Goal: Task Accomplishment & Management: Complete application form

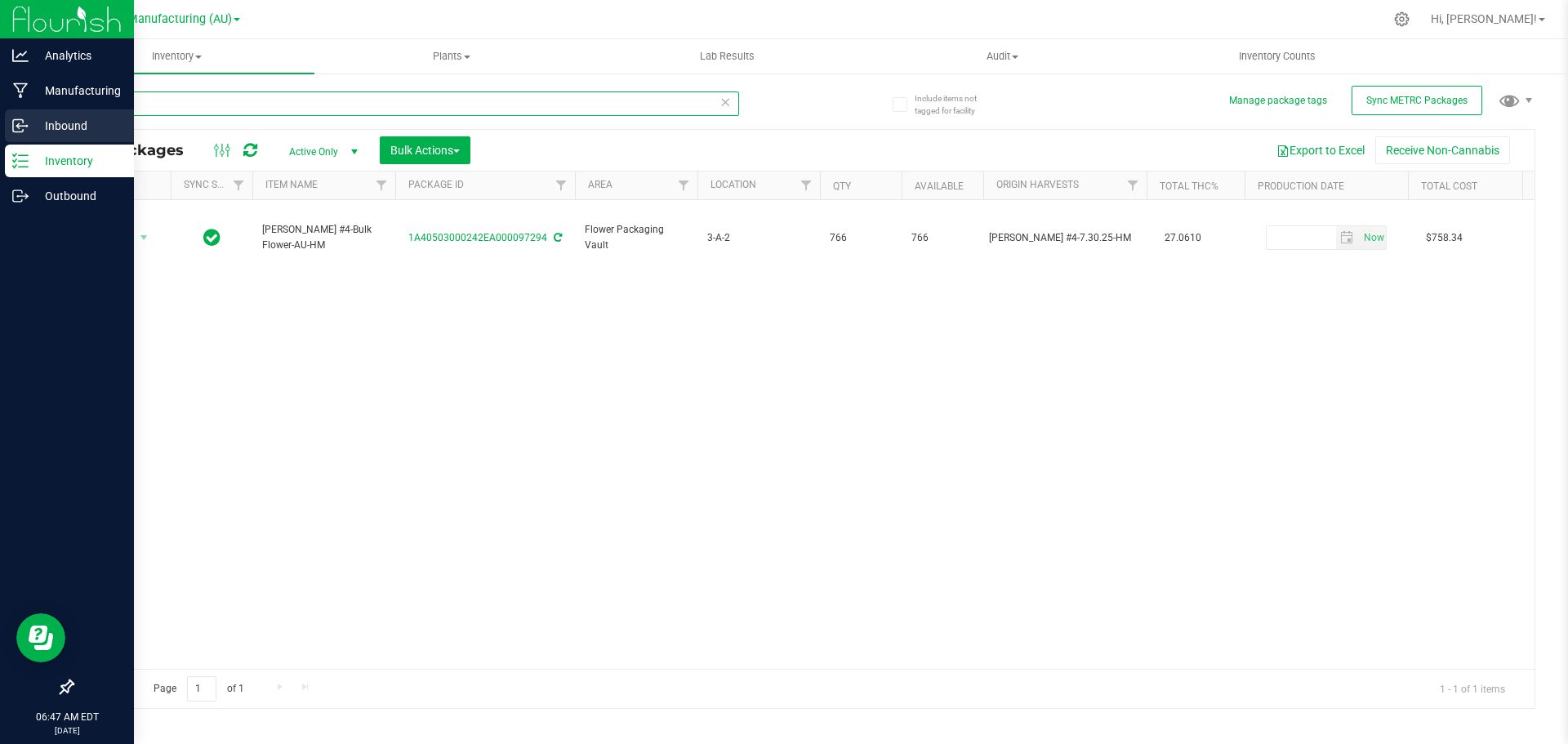
drag, startPoint x: 153, startPoint y: 114, endPoint x: 35, endPoint y: 121, distance: 118.2
click at [35, 121] on div "Analytics Manufacturing Inbound Inventory Outbound 06:47 AM EDT [DATE] 08/20 St…" at bounding box center [784, 372] width 1568 height 744
type input "Escalade"
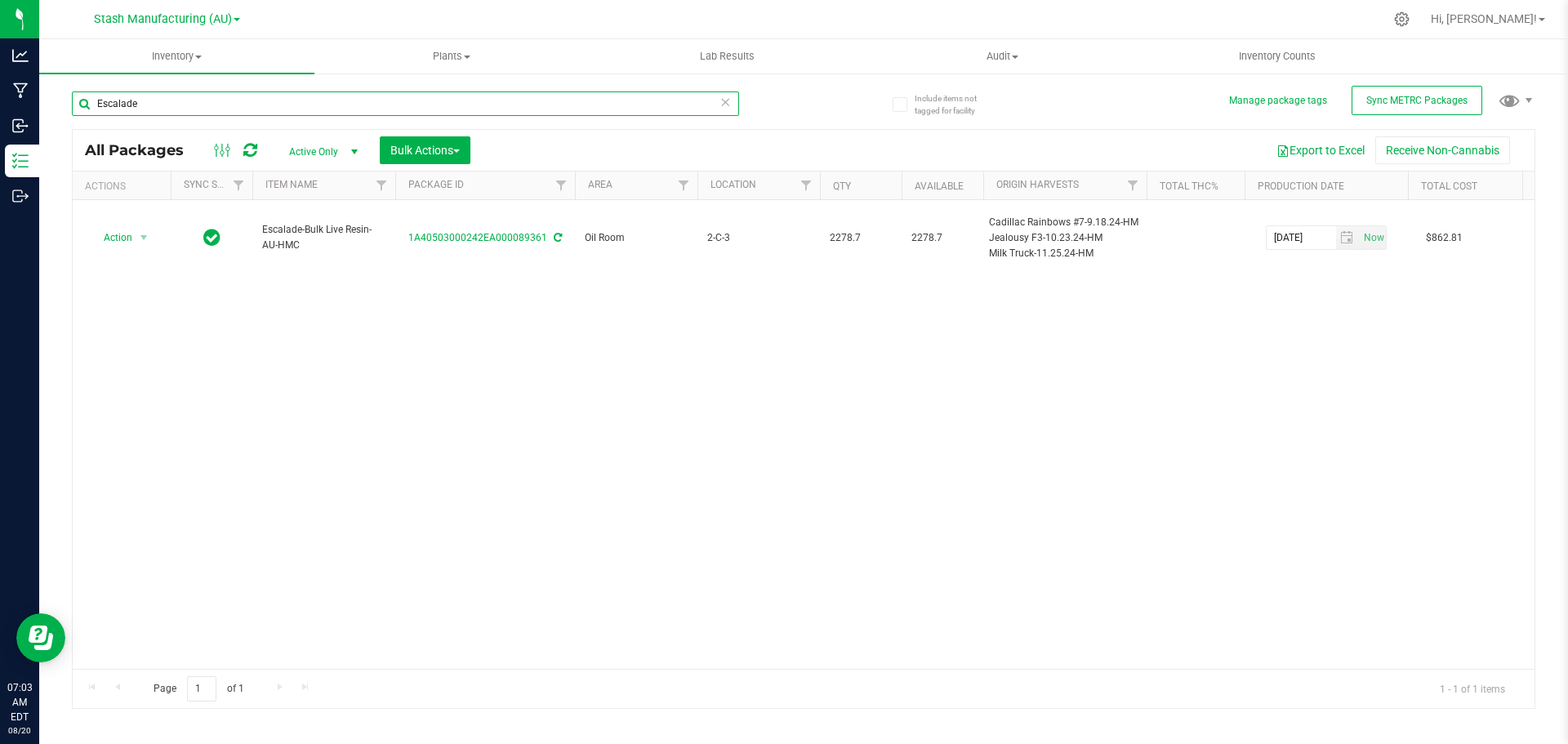
click at [185, 106] on input "Escalade" at bounding box center [405, 103] width 668 height 24
click at [267, 95] on input "Escalade" at bounding box center [405, 103] width 668 height 24
click at [197, 47] on uib-tab-heading "Inventory All packages All inventory Waste log Create inventory" at bounding box center [177, 57] width 275 height 35
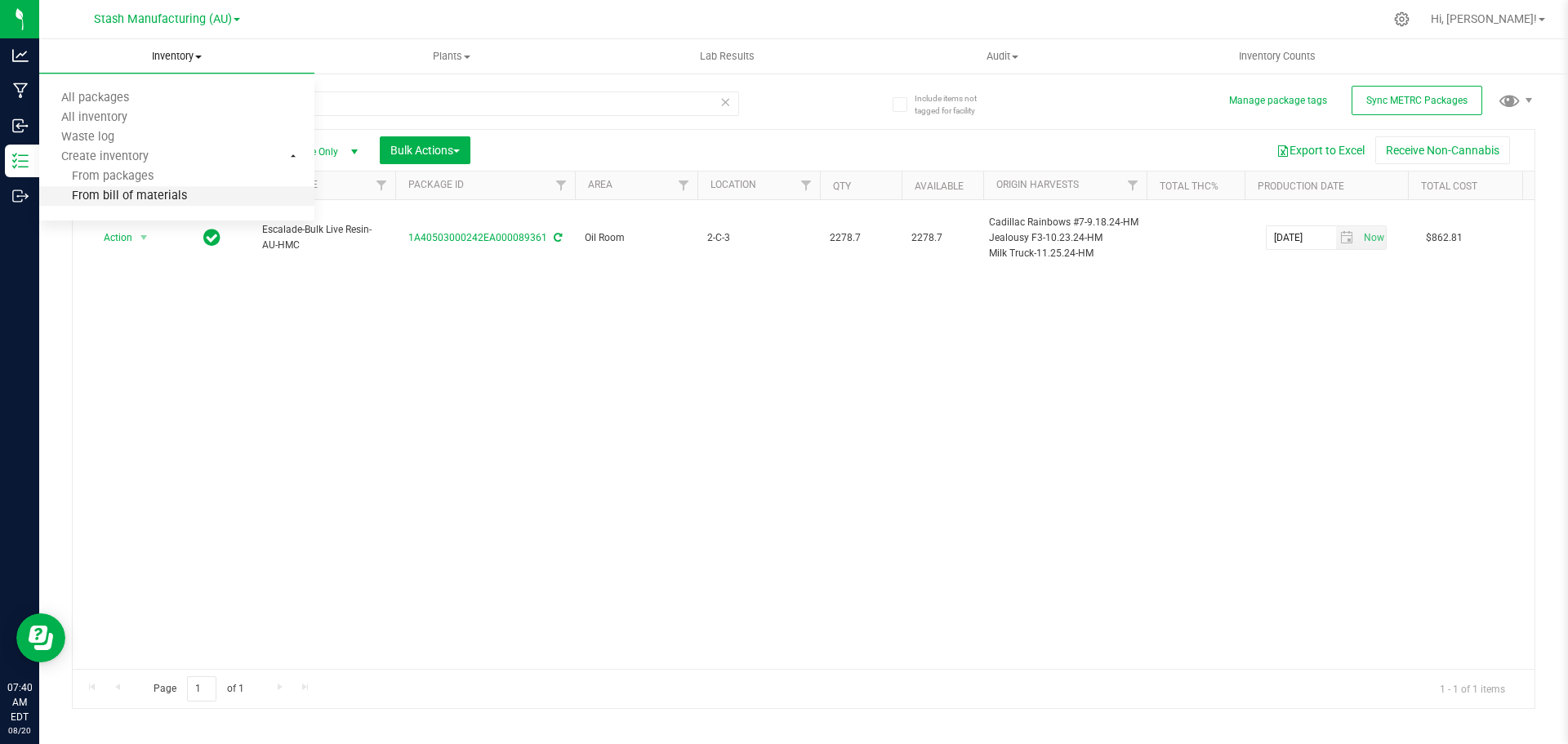
click at [136, 201] on span "From bill of materials" at bounding box center [113, 196] width 148 height 14
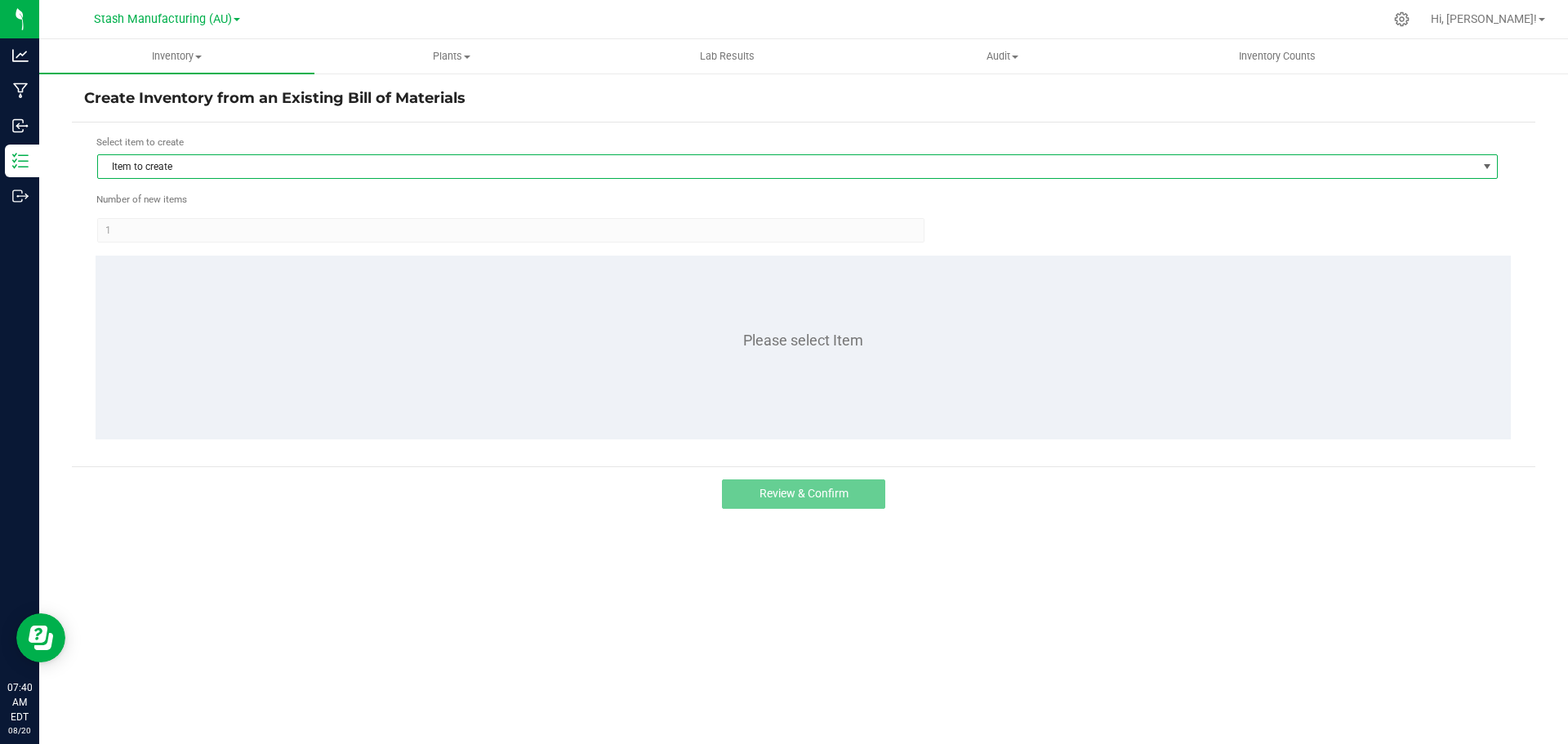
click at [220, 161] on span "Item to create" at bounding box center [786, 167] width 1379 height 23
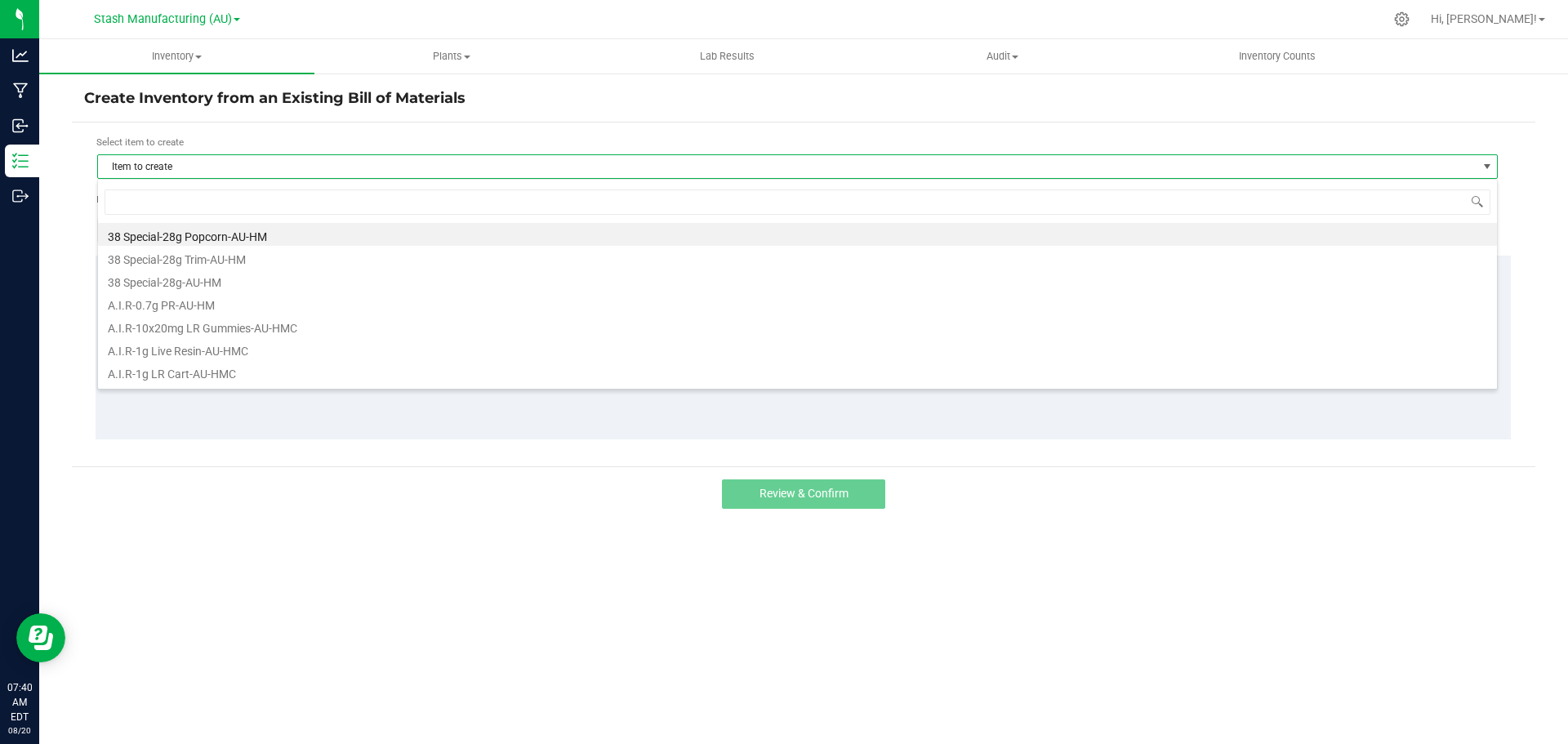
scroll to position [24, 1401]
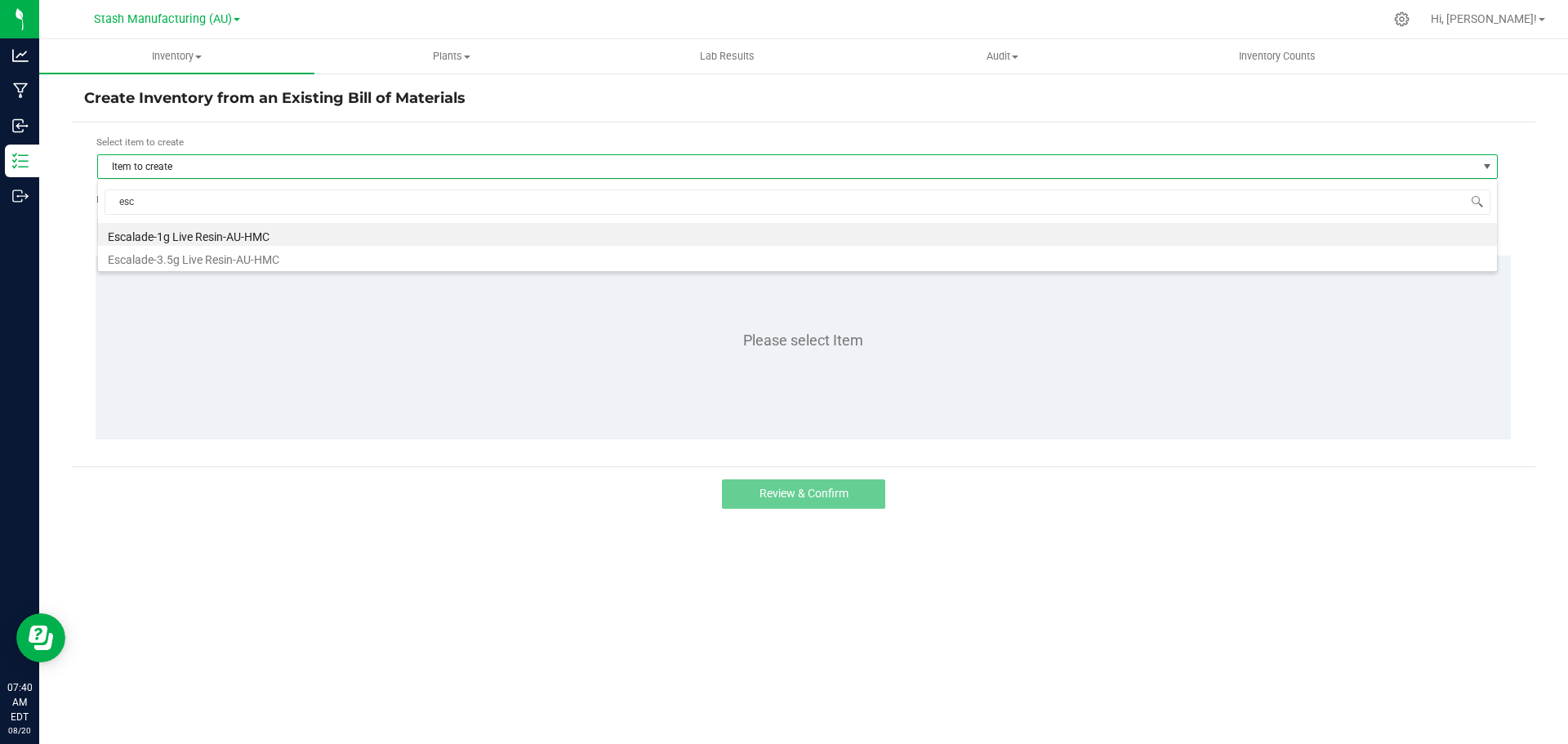
type input "esca"
click at [203, 259] on li "Escalade-3.5g Live Resin-AU-HMC" at bounding box center [797, 257] width 1399 height 23
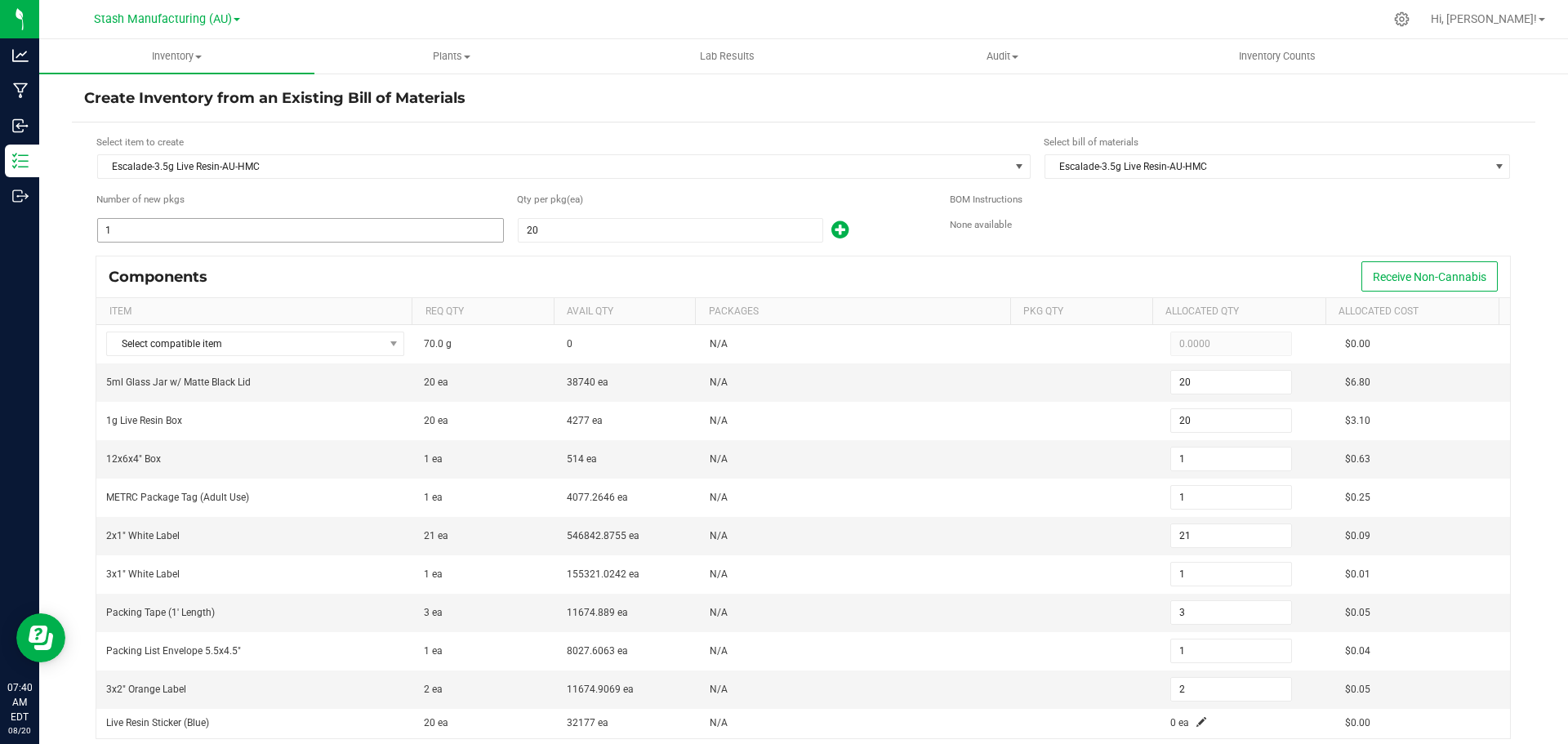
click at [192, 225] on input "1" at bounding box center [299, 231] width 405 height 23
type input "16"
type input "320"
type input "16"
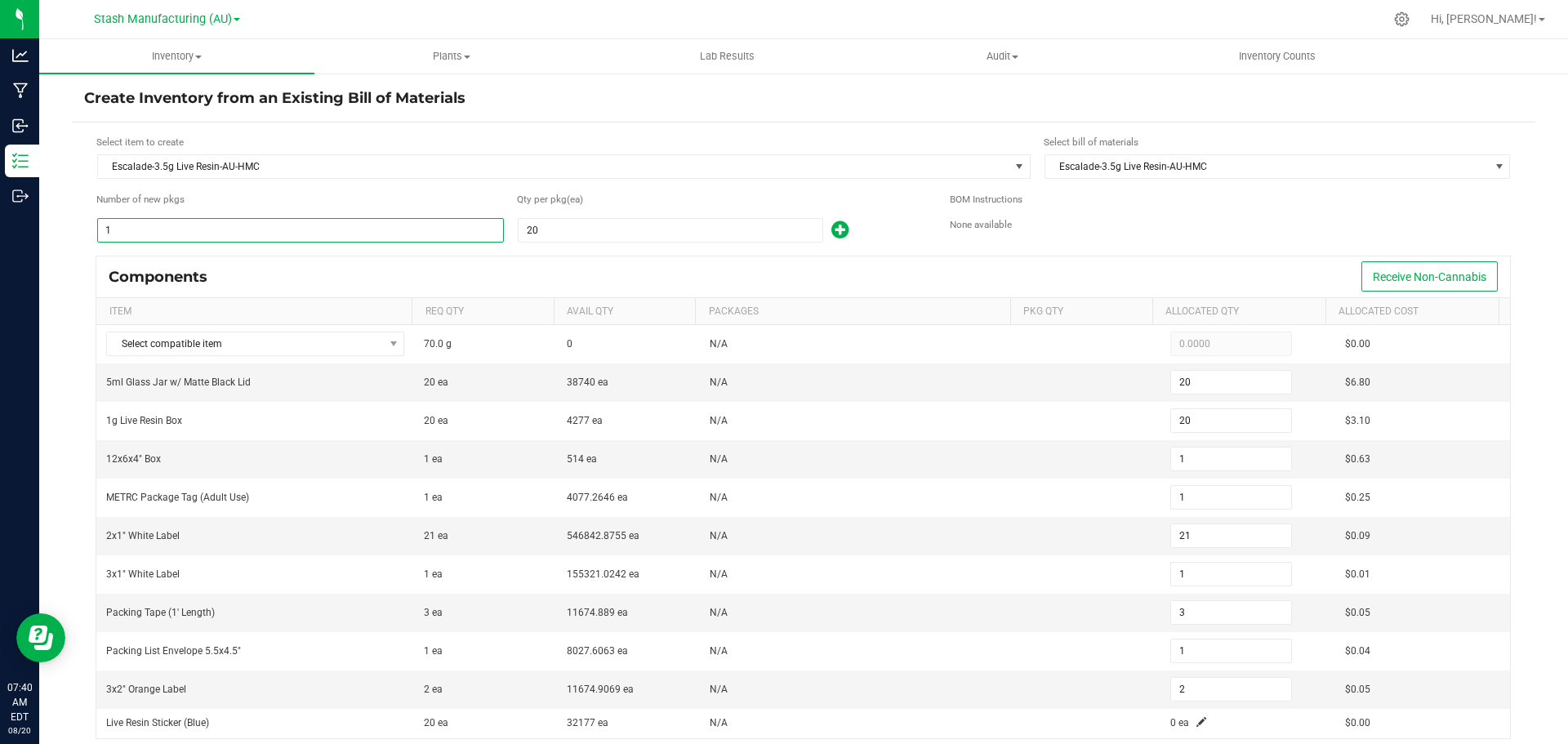
type input "16"
type input "336"
type input "16"
type input "48"
type input "16"
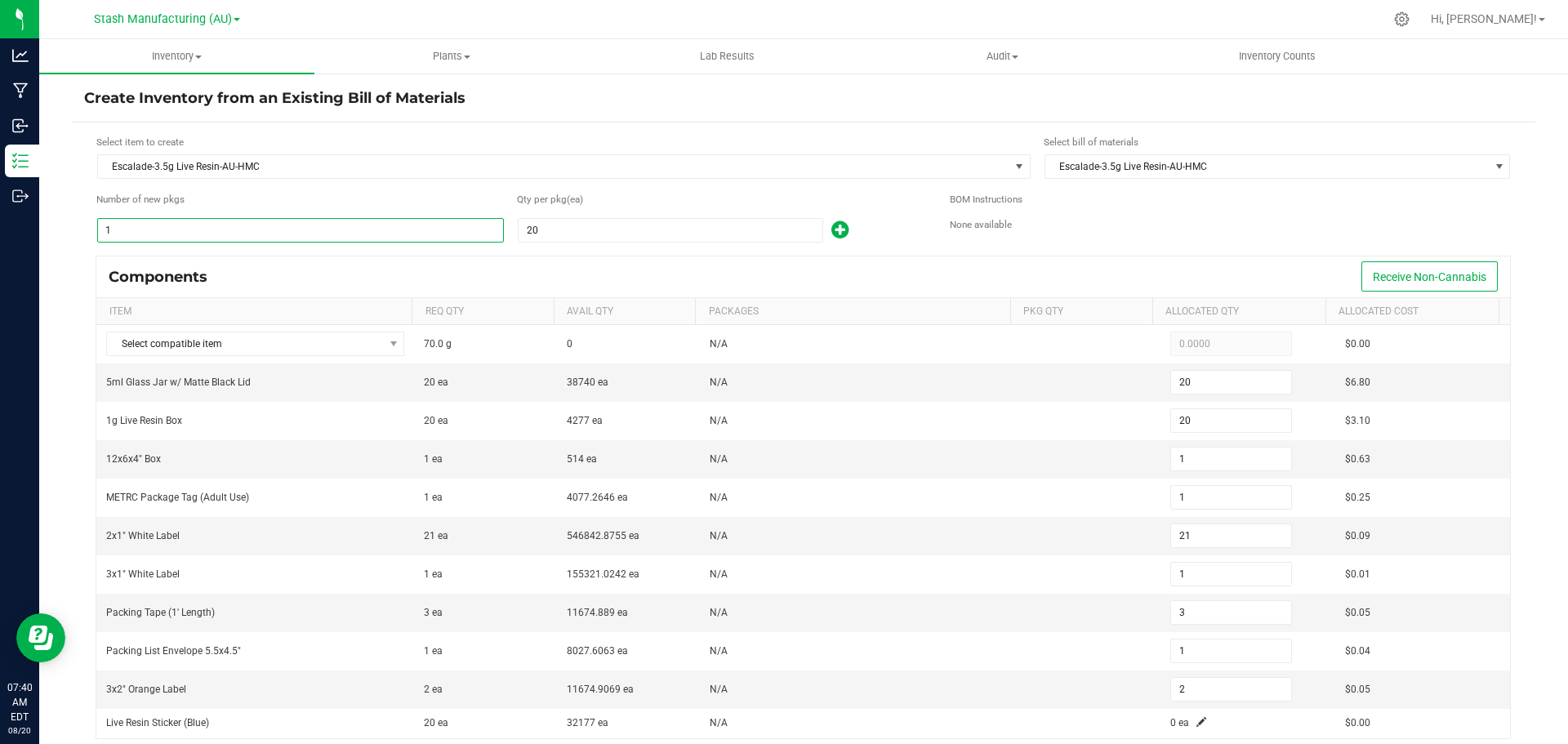
type input "32"
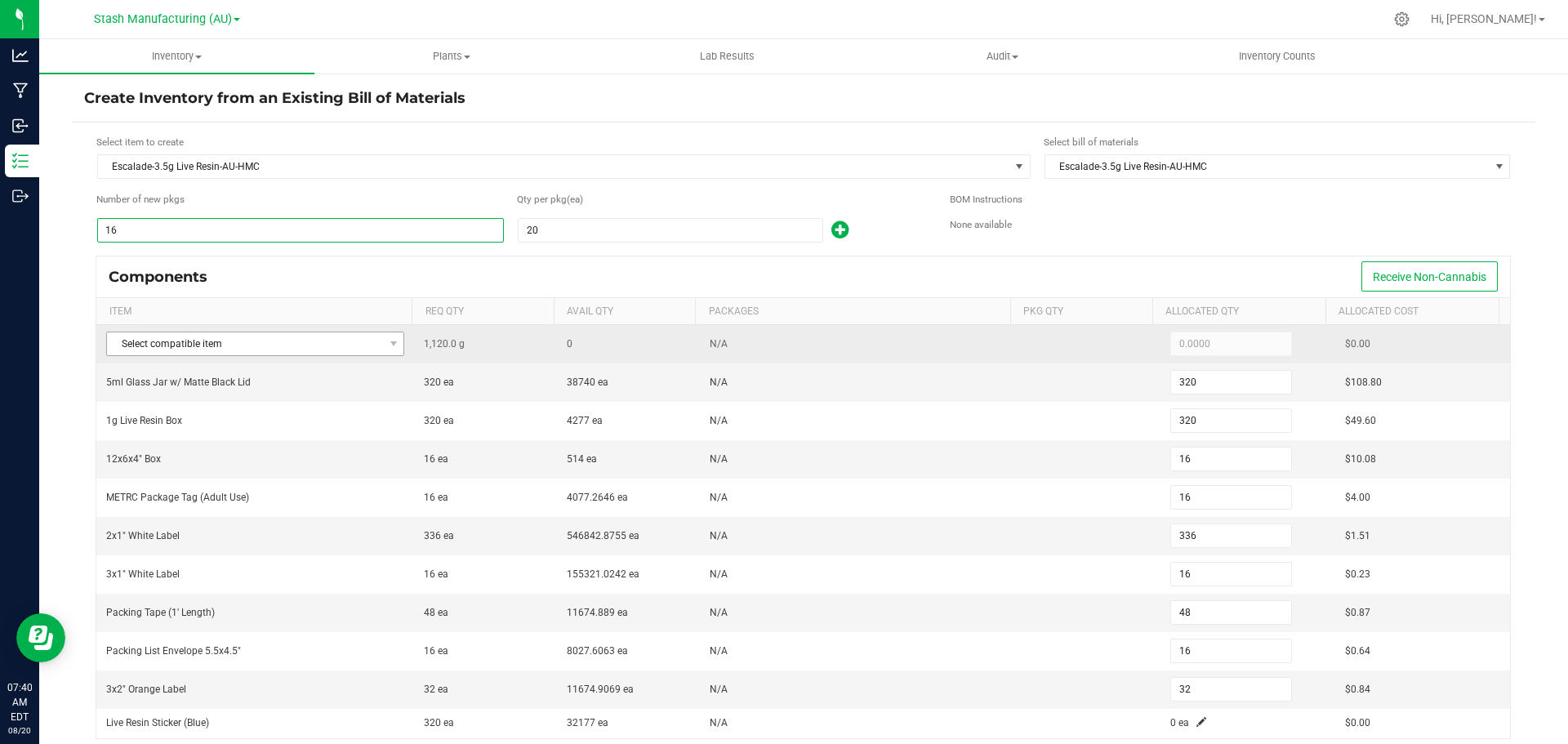
type input "16"
click at [277, 343] on span "Select compatible item" at bounding box center [245, 344] width 276 height 23
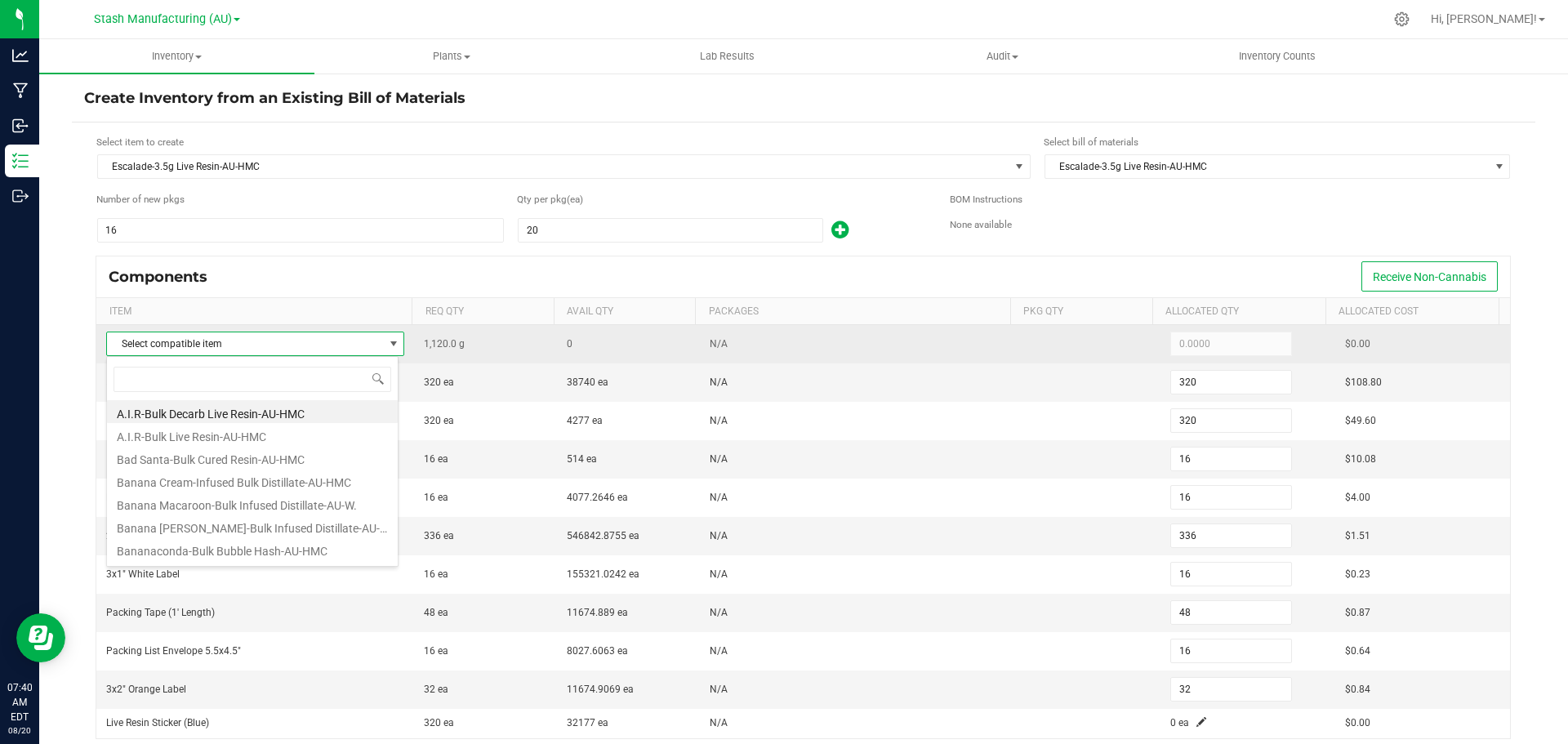
scroll to position [24, 293]
type input "esca"
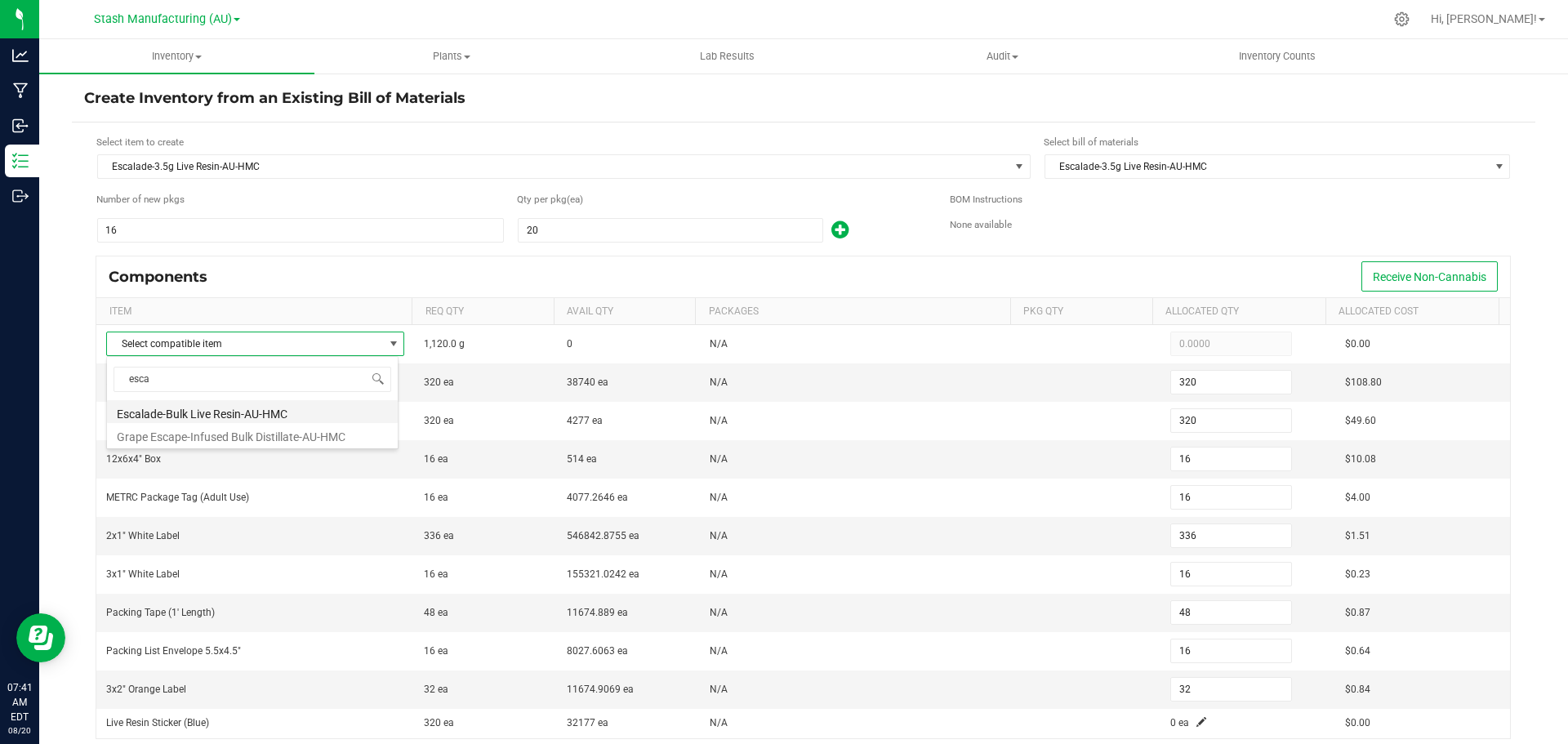
click at [299, 413] on li "Escalade-Bulk Live Resin-AU-HMC" at bounding box center [252, 412] width 291 height 23
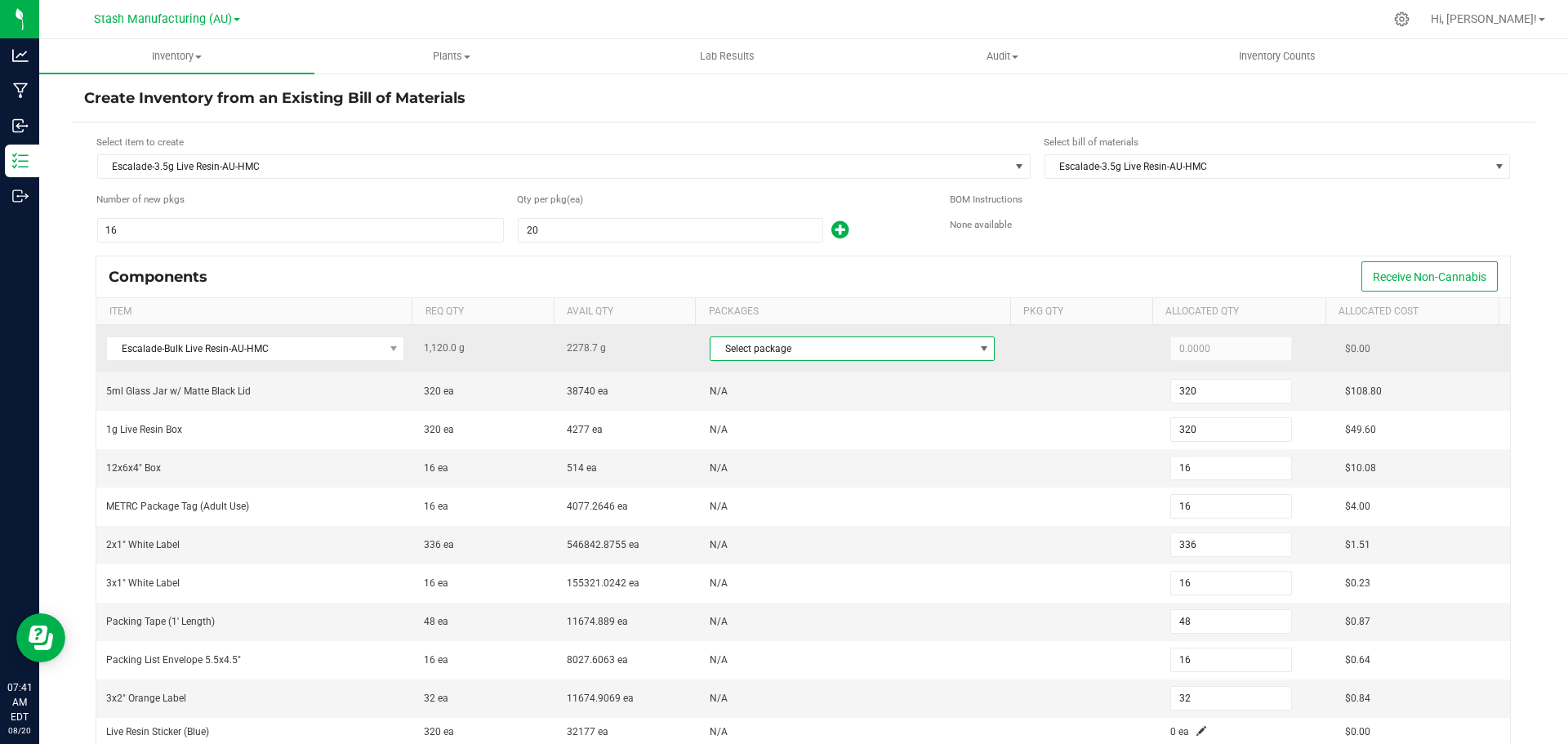
click at [745, 352] on span "Select package" at bounding box center [841, 349] width 263 height 23
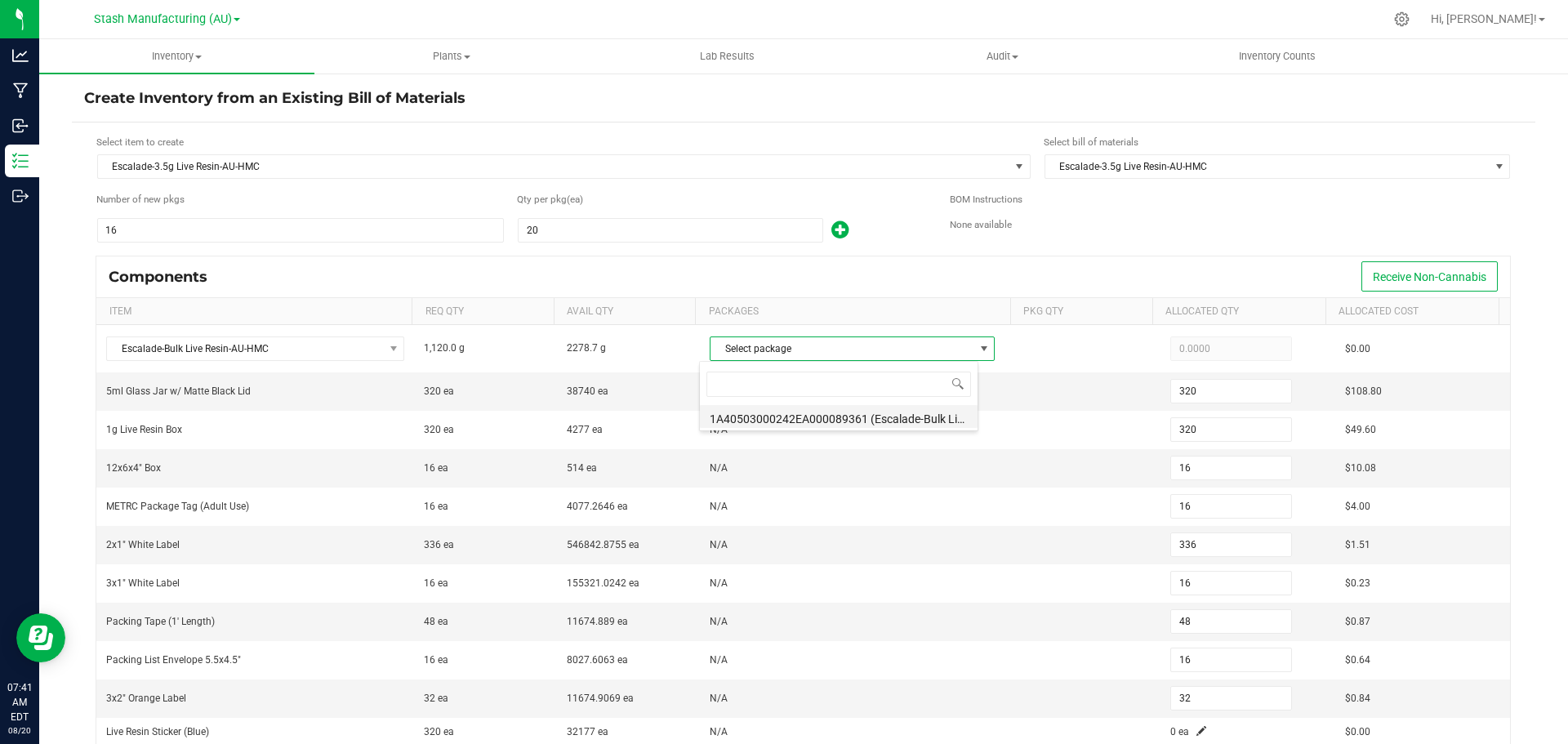
click at [820, 423] on li "1A40503000242EA000089361 (Escalade-Bulk Live Resin-AU-HMC-6.13.2025)" at bounding box center [838, 416] width 277 height 23
type input "1,120.0000"
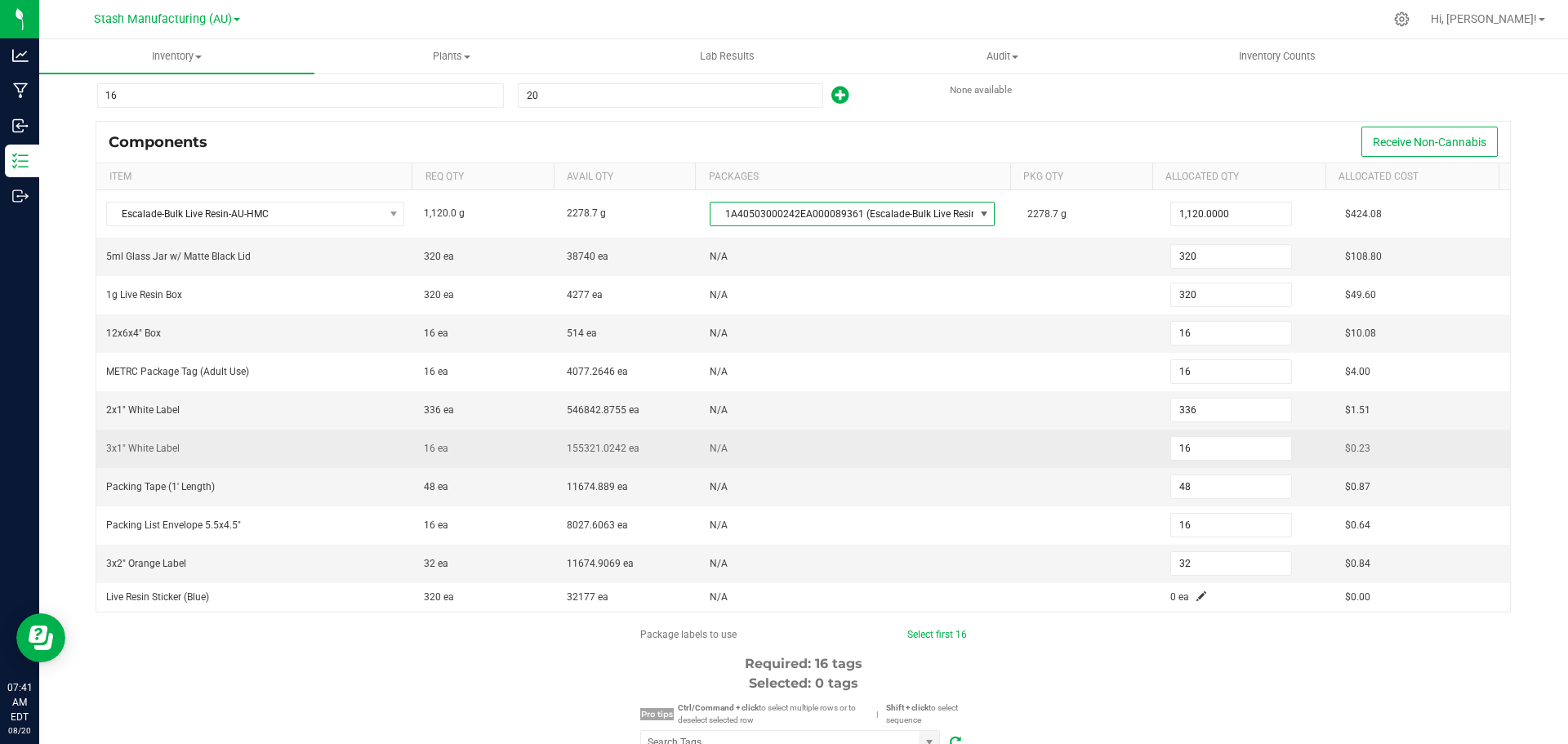
scroll to position [163, 0]
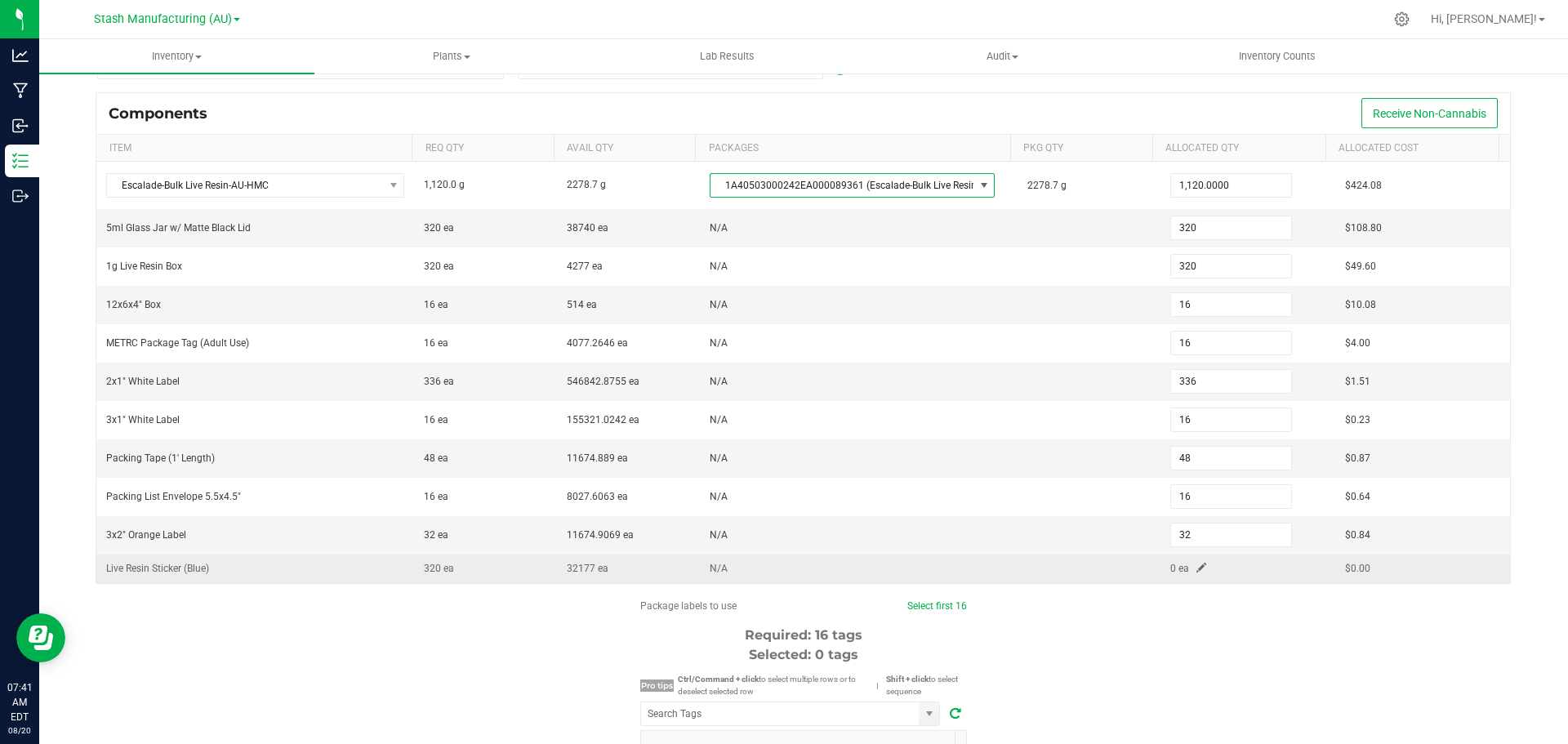
click at [1196, 568] on span at bounding box center [1201, 567] width 10 height 10
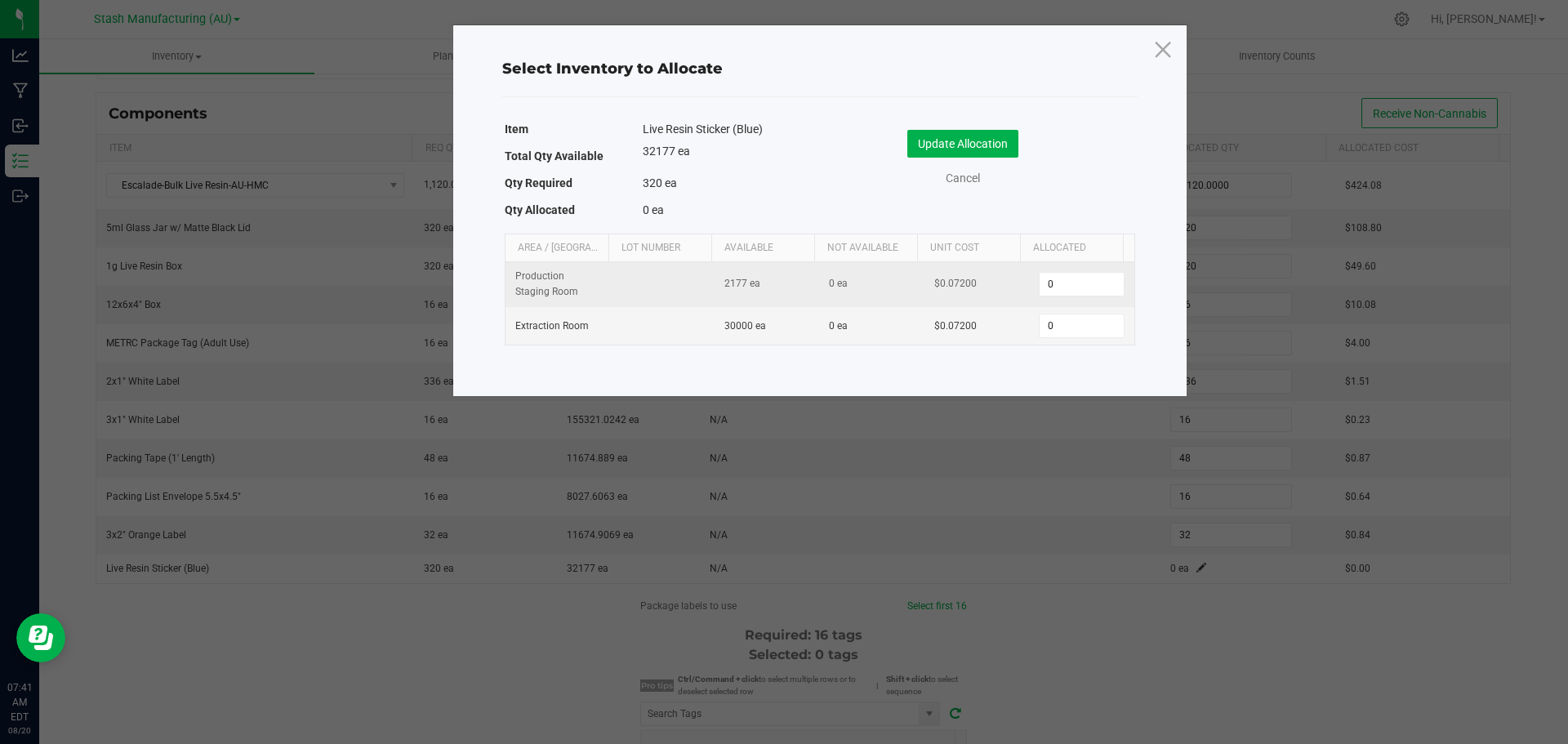
click at [1071, 306] on td "0" at bounding box center [1081, 284] width 104 height 44
click at [1072, 293] on input "0" at bounding box center [1081, 284] width 83 height 23
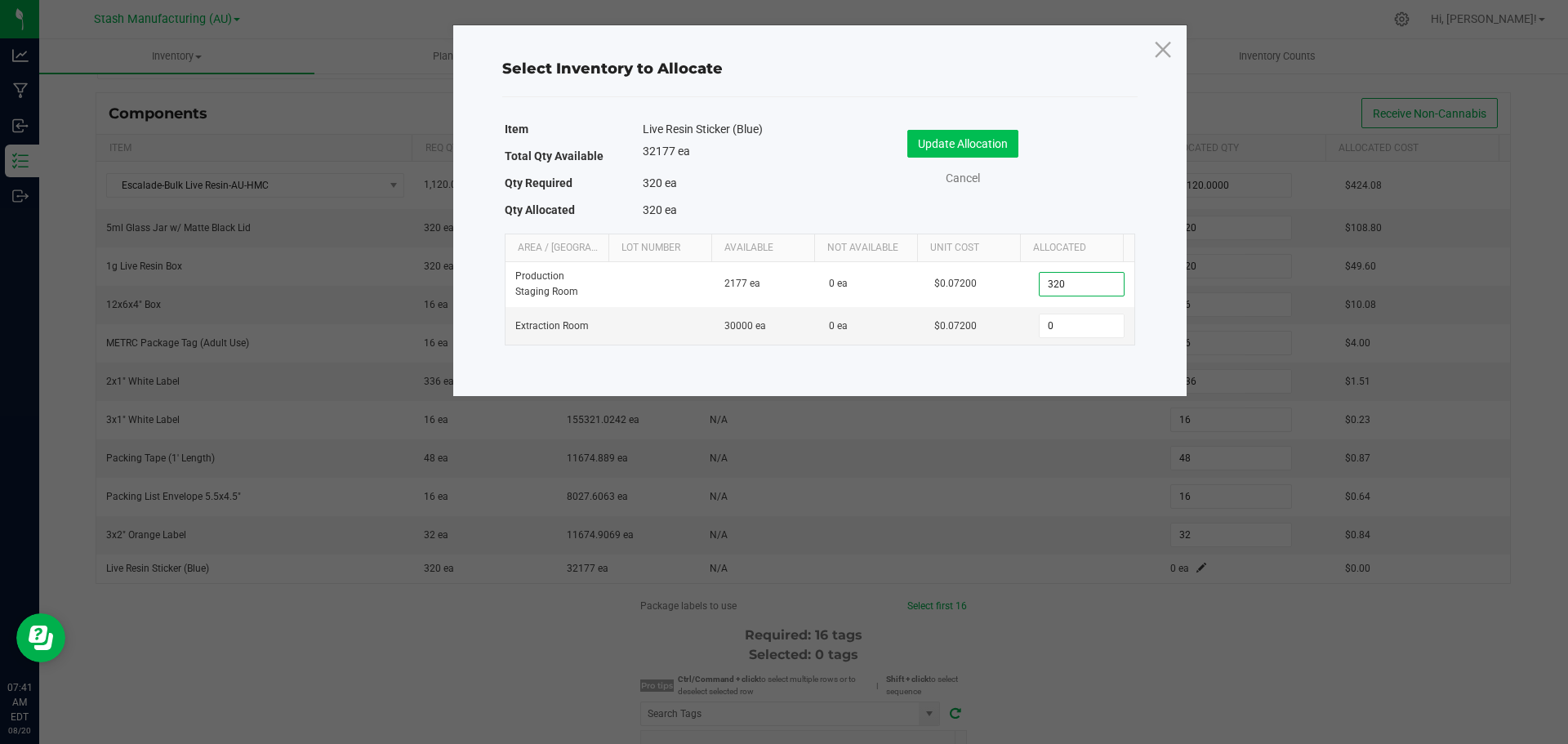
type input "320"
click at [951, 146] on button "Update Allocation" at bounding box center [962, 143] width 111 height 28
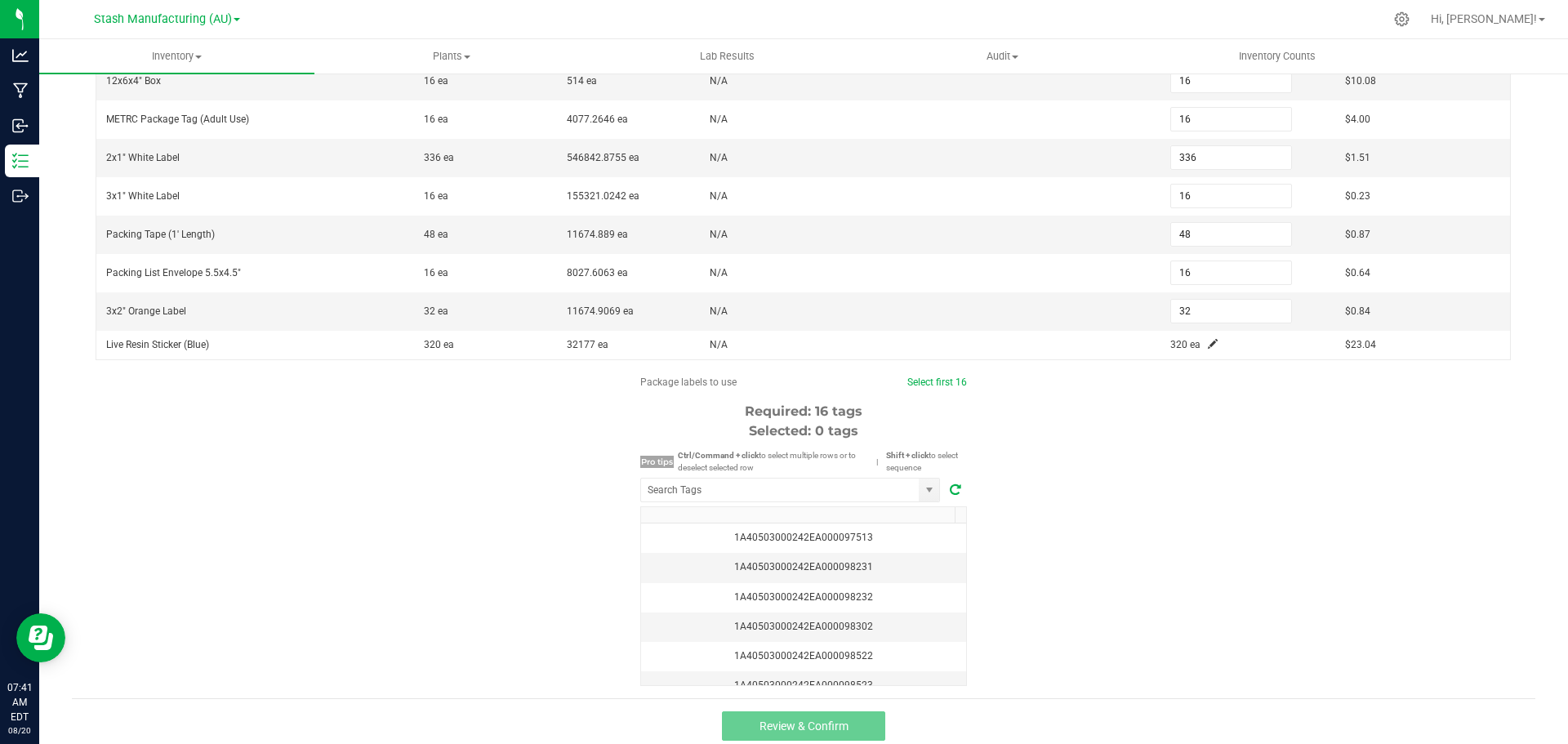
scroll to position [396, 0]
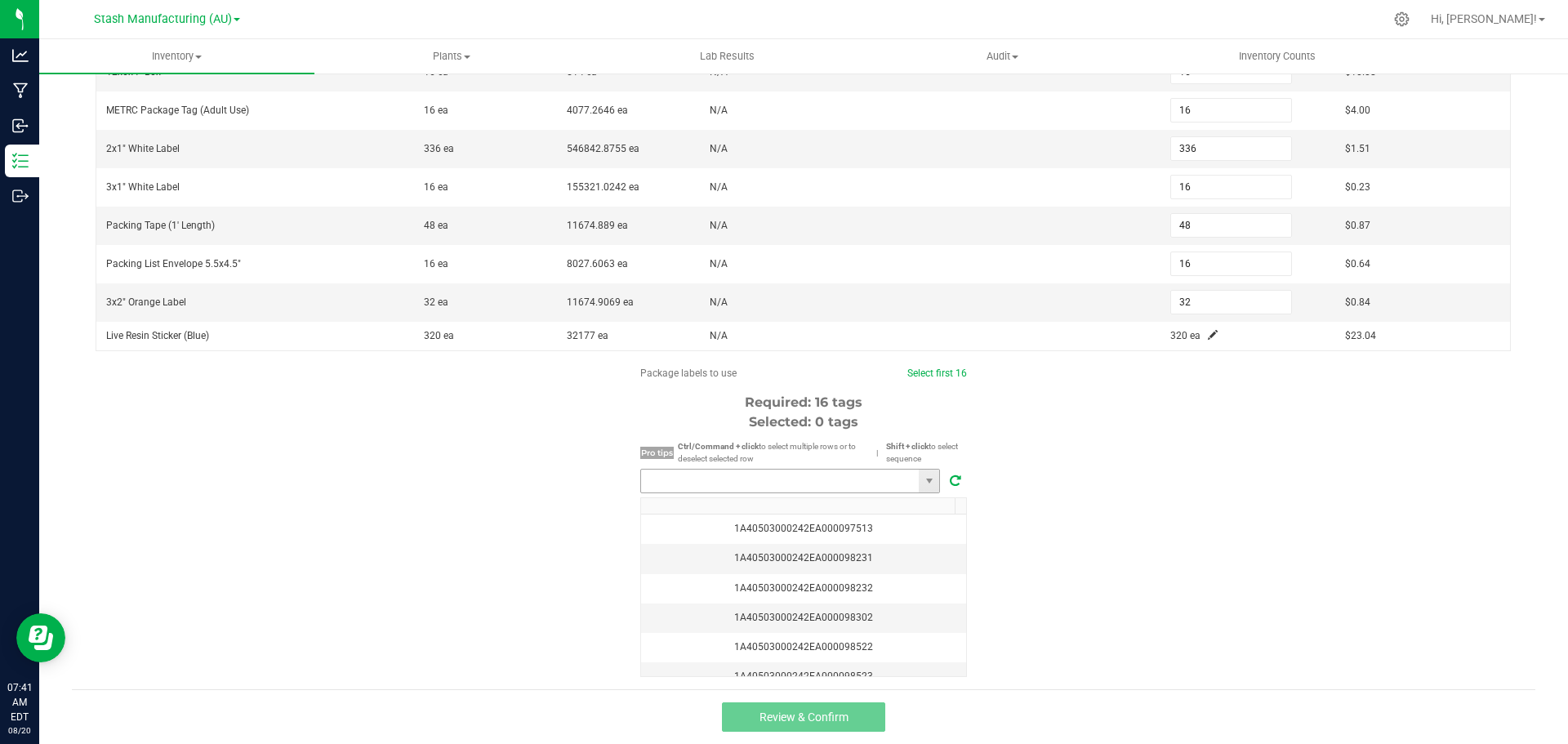
click at [834, 480] on input "NO DATA FOUND" at bounding box center [780, 481] width 277 height 23
click at [830, 514] on li "1A40503000242EA000098522" at bounding box center [784, 511] width 299 height 28
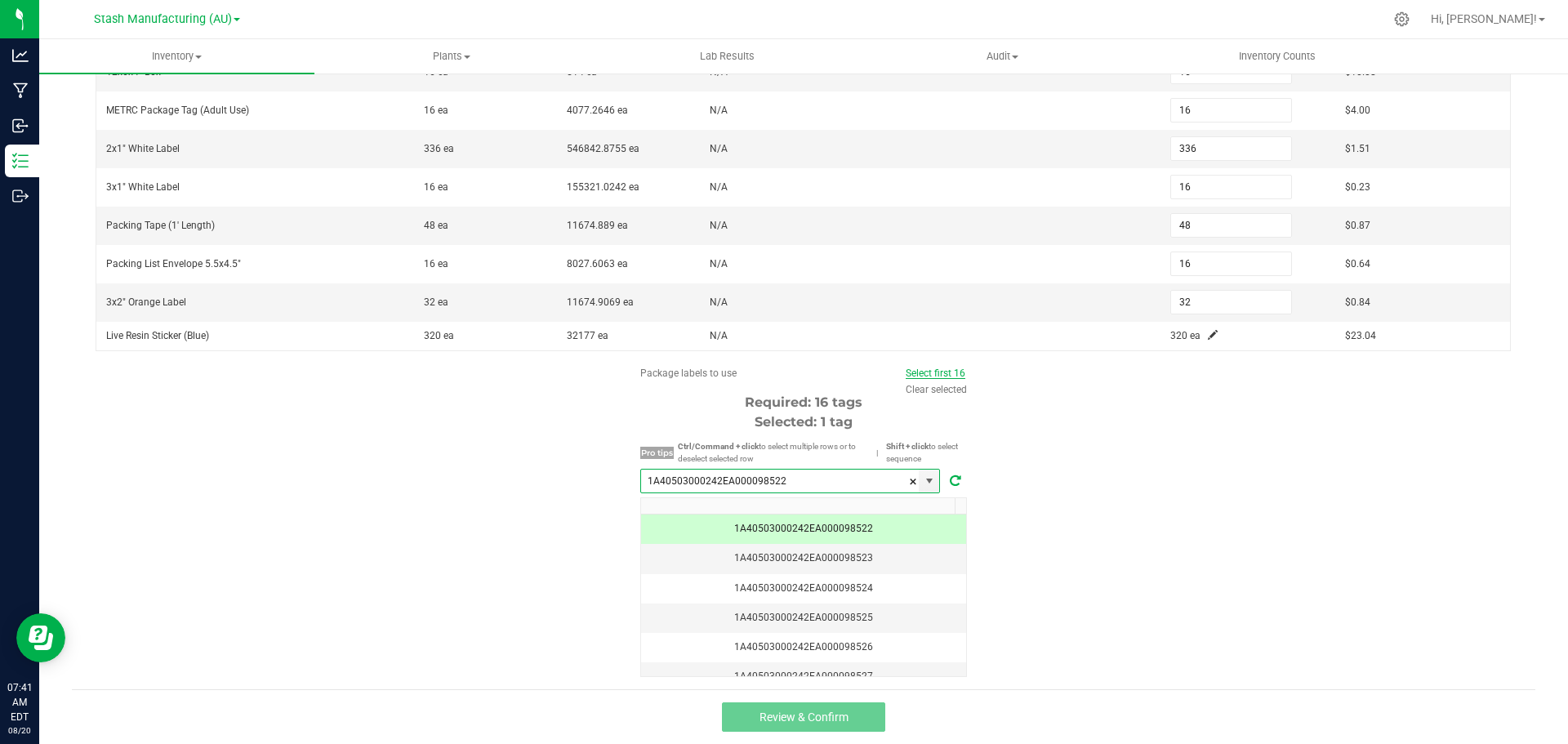
type input "1A40503000242EA000098522"
click at [927, 373] on link "Select first 16" at bounding box center [935, 373] width 60 height 12
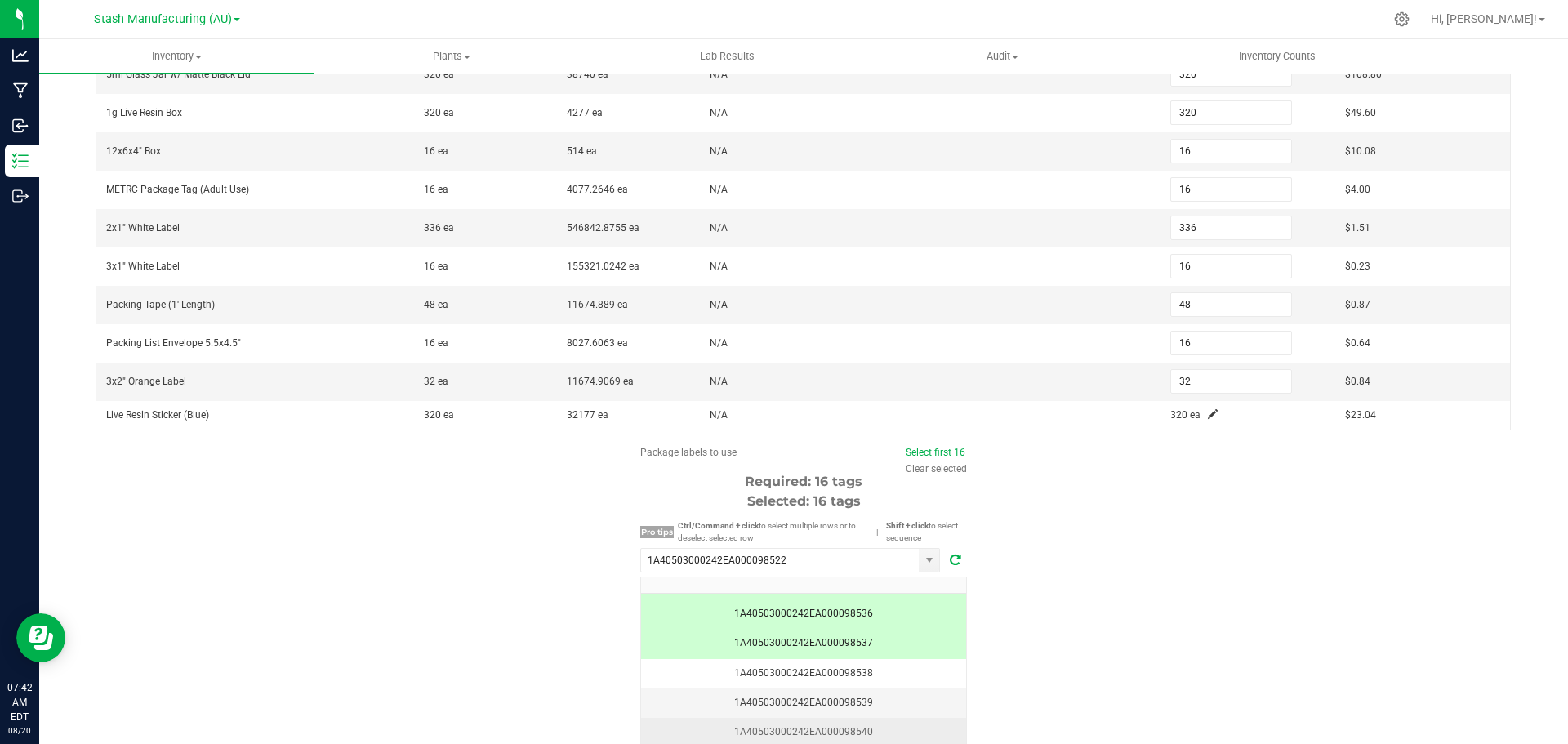
scroll to position [396, 0]
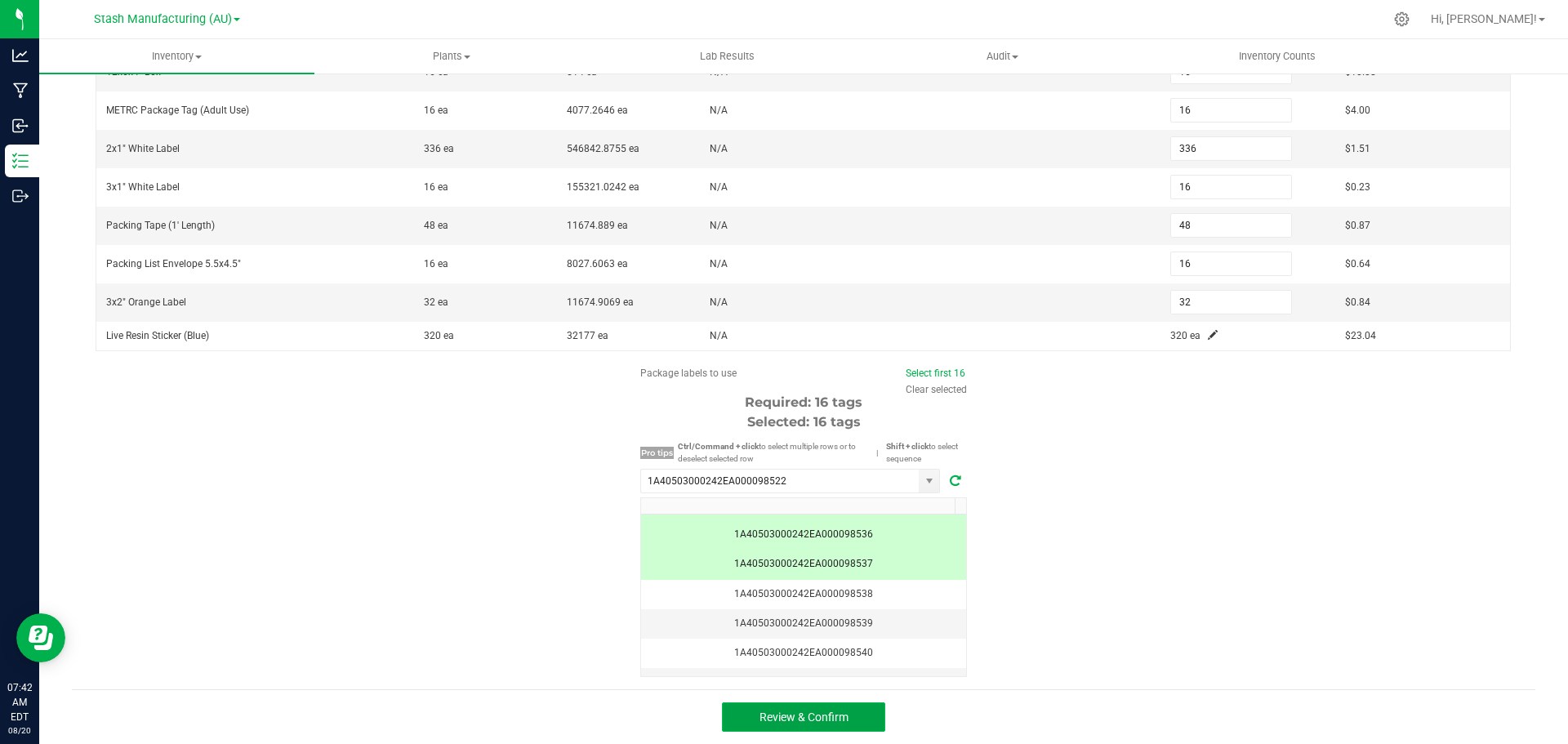
click at [827, 712] on span "Review & Confirm" at bounding box center [804, 717] width 89 height 14
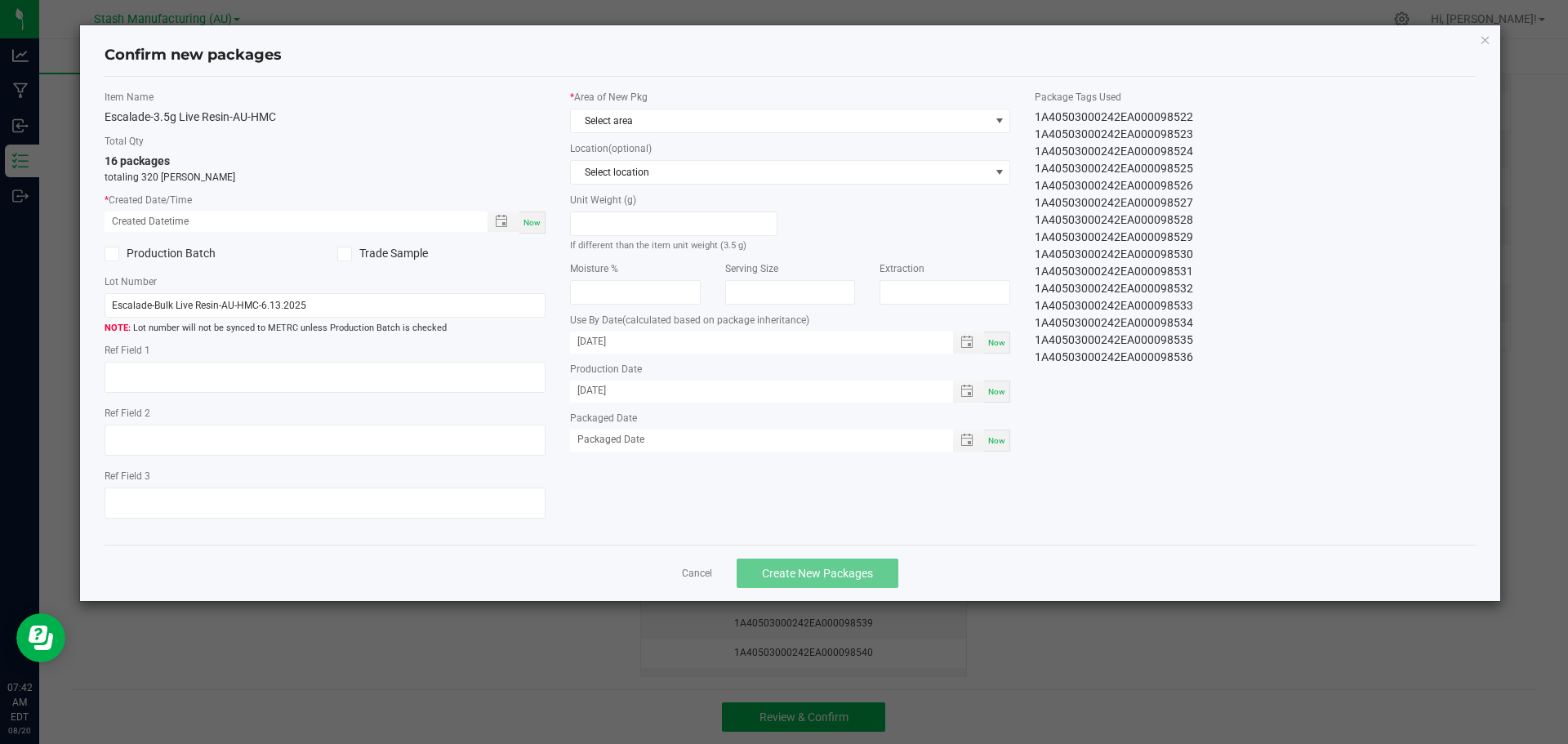
drag, startPoint x: 527, startPoint y: 216, endPoint x: 553, endPoint y: 188, distance: 38.2
click at [527, 218] on span "Now" at bounding box center [532, 222] width 17 height 9
type input "[DATE] 07:42 AM"
click at [732, 113] on span "Select area" at bounding box center [781, 121] width 419 height 23
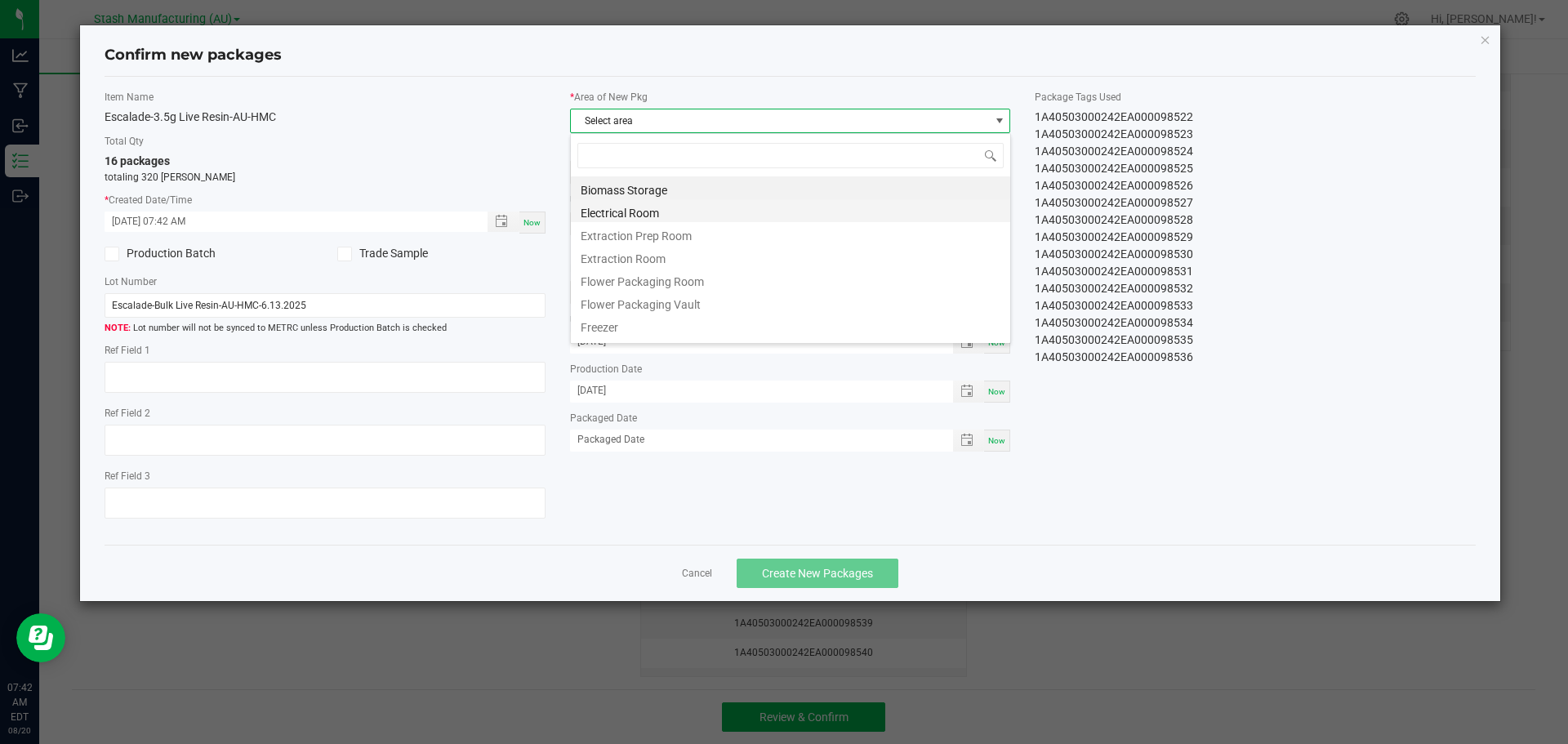
scroll to position [24, 441]
click at [739, 272] on li "Flower Packaging Room" at bounding box center [790, 279] width 440 height 23
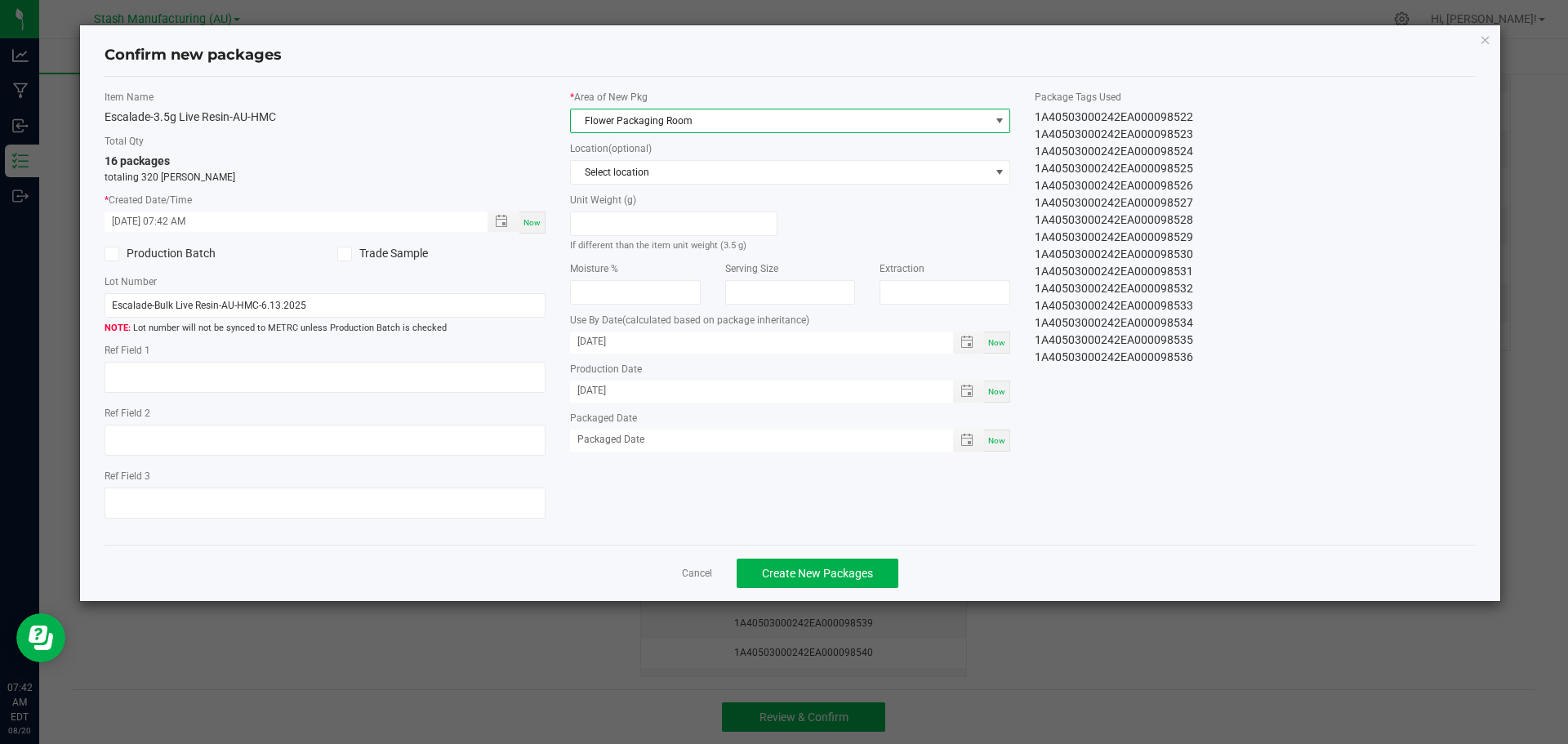
click at [996, 436] on span "Now" at bounding box center [997, 440] width 17 height 9
type input "[DATE]"
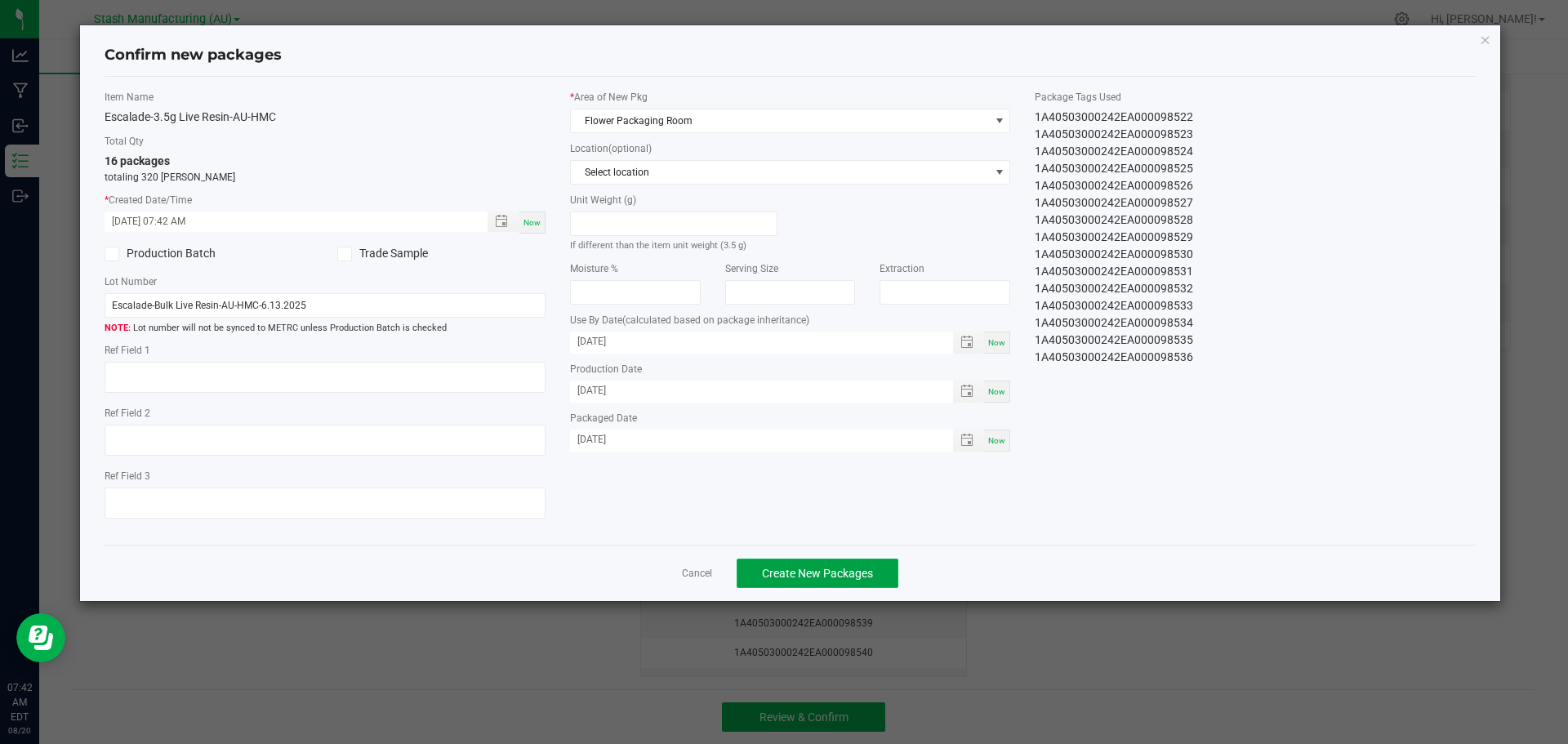
click at [873, 571] on button "Create New Packages" at bounding box center [816, 573] width 161 height 29
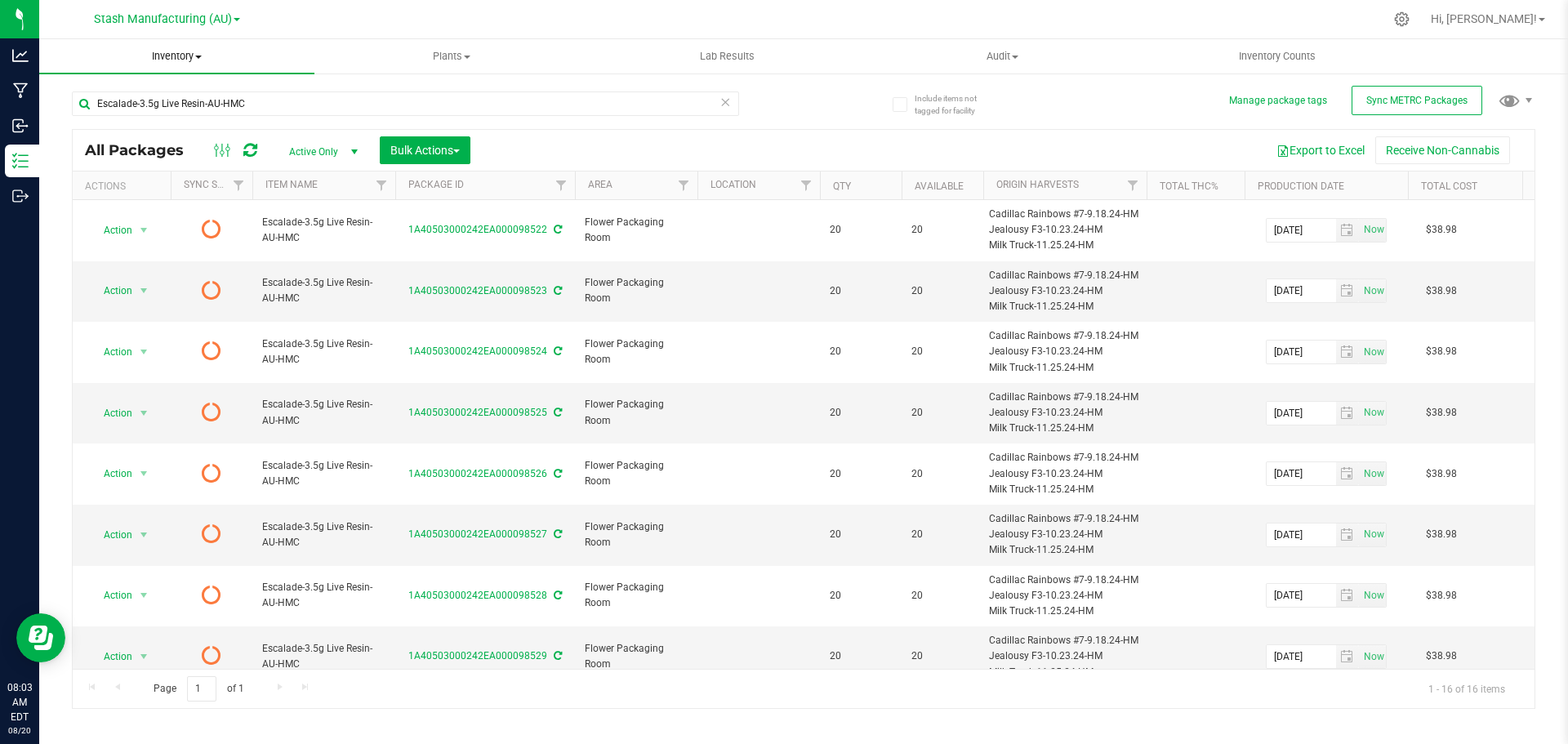
click at [189, 52] on span "Inventory" at bounding box center [177, 56] width 275 height 14
click at [177, 190] on span "From bill of materials" at bounding box center [113, 196] width 148 height 14
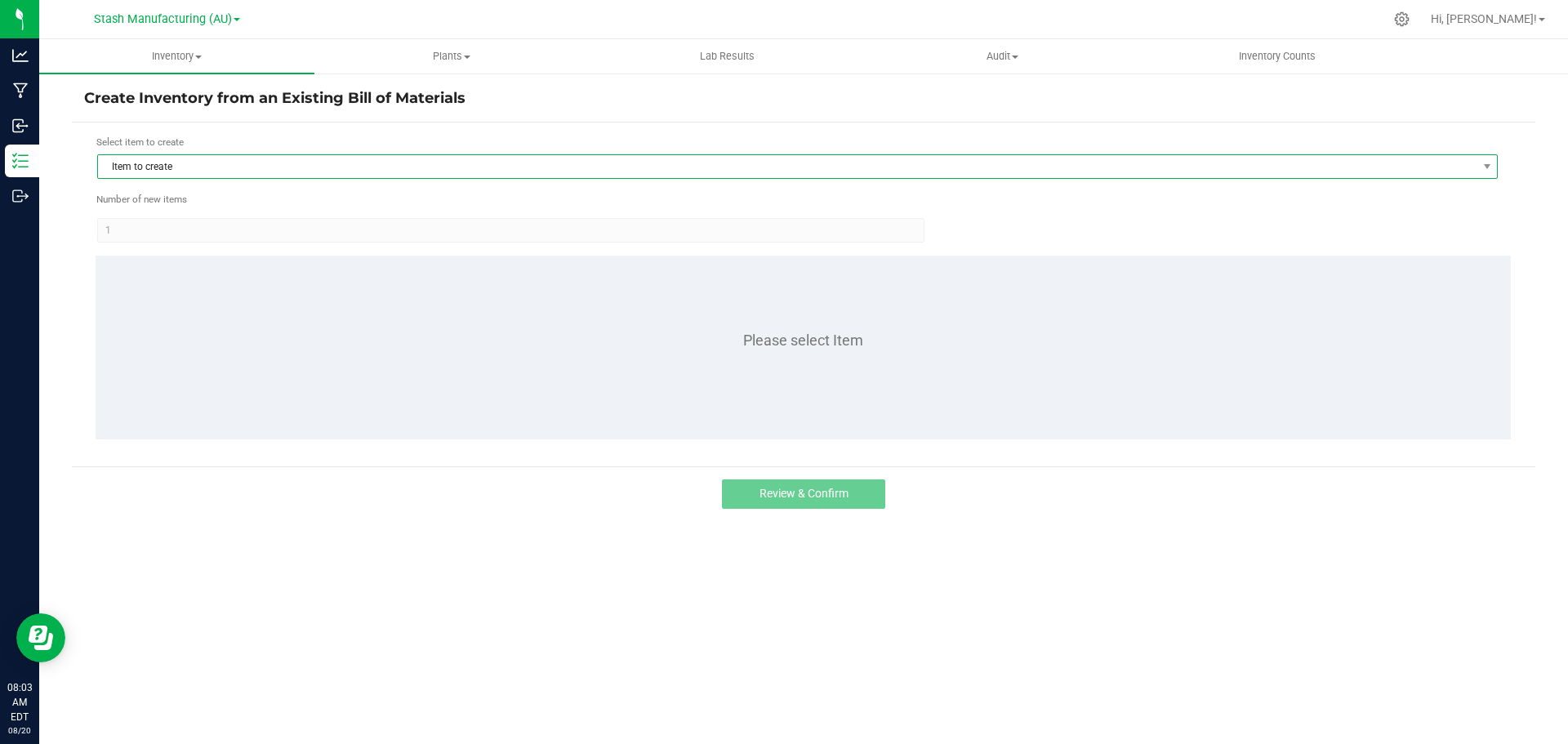
click at [182, 170] on span "Item to create" at bounding box center [786, 167] width 1379 height 23
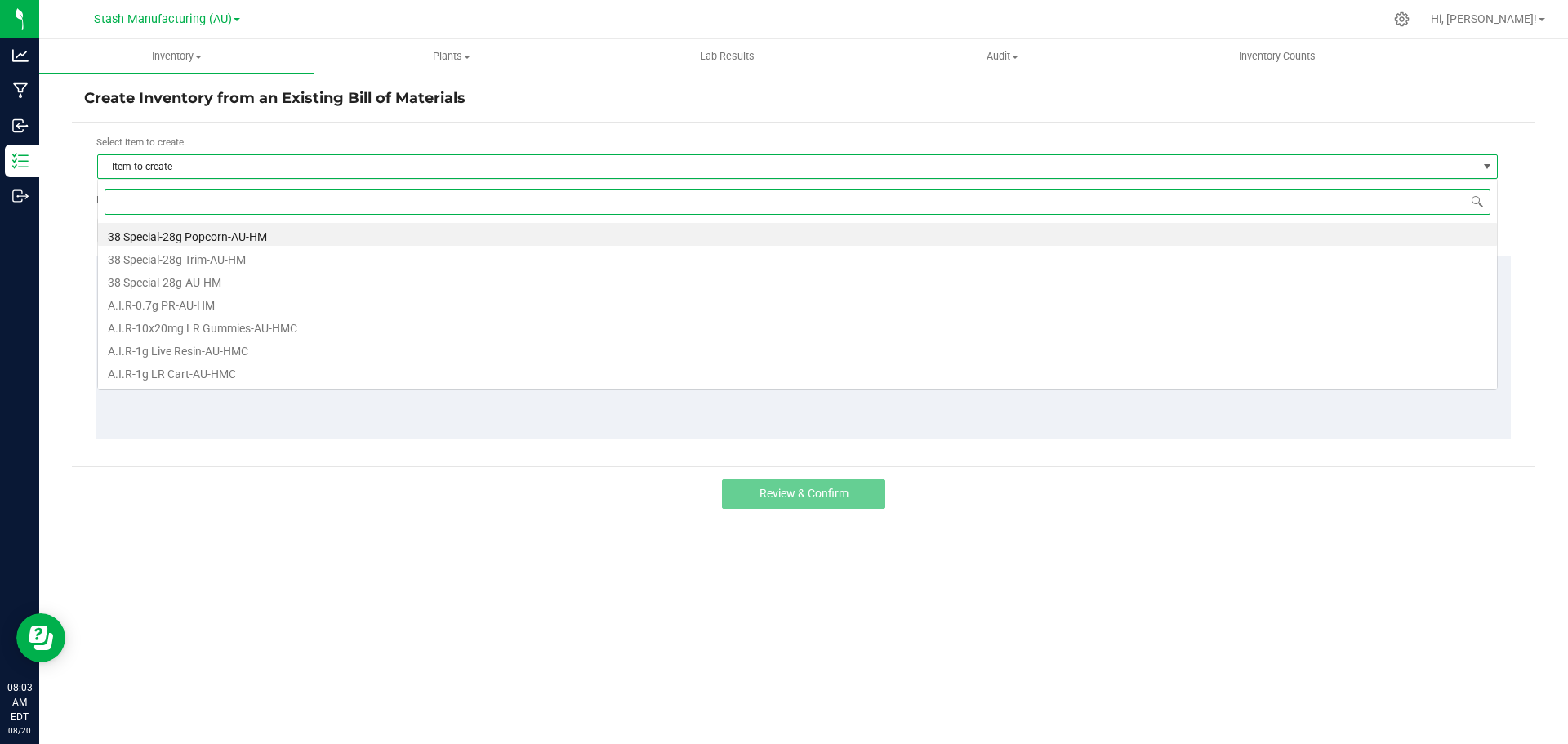
scroll to position [24, 1401]
type input "esca"
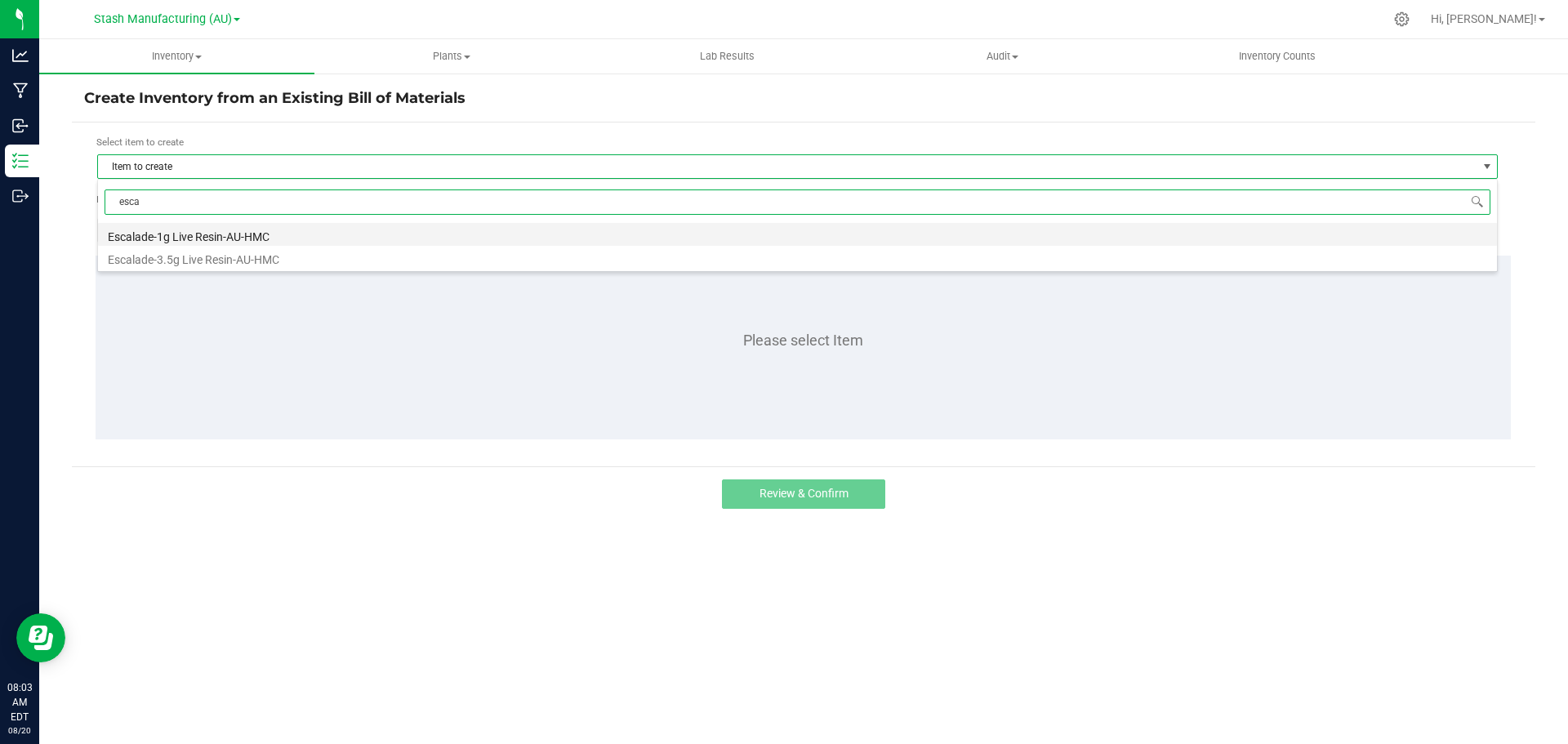
click at [194, 237] on li "Escalade-1g Live Resin-AU-HMC" at bounding box center [797, 235] width 1399 height 23
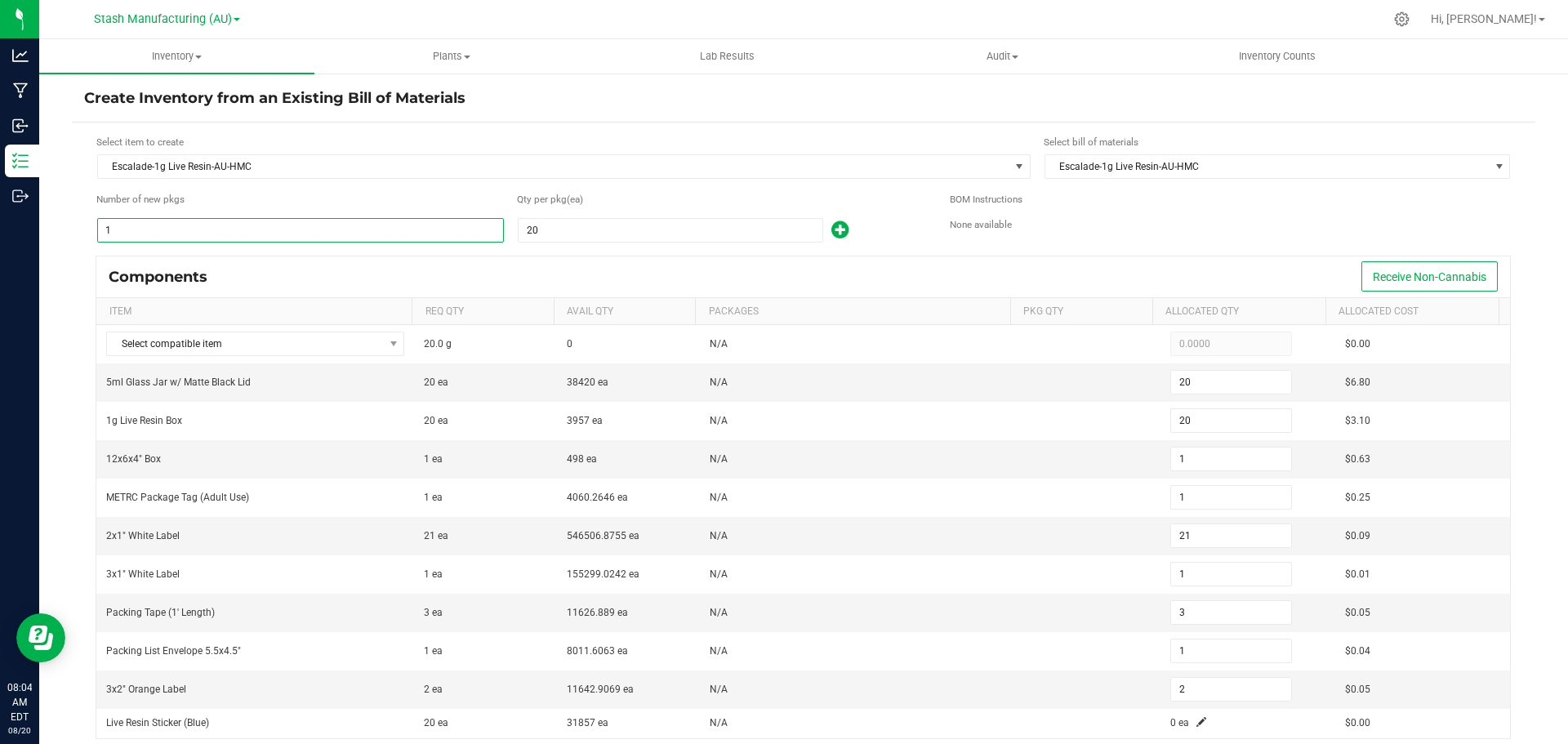
click at [355, 230] on input "1" at bounding box center [299, 231] width 405 height 23
type input "5"
type input "100"
type input "5"
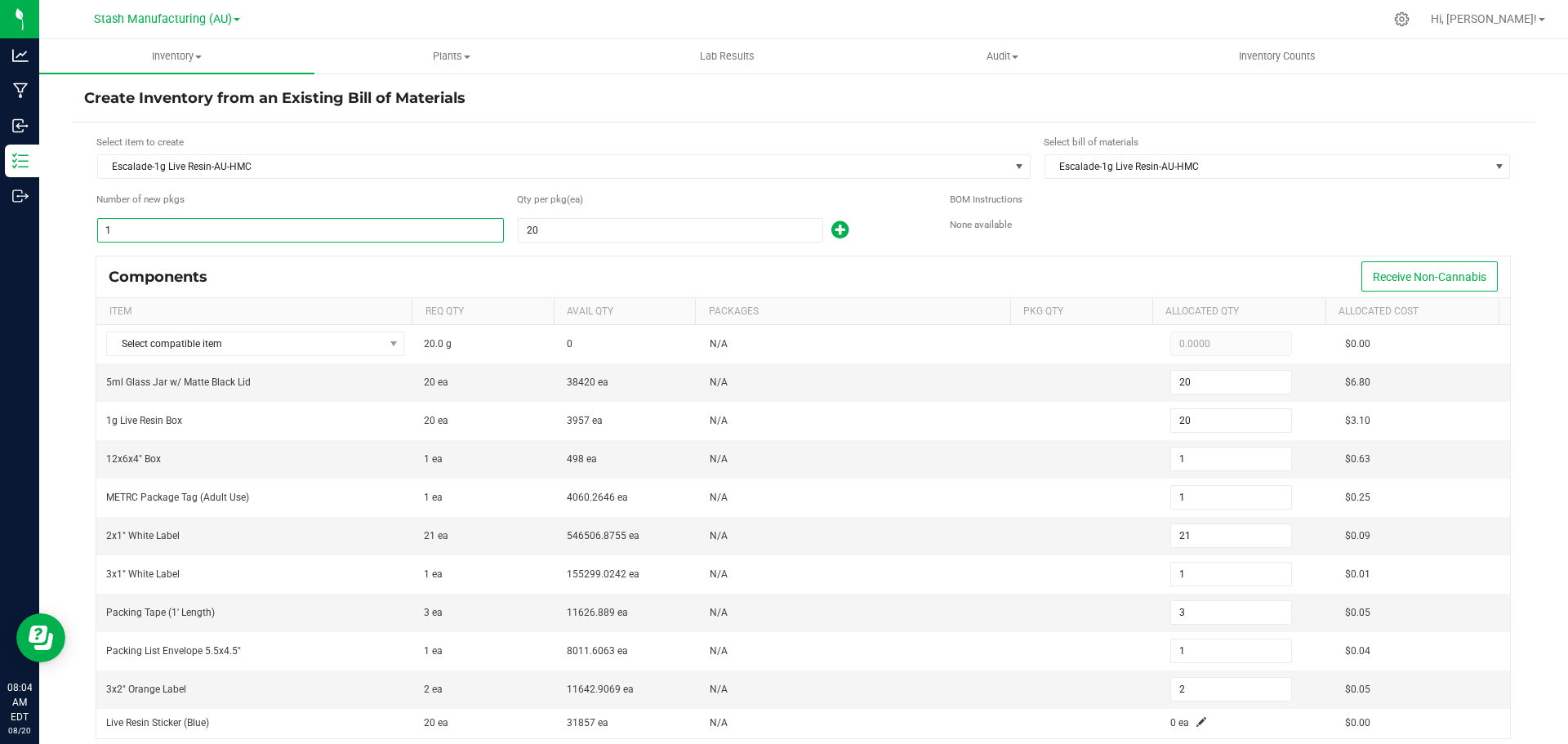
type input "5"
type input "105"
type input "5"
type input "15"
type input "5"
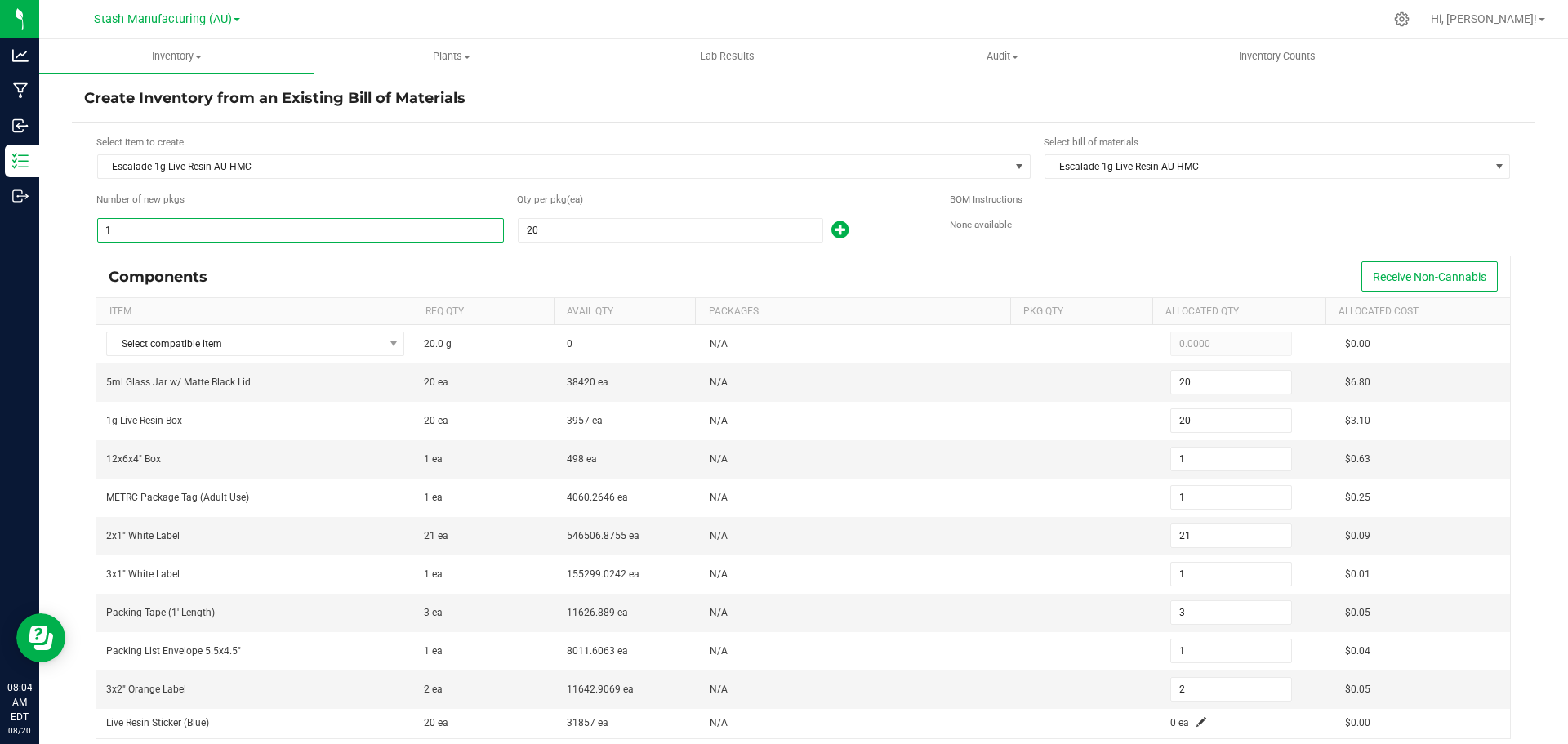
type input "10"
type input "50"
type input "1,000"
type input "50"
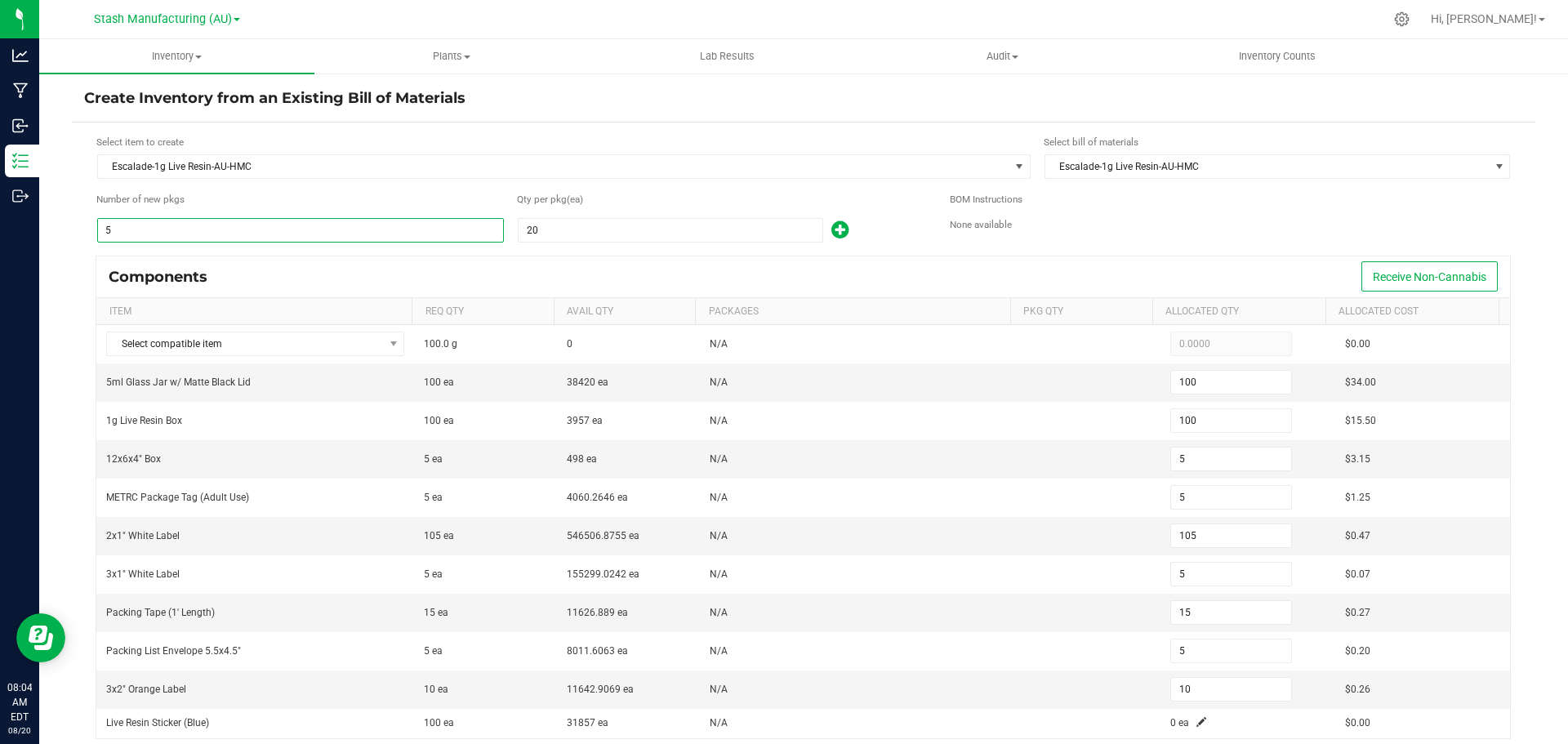
type input "50"
type input "1,050"
type input "50"
type input "150"
type input "50"
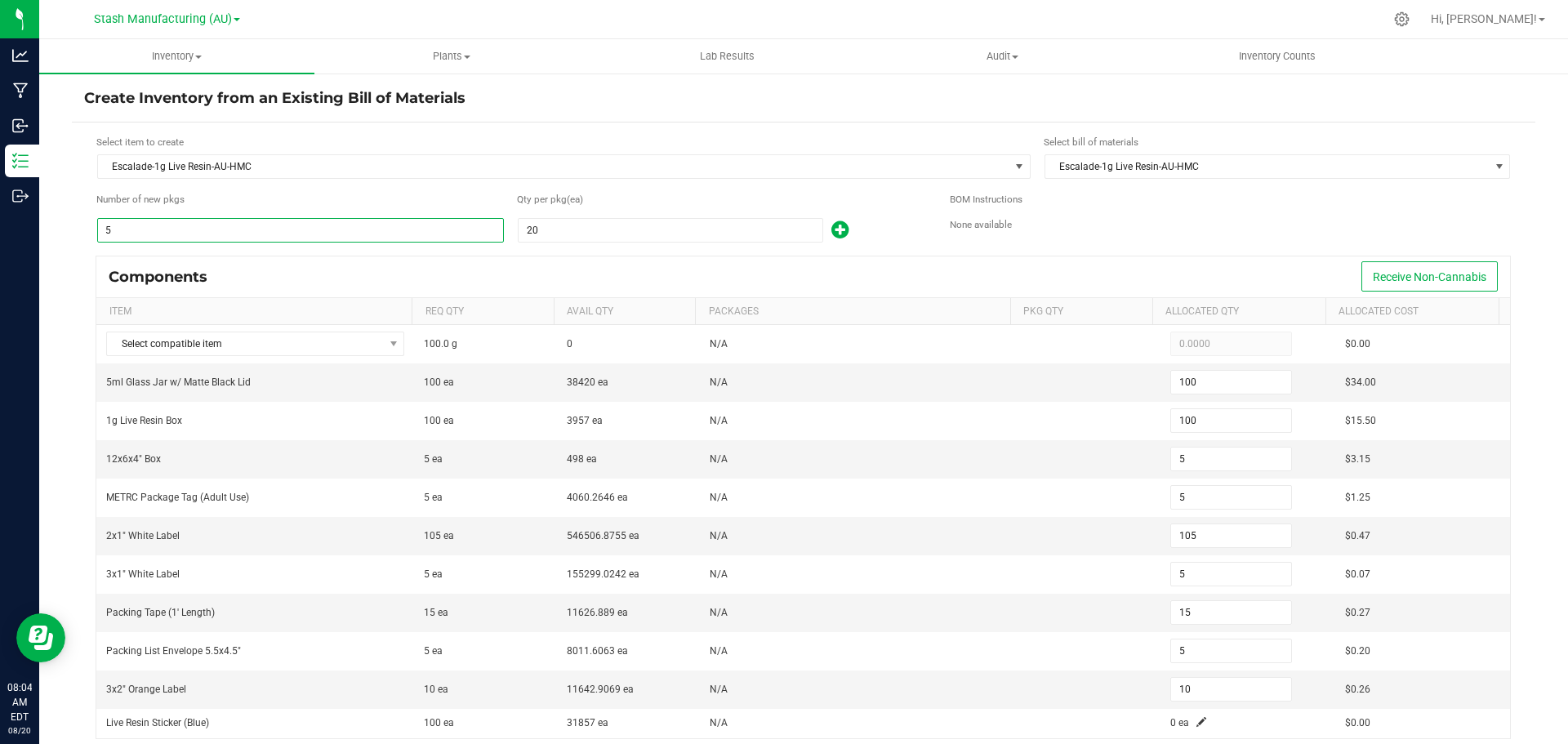
type input "100"
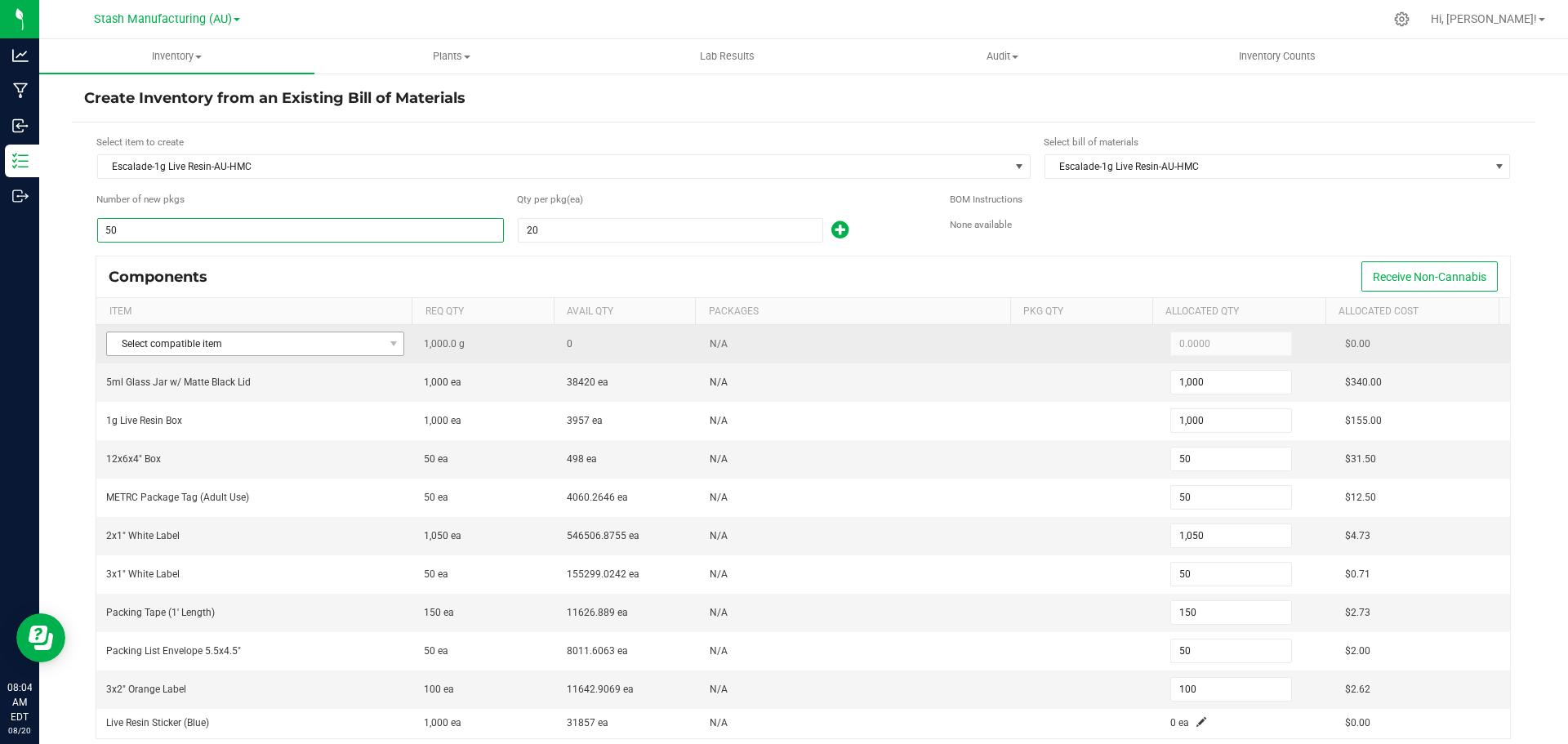
type input "50"
click at [184, 338] on span "Select compatible item" at bounding box center [245, 344] width 276 height 23
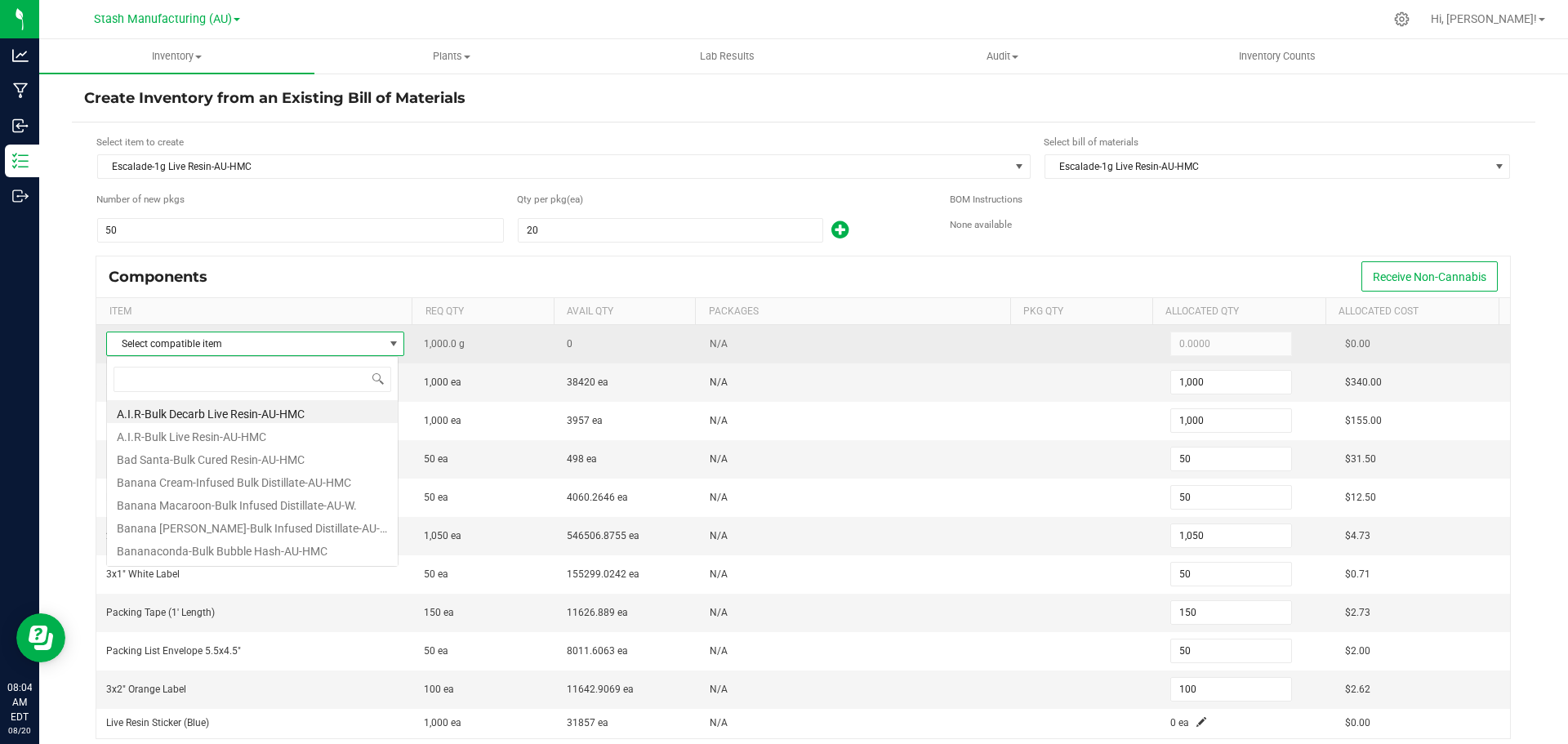
scroll to position [24, 293]
type input "esca"
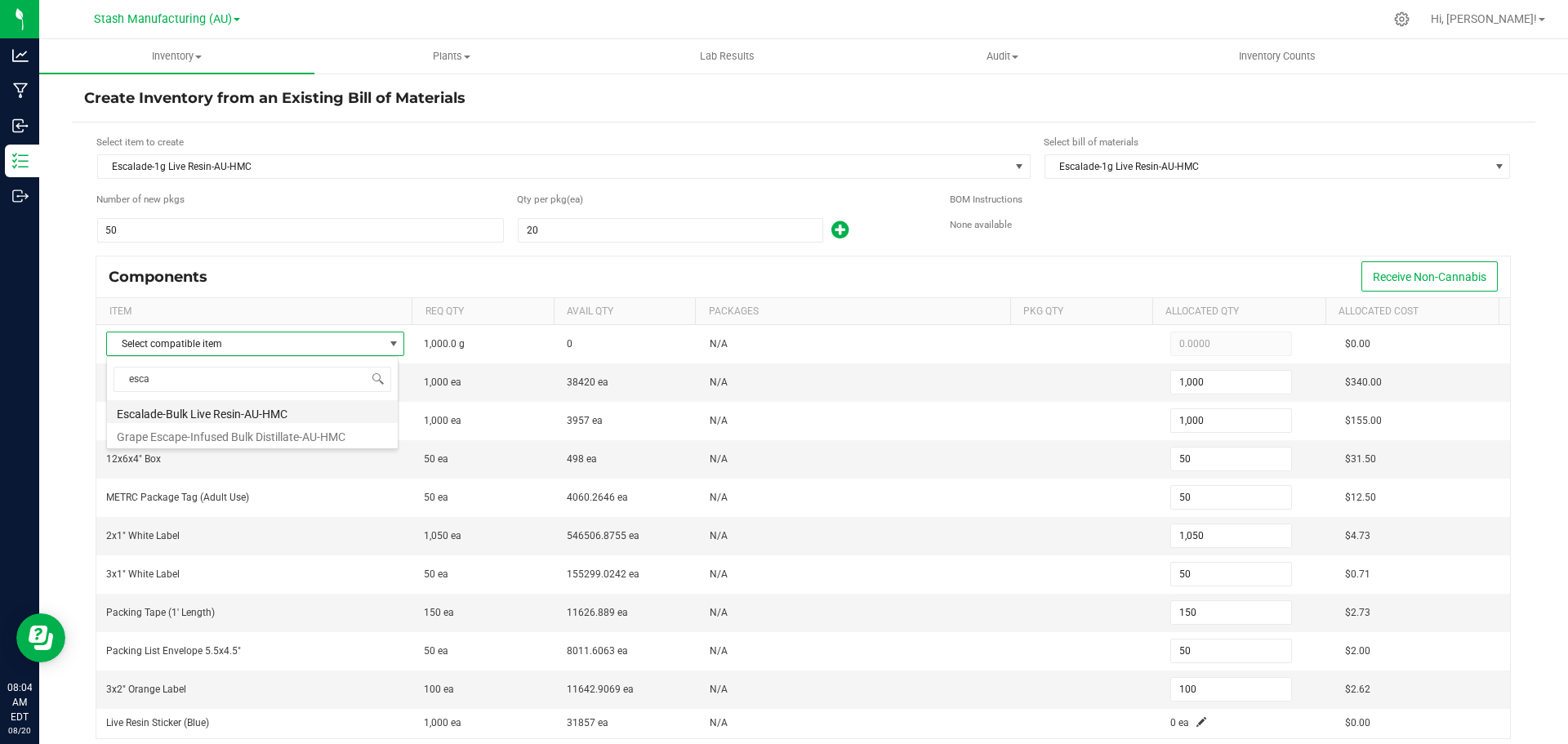
click at [219, 414] on li "Escalade-Bulk Live Resin-AU-HMC" at bounding box center [252, 412] width 291 height 23
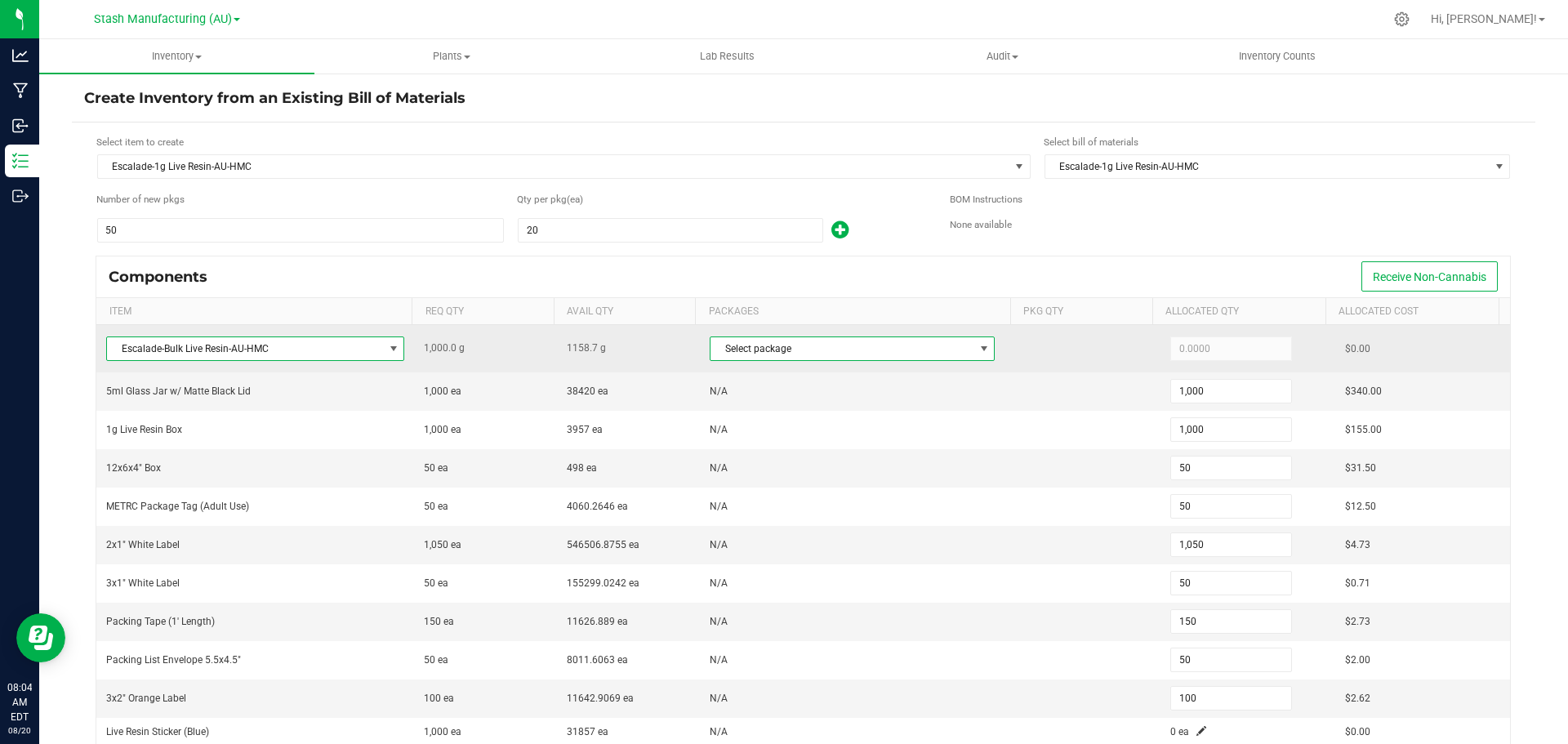
click at [798, 348] on span "Select package" at bounding box center [841, 349] width 263 height 23
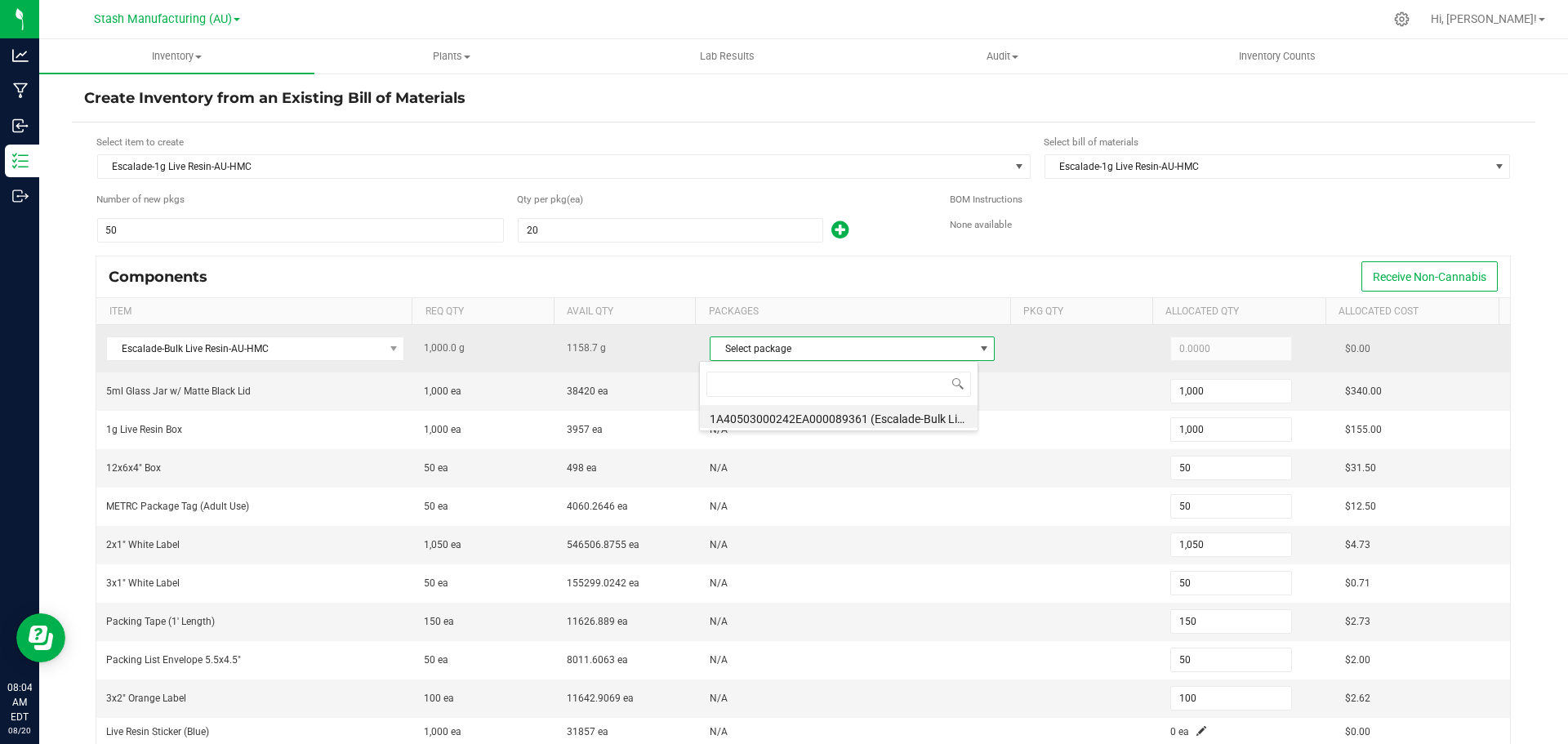
scroll to position [24, 279]
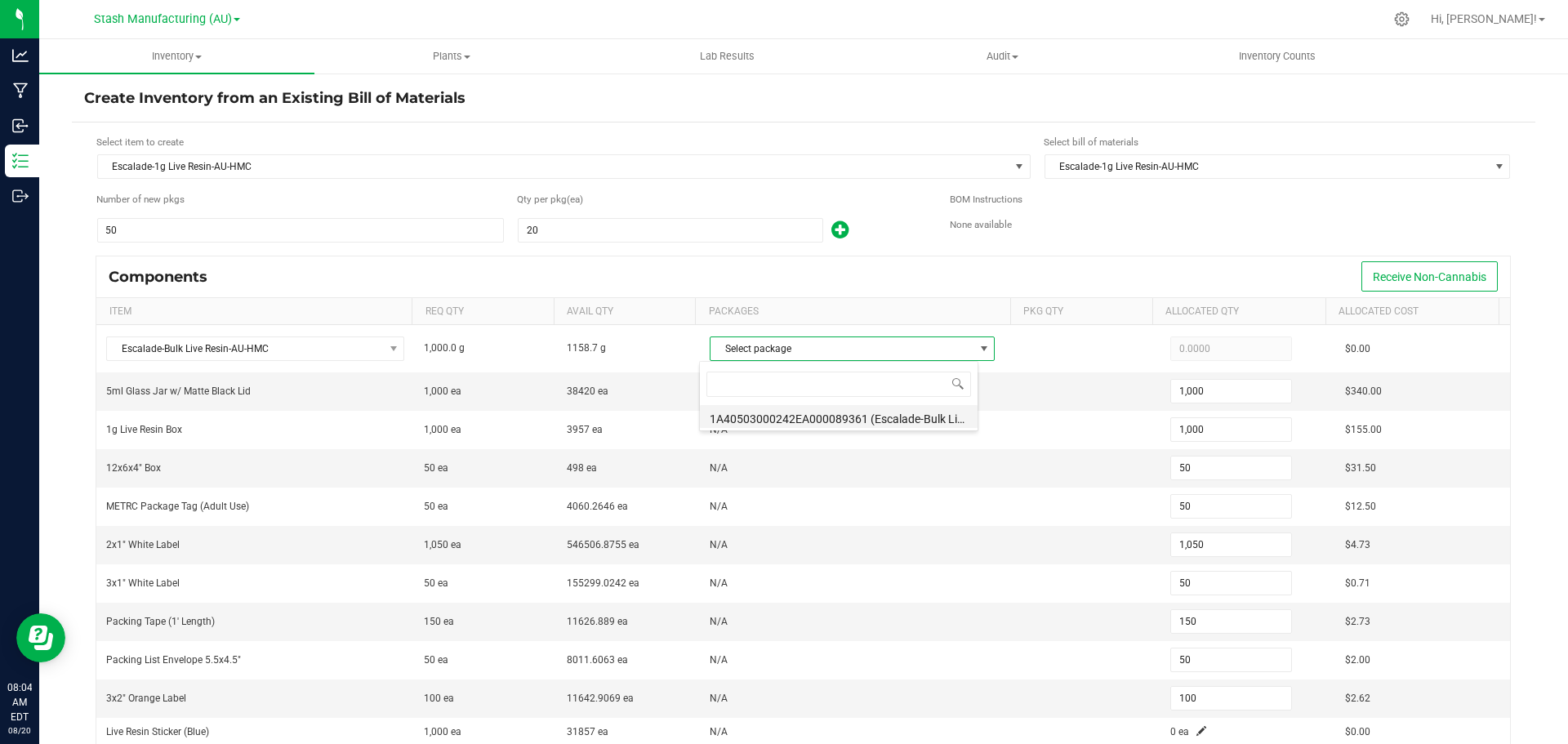
click at [844, 411] on li "1A40503000242EA000089361 (Escalade-Bulk Live Resin-AU-HMC-6.13.2025)" at bounding box center [838, 416] width 277 height 23
type input "1,000.0000"
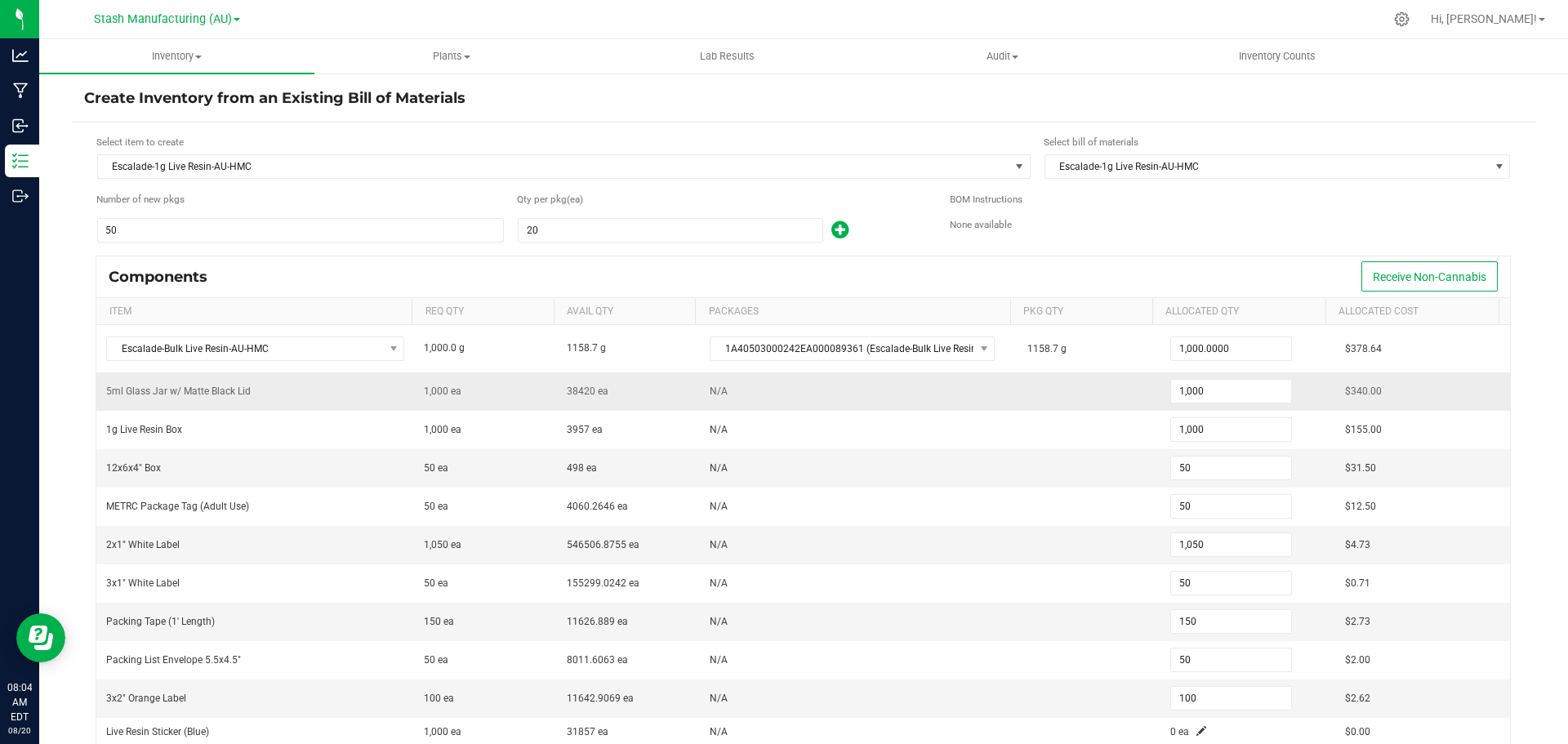
click at [904, 404] on td "N/A" at bounding box center [858, 391] width 318 height 39
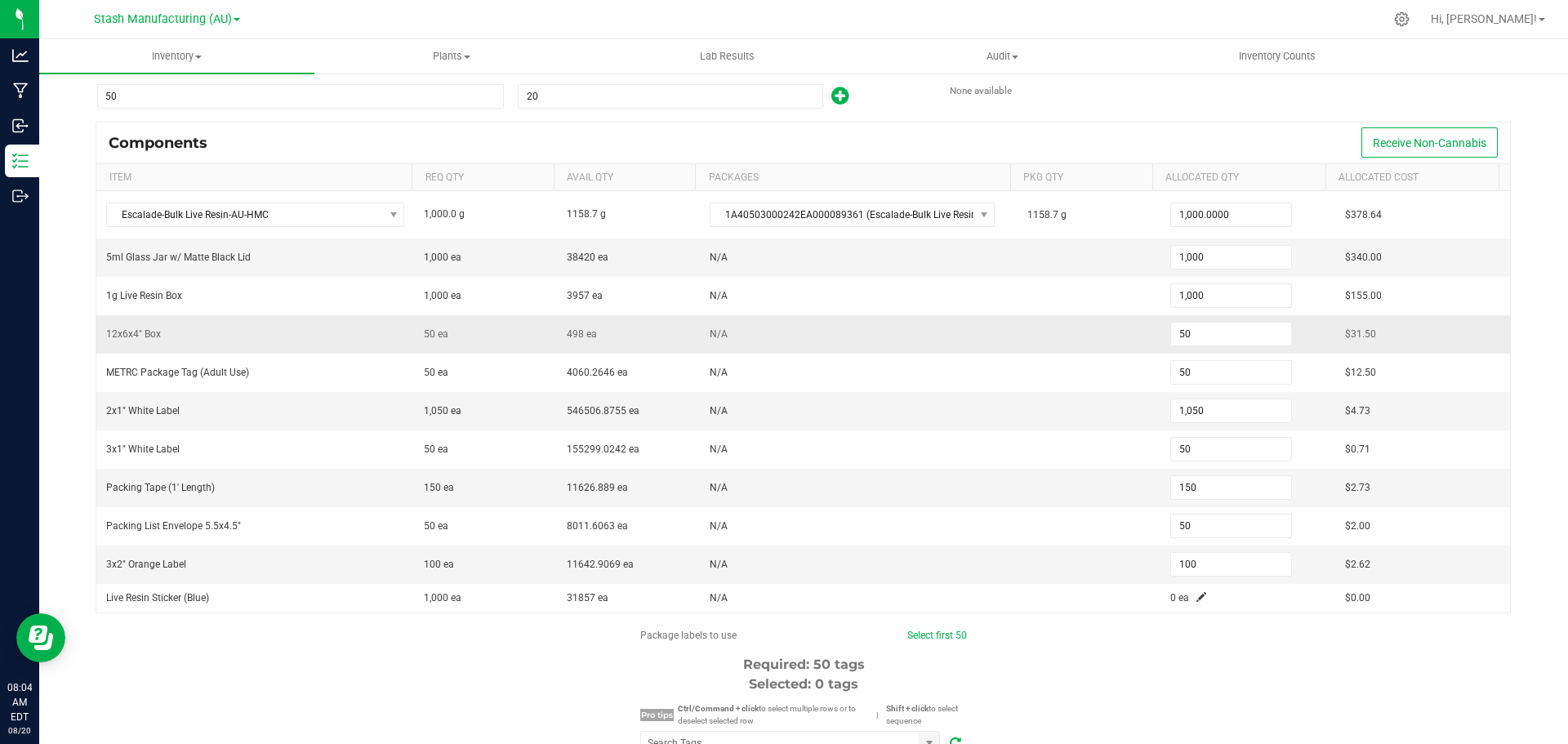
scroll to position [163, 0]
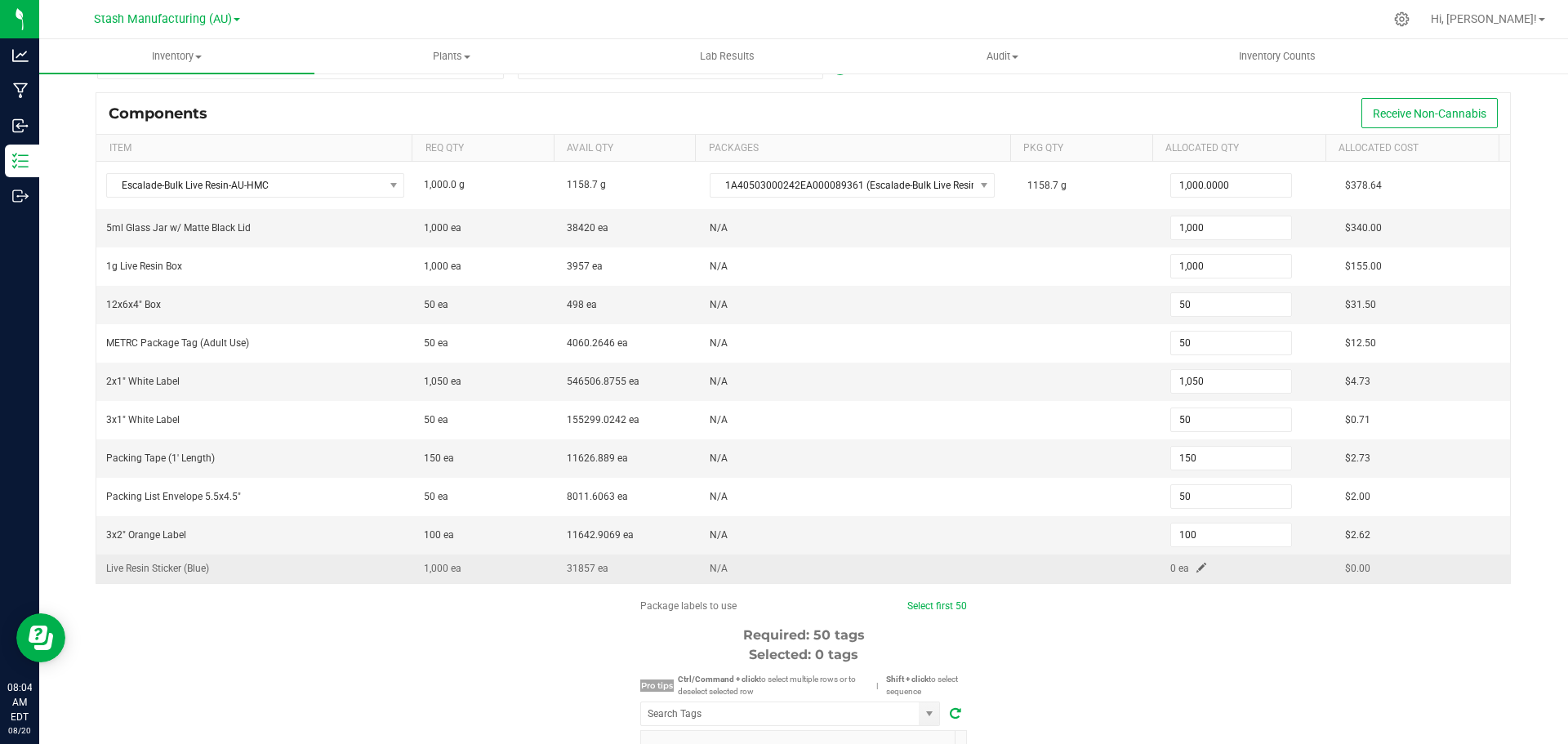
click at [1196, 569] on span at bounding box center [1201, 567] width 10 height 10
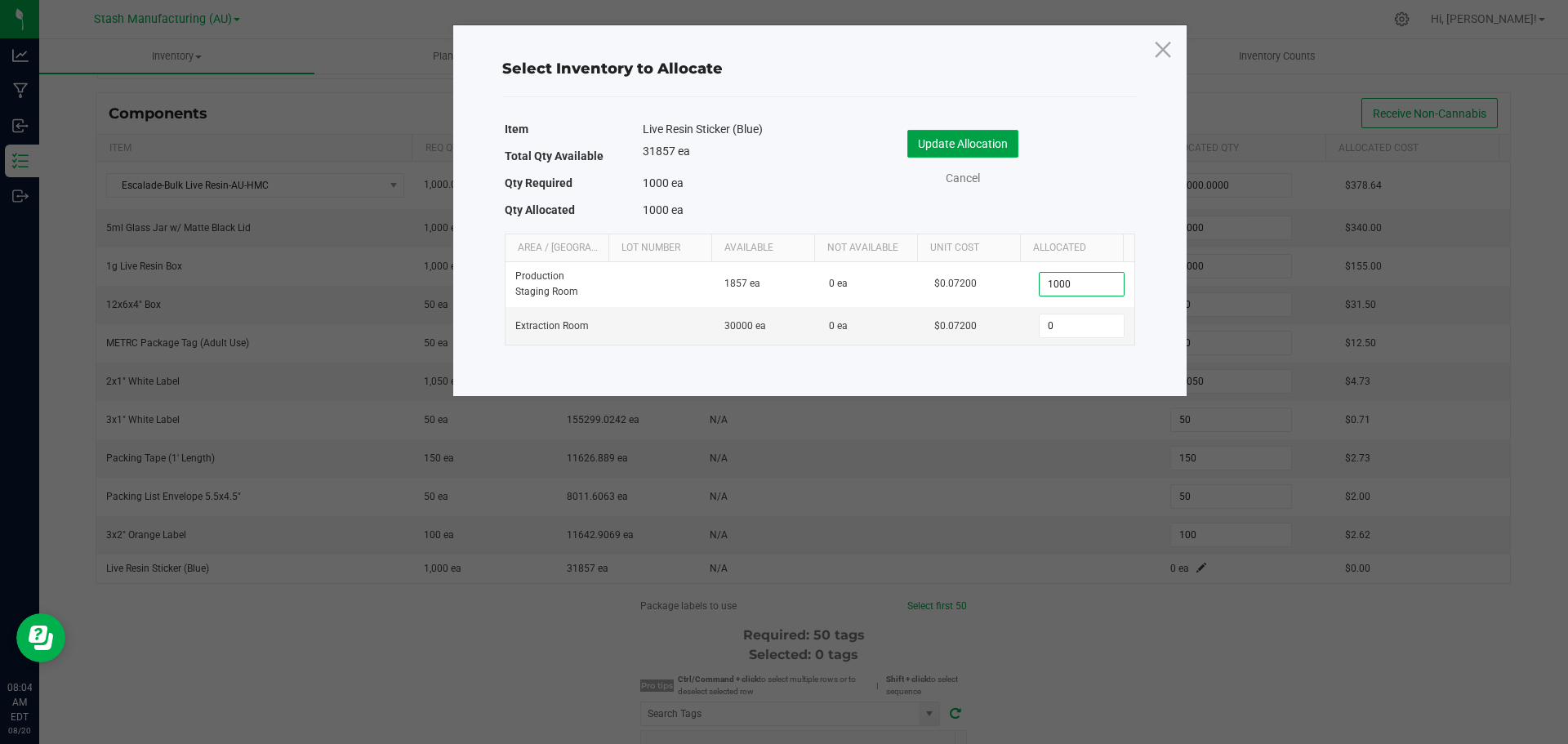
type input "1,000"
click at [982, 148] on button "Update Allocation" at bounding box center [962, 143] width 111 height 28
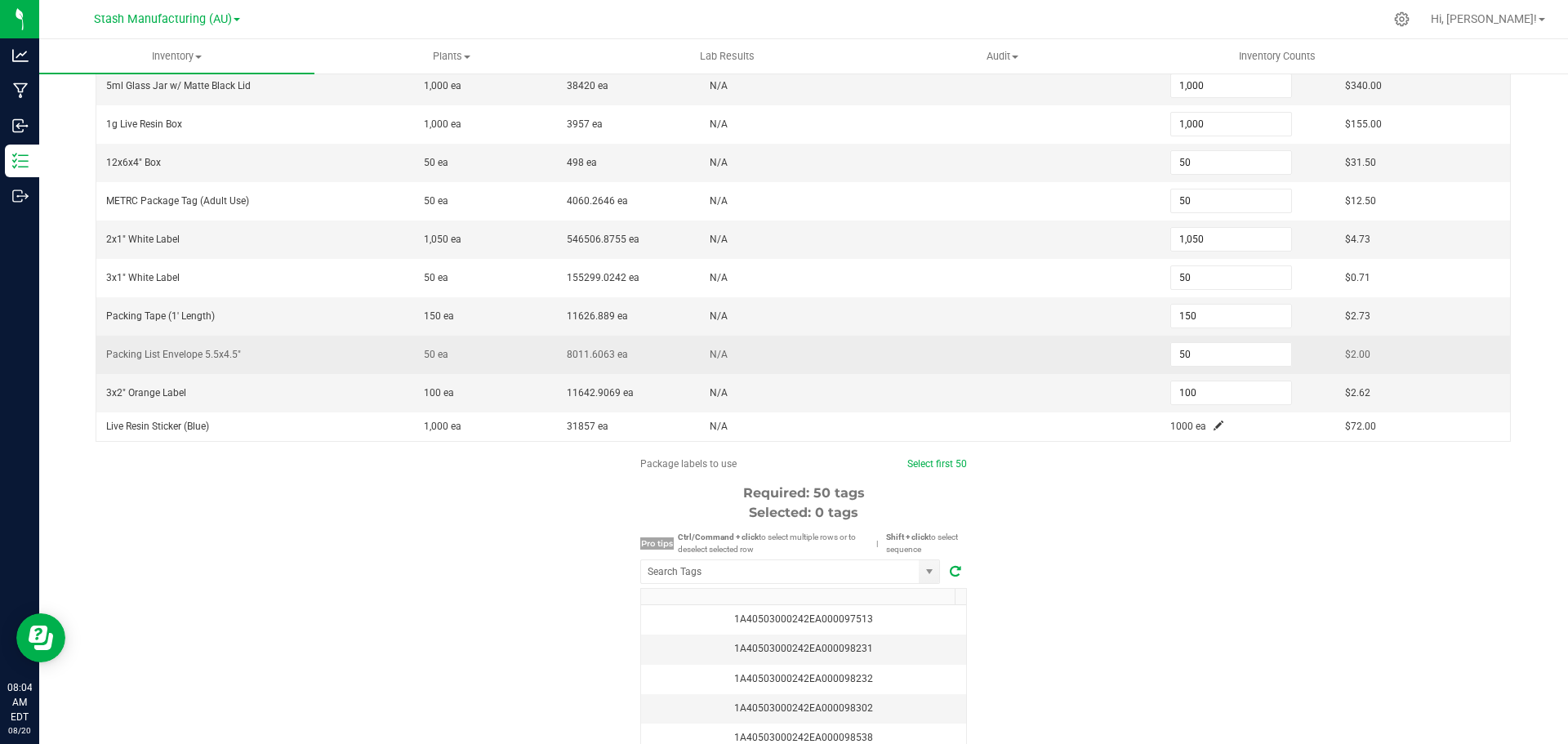
scroll to position [396, 0]
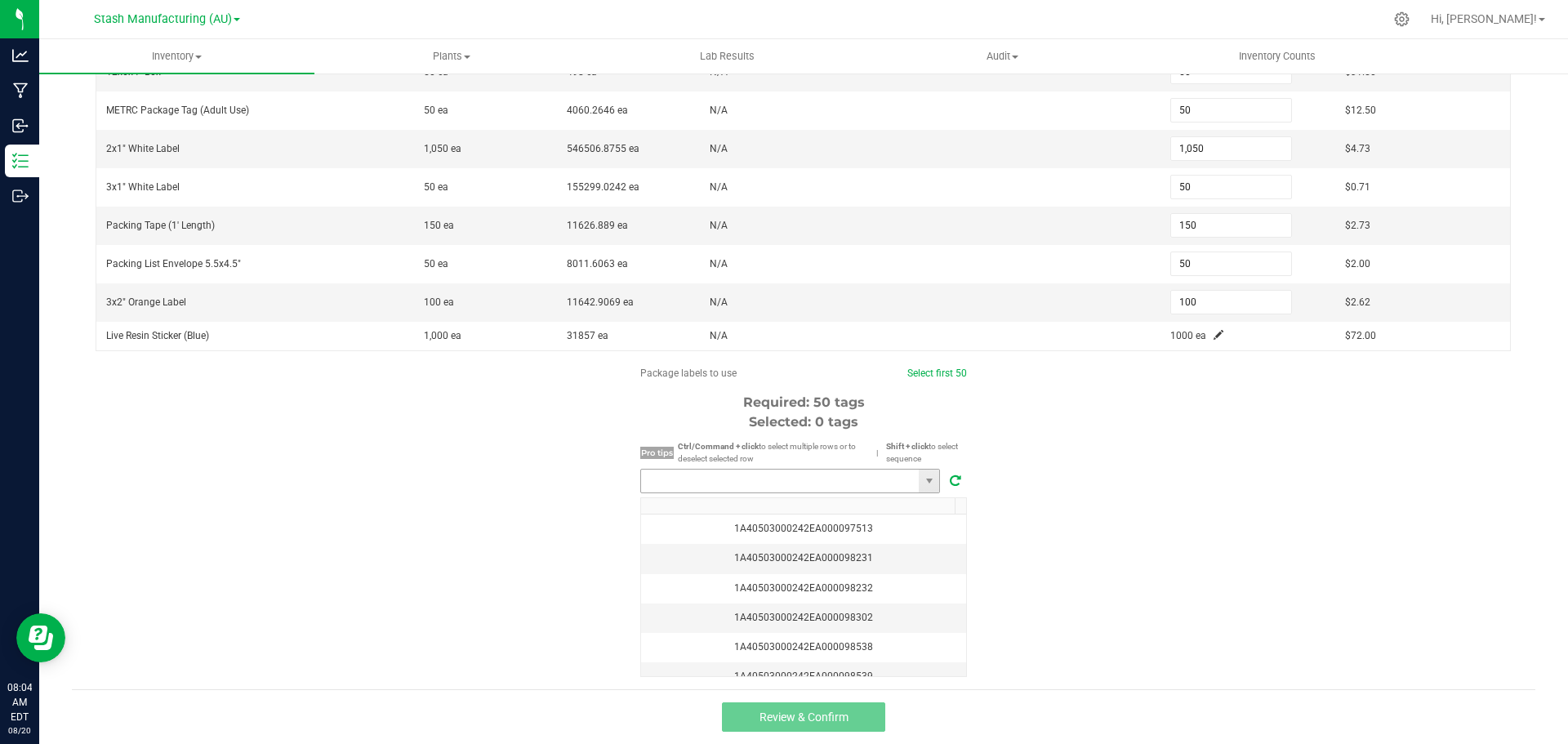
click at [824, 483] on input "NO DATA FOUND" at bounding box center [780, 481] width 277 height 23
click at [818, 516] on li "1A40503000242EA000098538" at bounding box center [784, 511] width 299 height 28
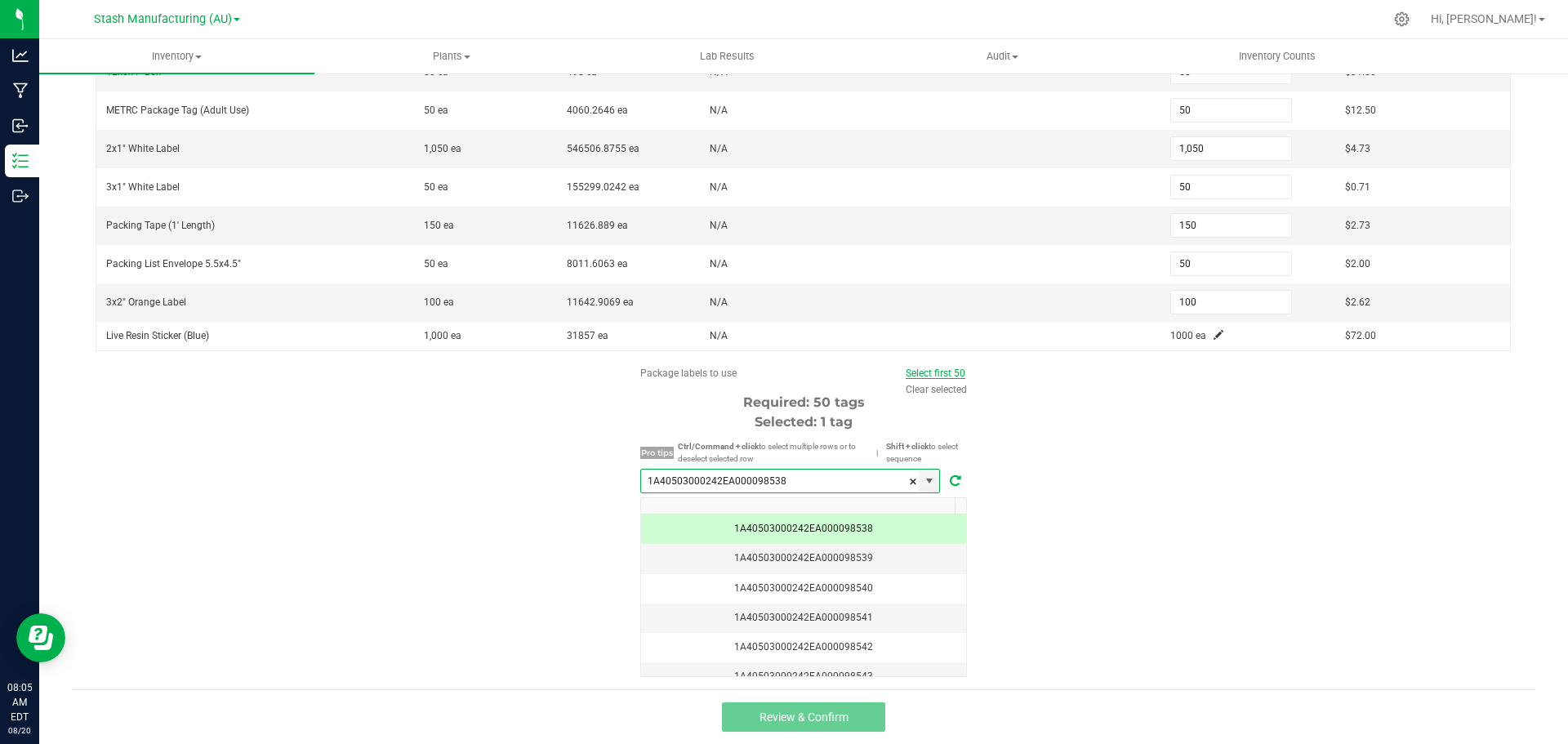
type input "1A40503000242EA000098538"
click at [953, 373] on link "Select first 50" at bounding box center [935, 373] width 60 height 12
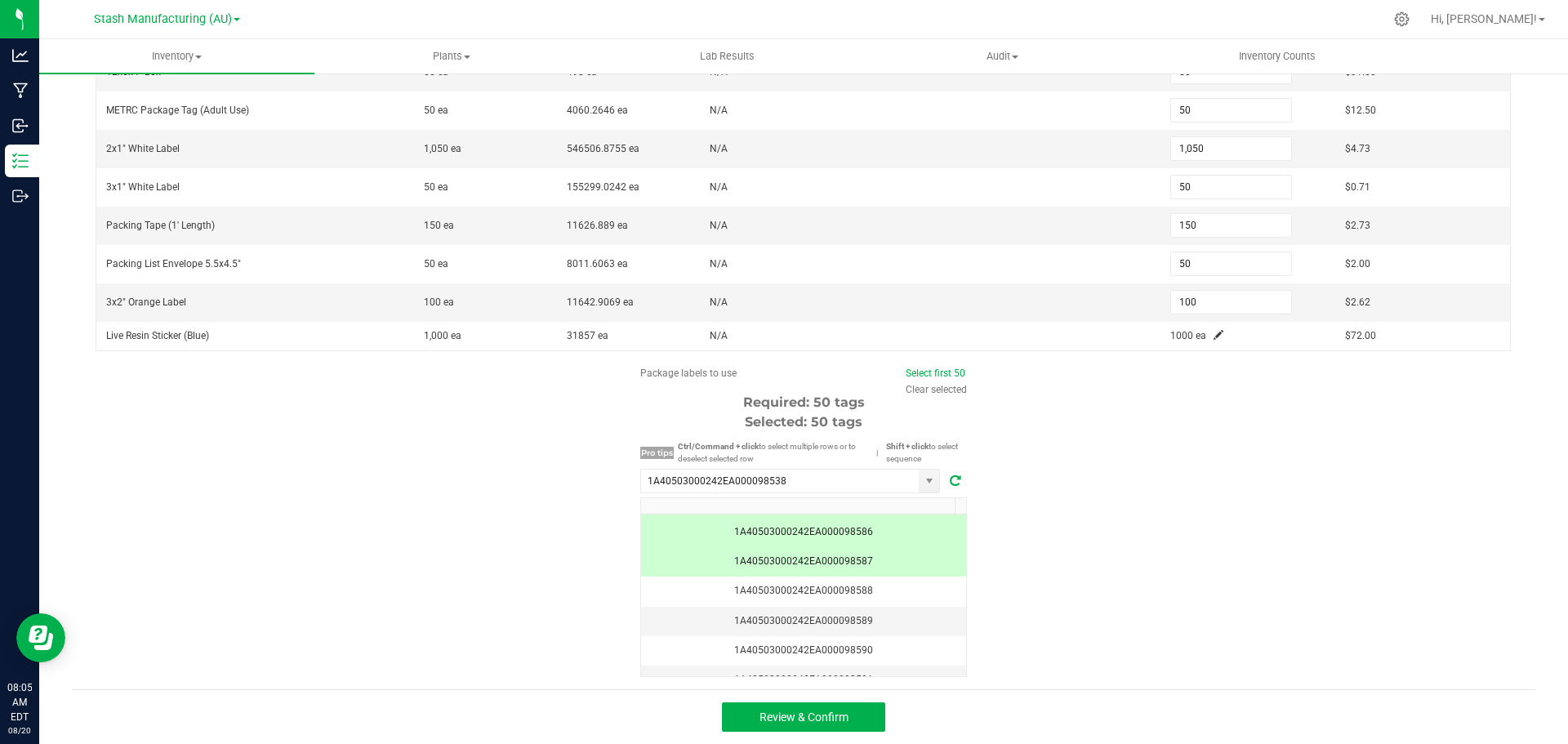
scroll to position [1388, 0]
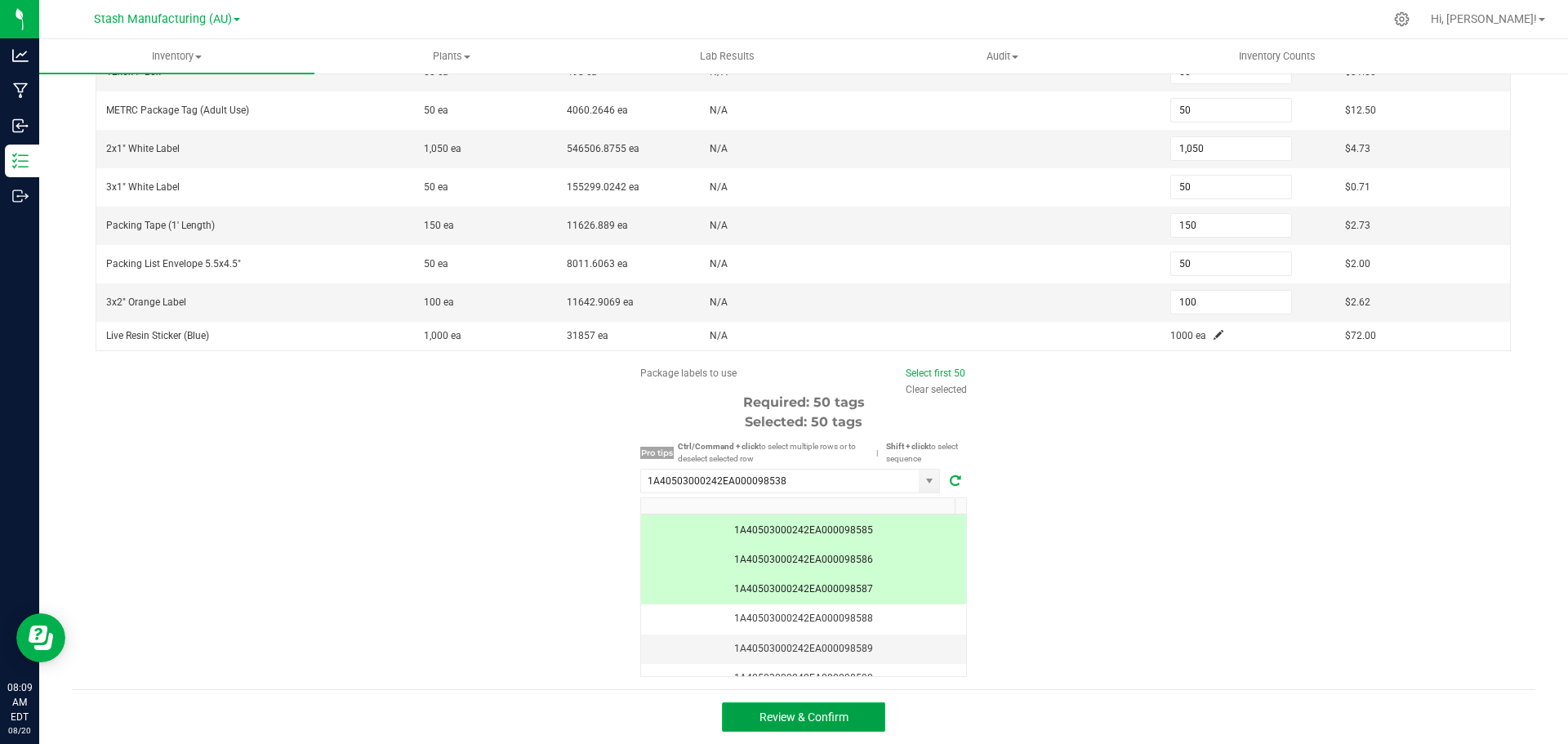
click at [819, 724] on span "Review & Confirm" at bounding box center [804, 717] width 89 height 14
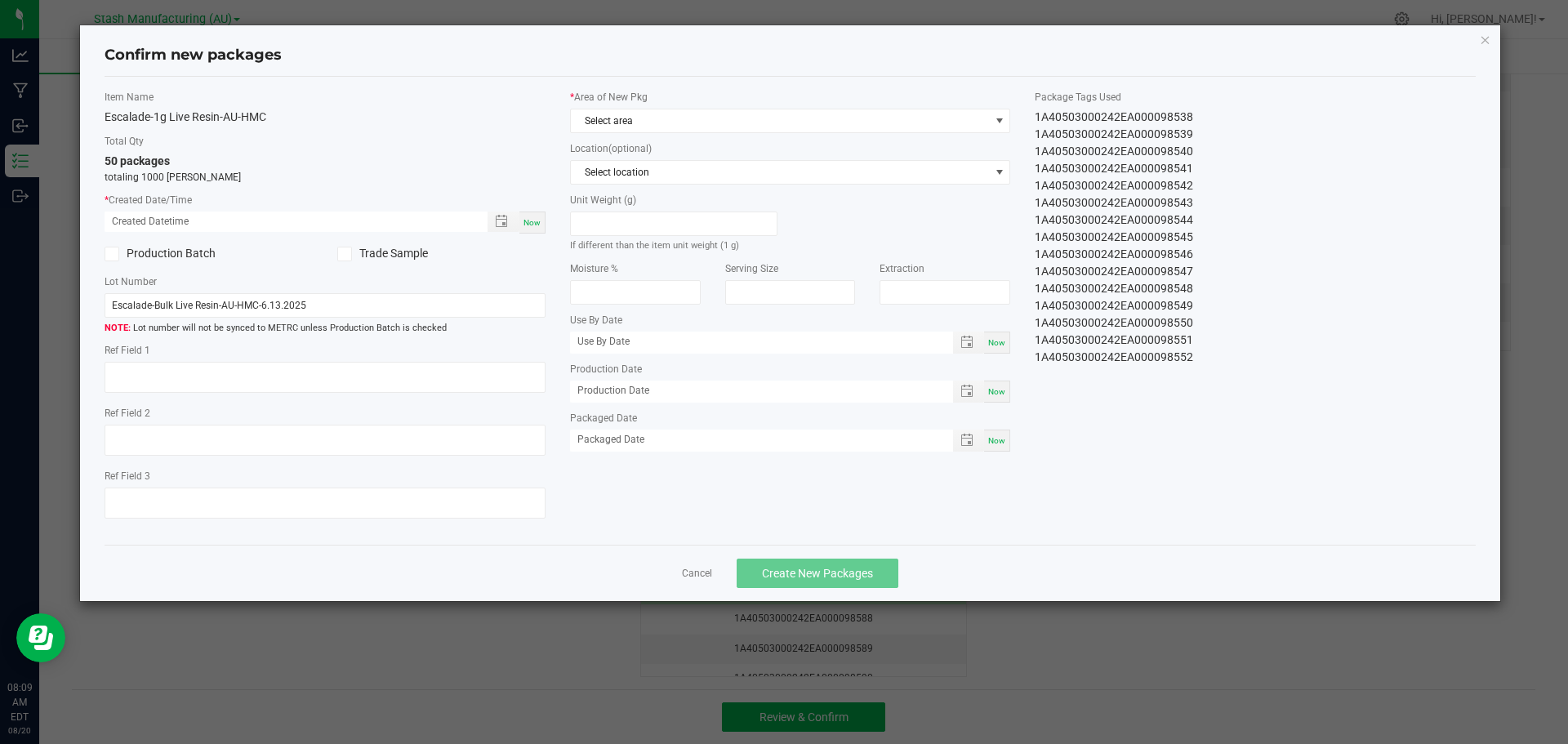
type input "[DATE]"
click at [540, 219] on span "Now" at bounding box center [532, 222] width 17 height 9
type input "[DATE] 08:09 AM"
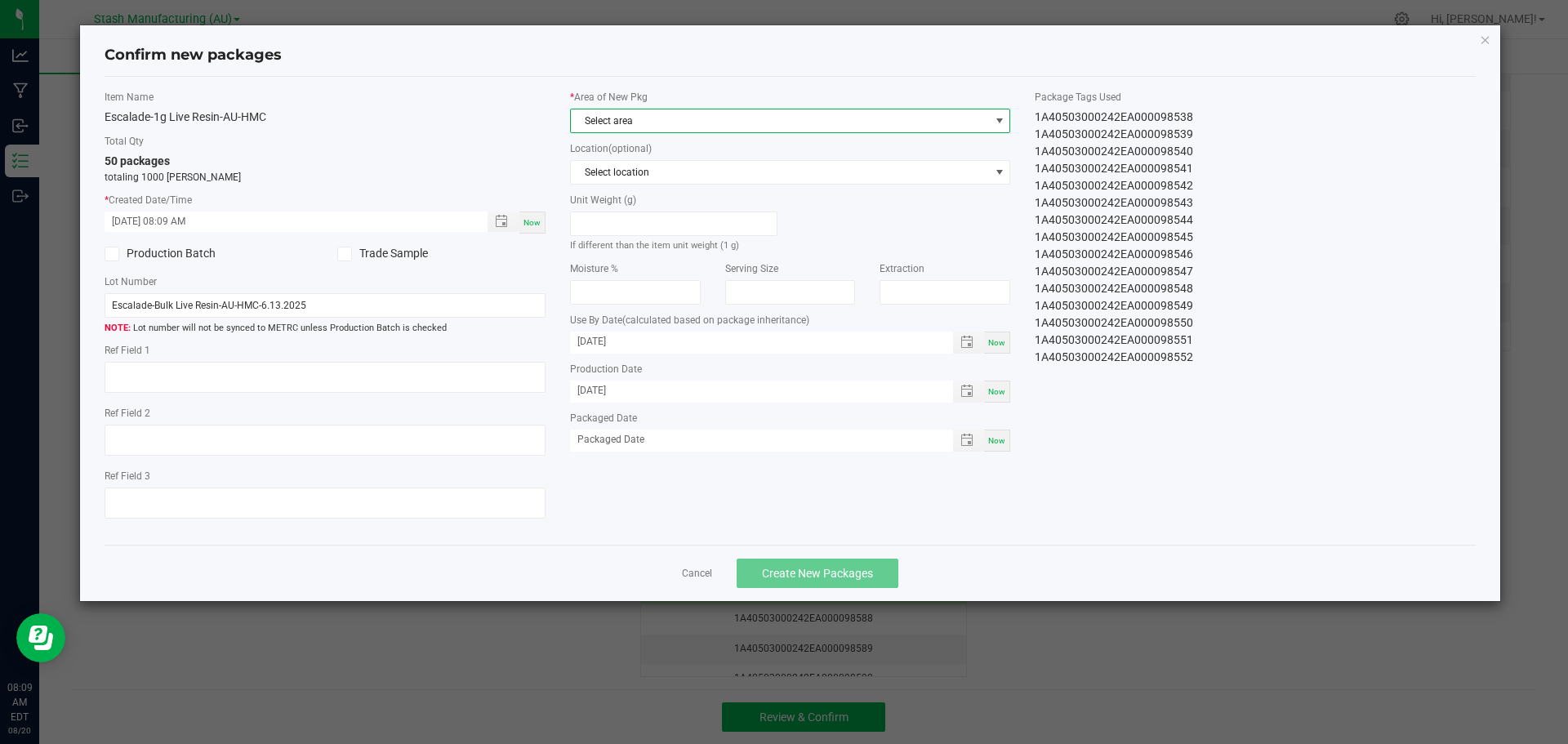
click at [737, 129] on span "Select area" at bounding box center [781, 121] width 419 height 23
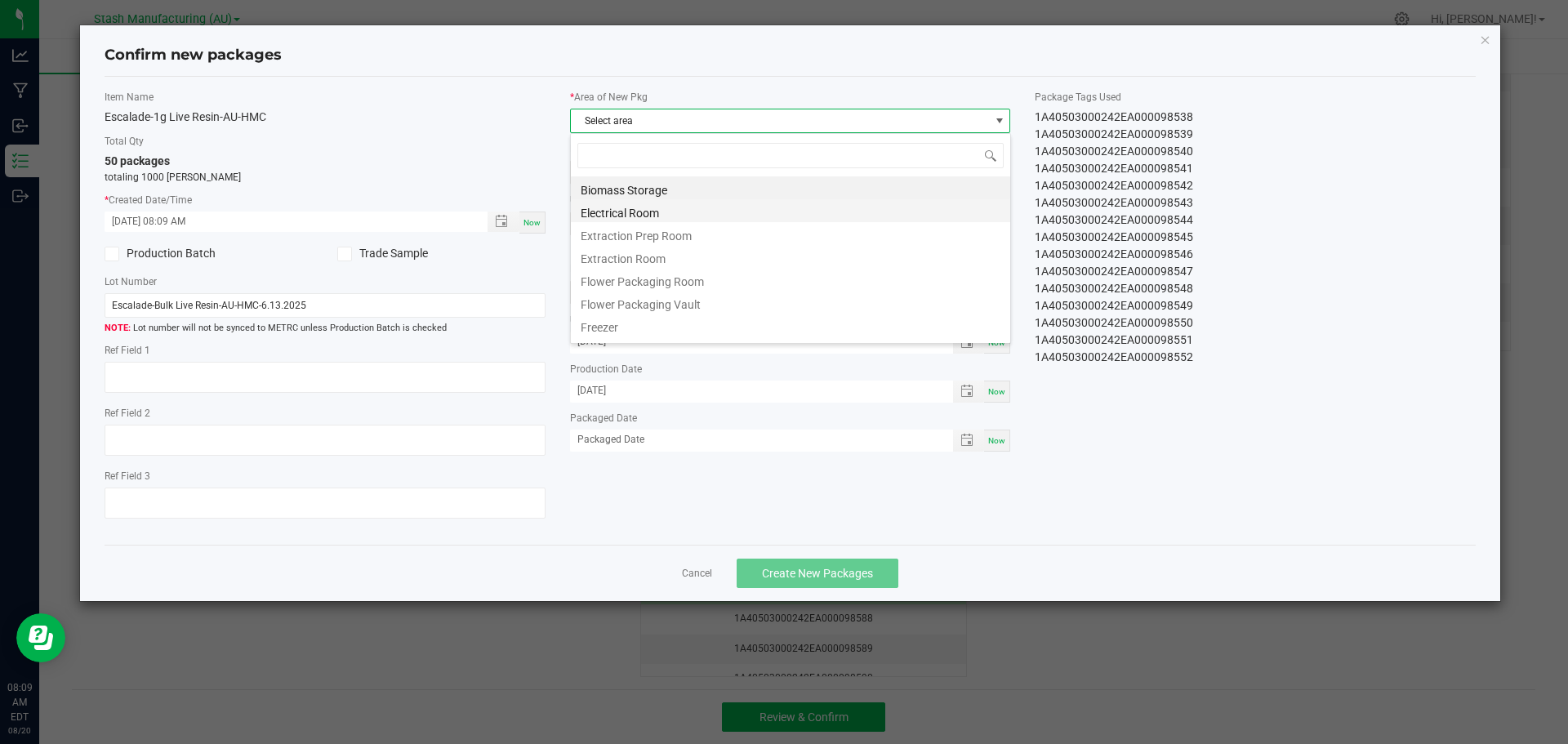
scroll to position [24, 441]
click at [742, 276] on li "Flower Packaging Room" at bounding box center [790, 279] width 440 height 23
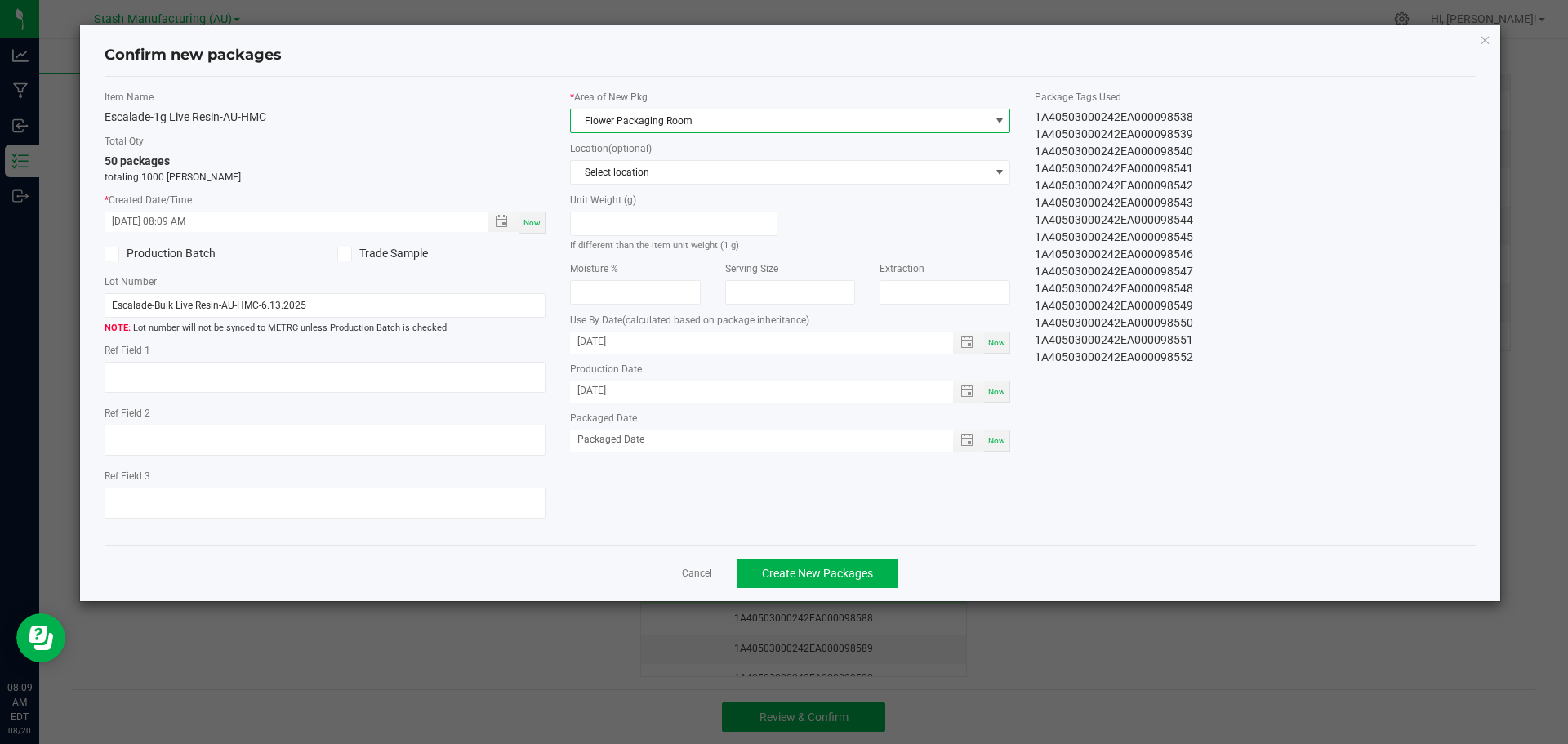
click at [1001, 434] on div "Now" at bounding box center [997, 441] width 26 height 22
type input "[DATE]"
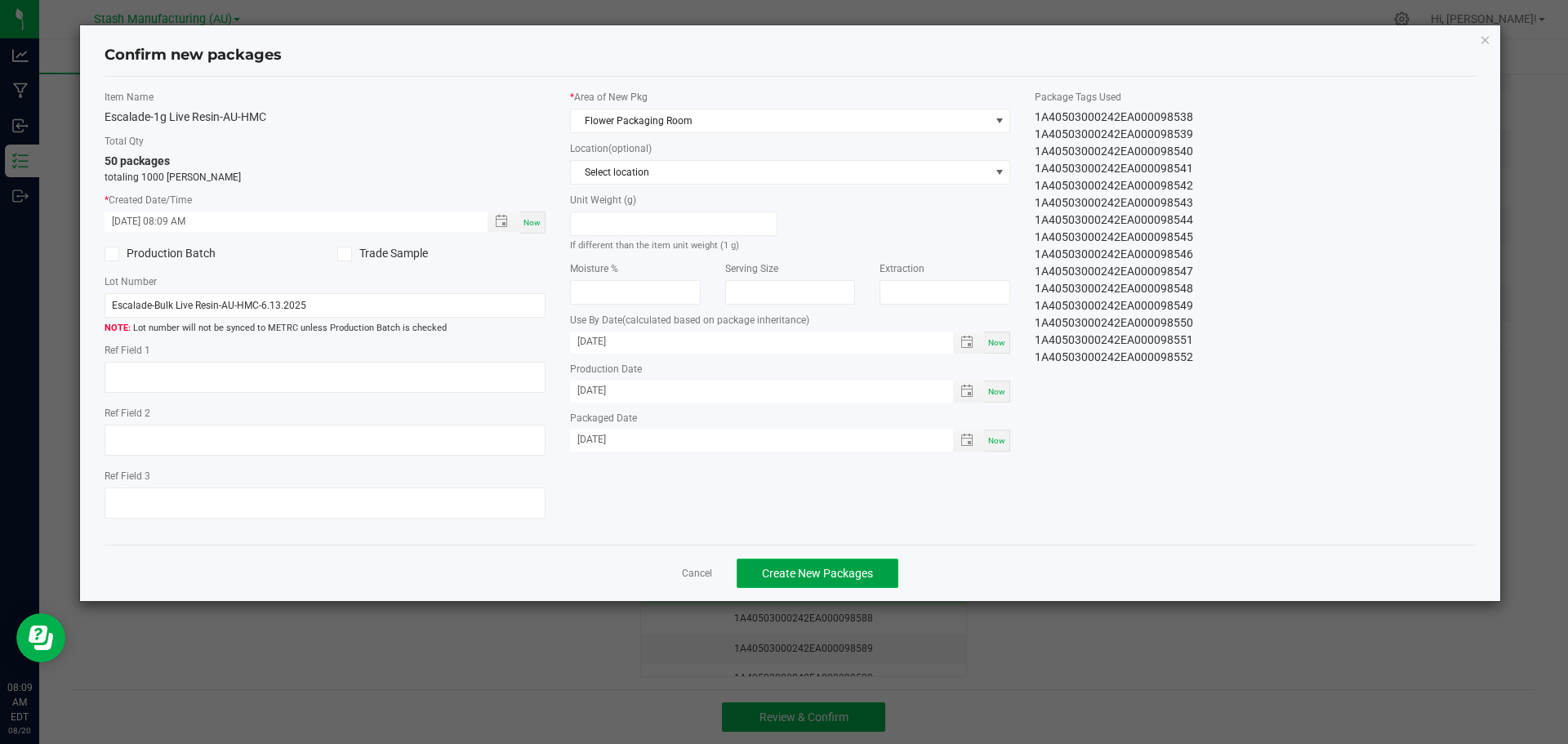
click at [863, 573] on span "Create New Packages" at bounding box center [817, 574] width 111 height 14
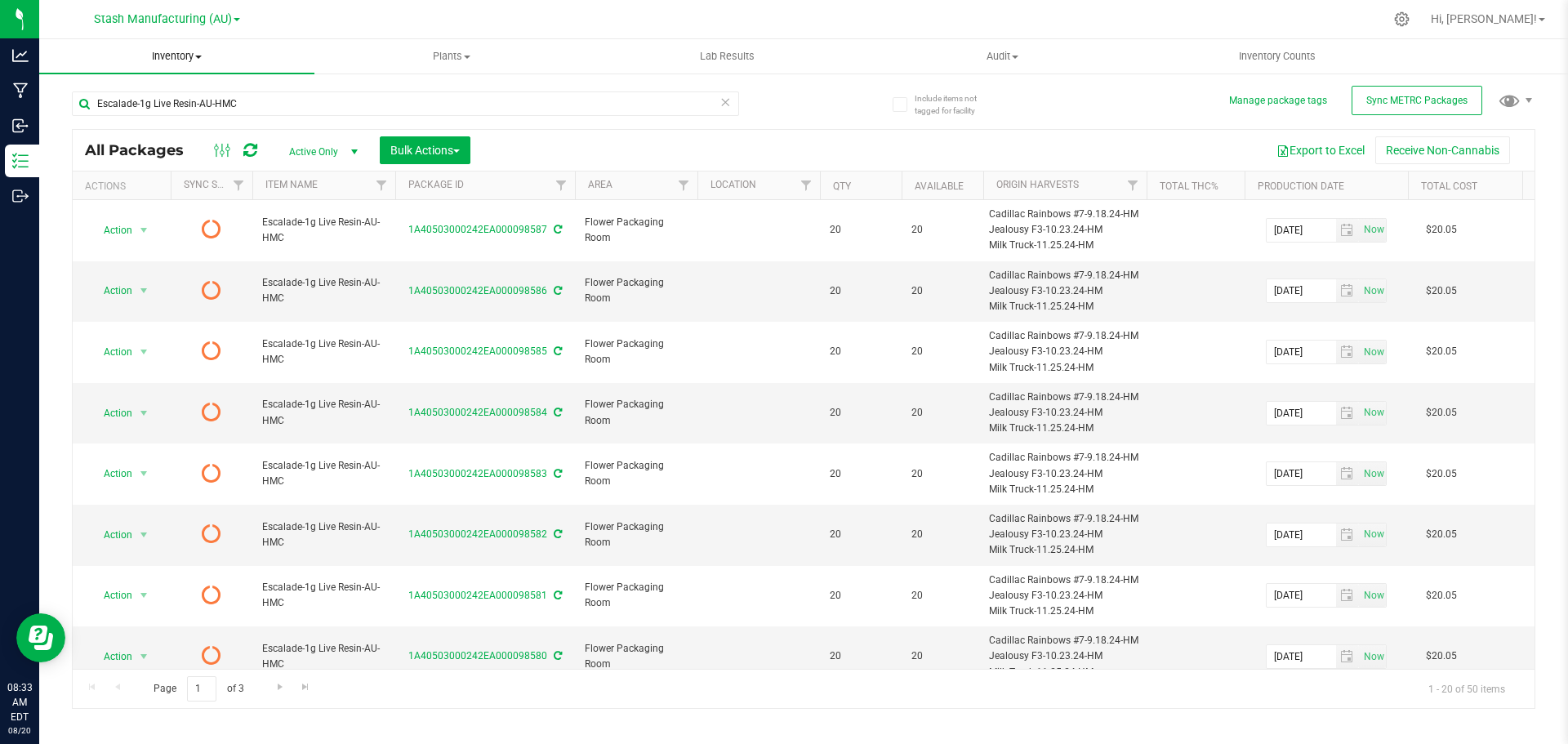
click at [196, 65] on uib-tab-heading "Inventory All packages All inventory Waste log Create inventory" at bounding box center [177, 57] width 275 height 35
click at [136, 196] on span "From bill of materials" at bounding box center [113, 196] width 148 height 14
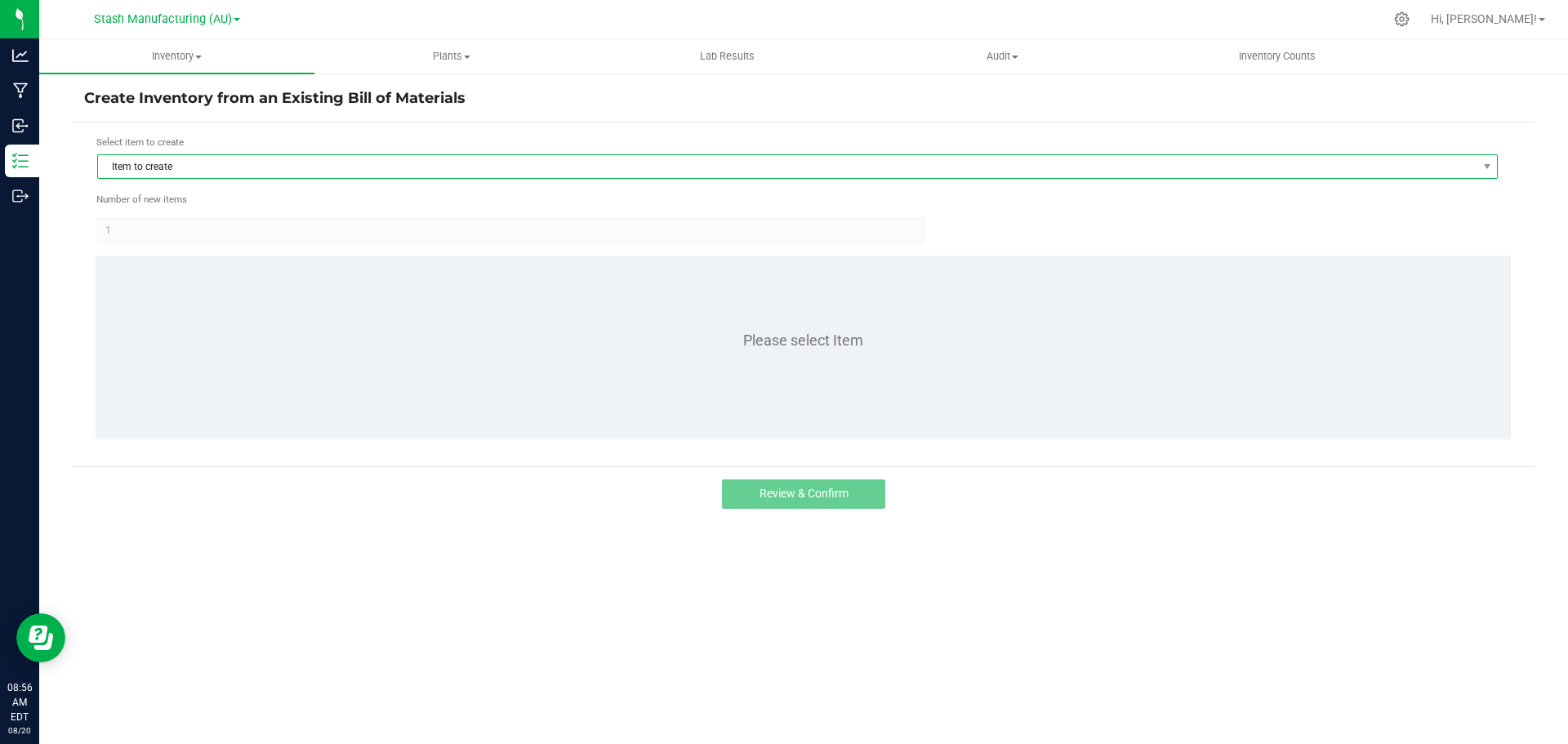
click at [340, 158] on span "Item to create" at bounding box center [786, 167] width 1379 height 23
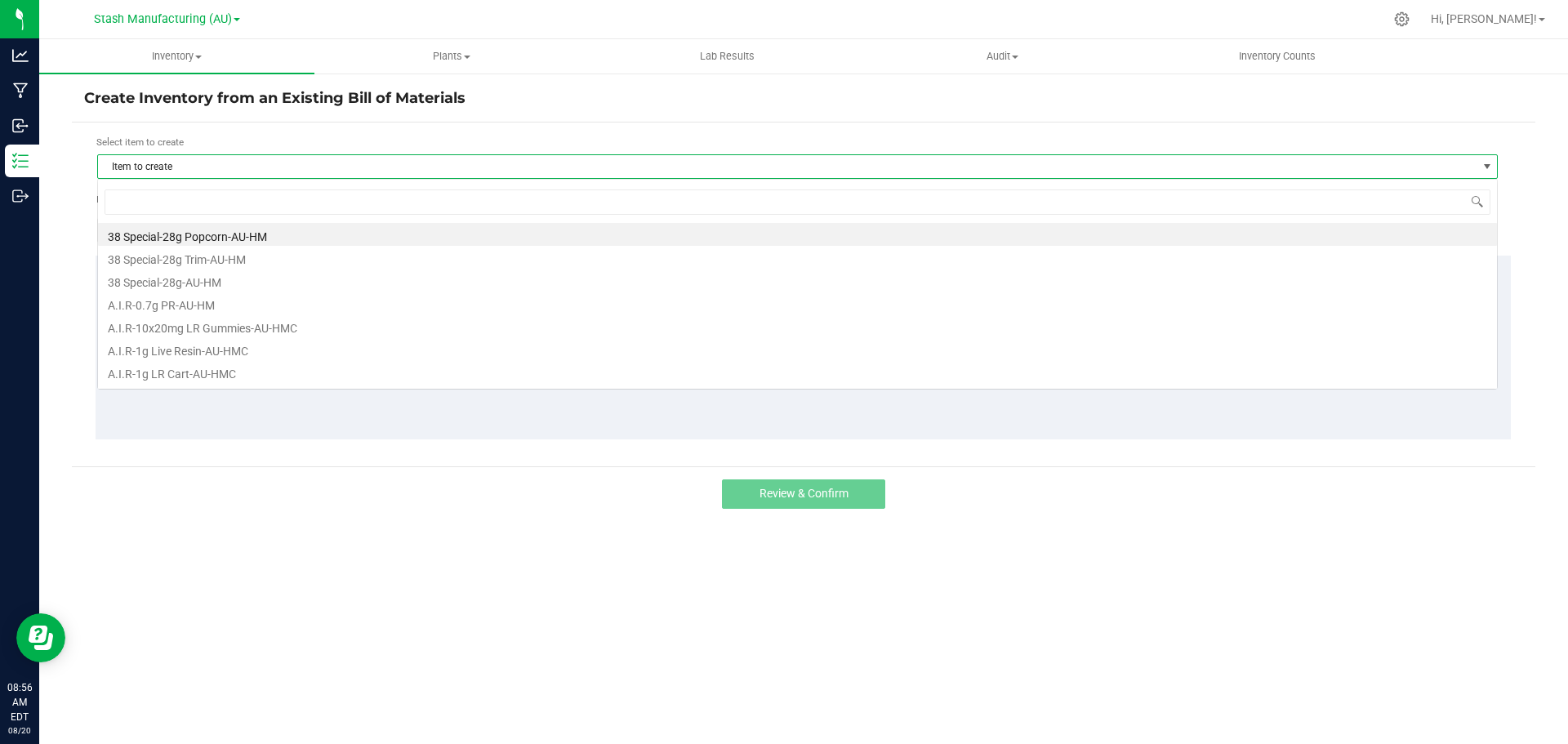
scroll to position [24, 1401]
click at [172, 63] on span "Inventory" at bounding box center [177, 56] width 275 height 14
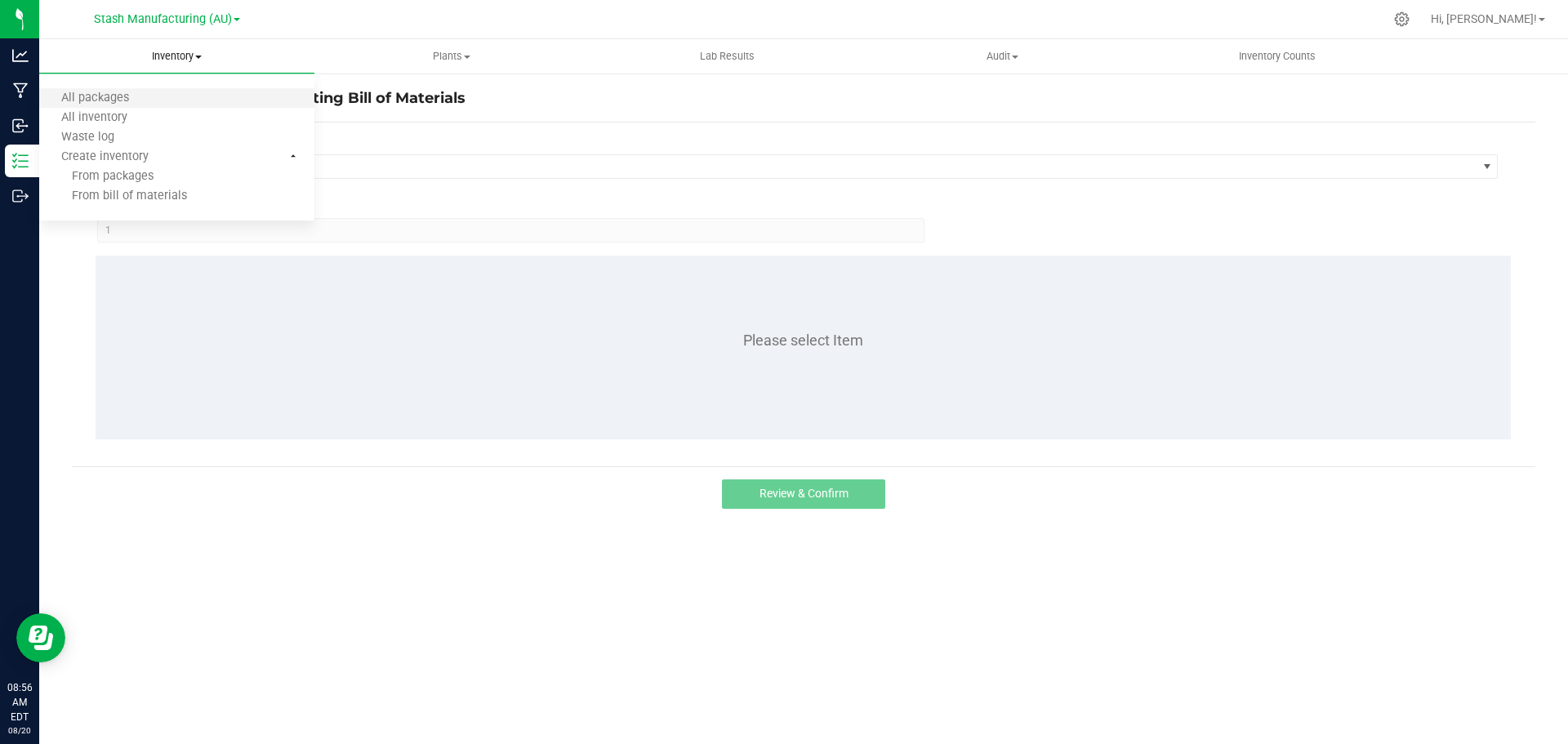
click at [159, 103] on li "All packages" at bounding box center [177, 99] width 275 height 19
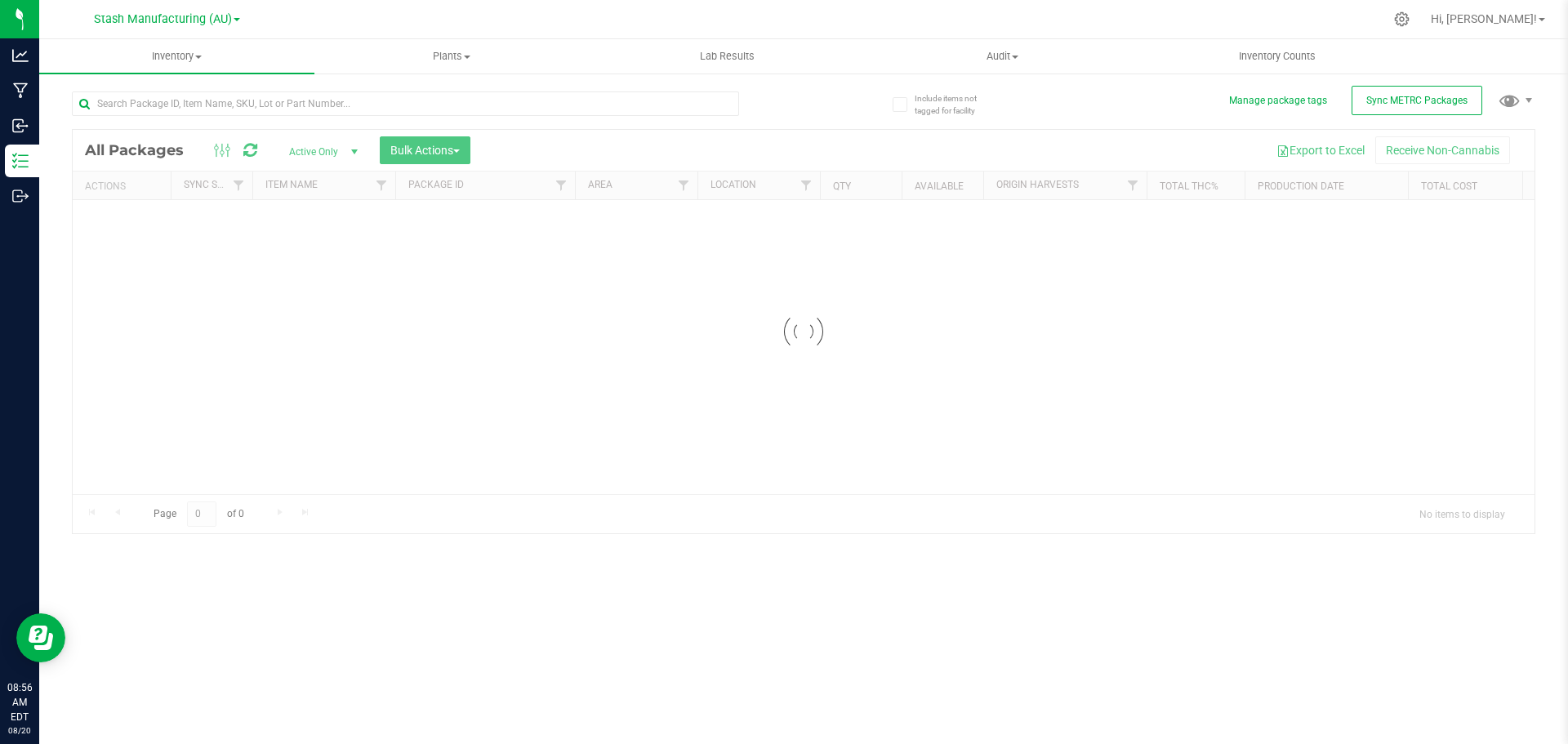
click at [376, 142] on div at bounding box center [803, 331] width 1462 height 404
click at [267, 96] on div "Inventory All packages All inventory Waste log Create inventory Plants All plan…" at bounding box center [804, 391] width 1528 height 704
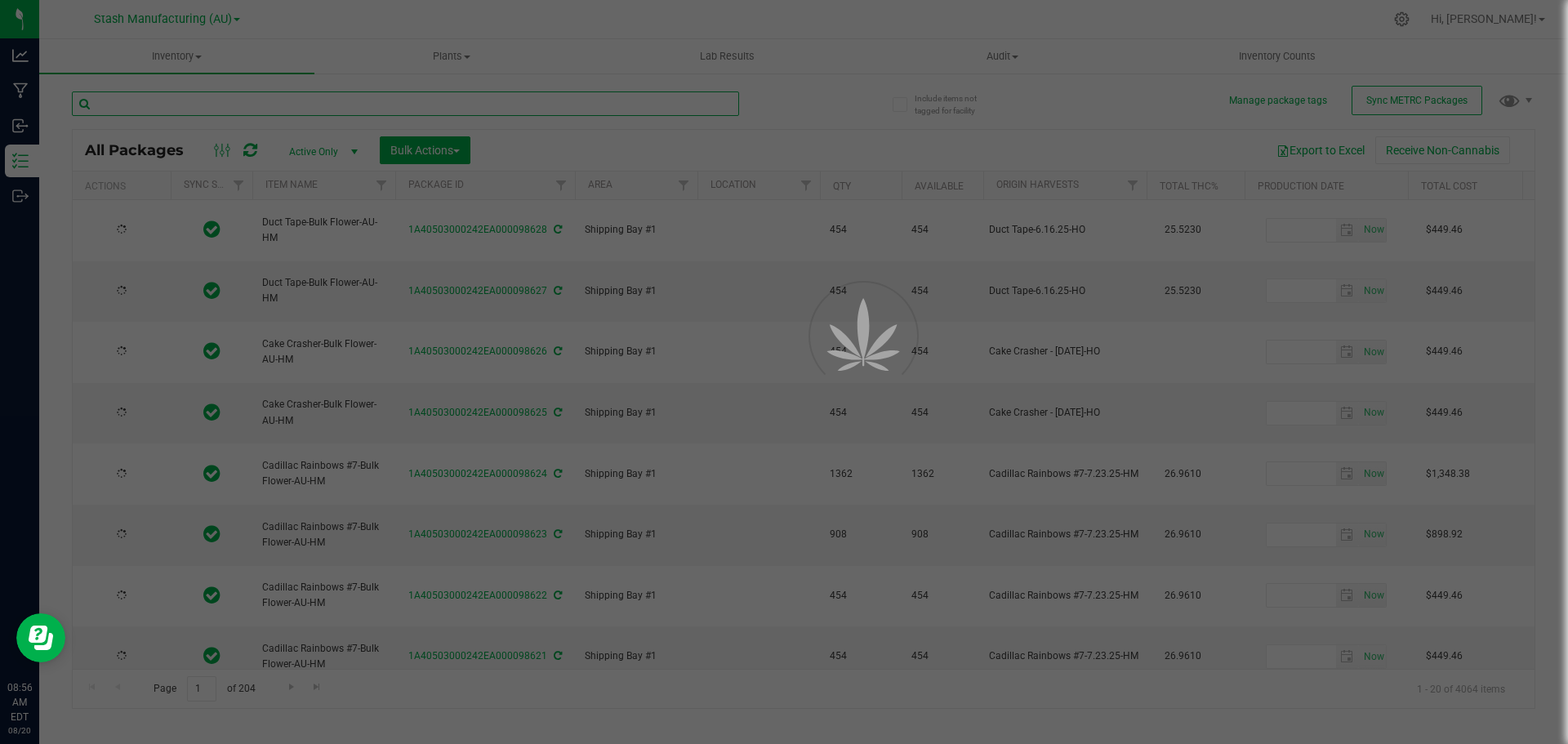
type input "[DATE]"
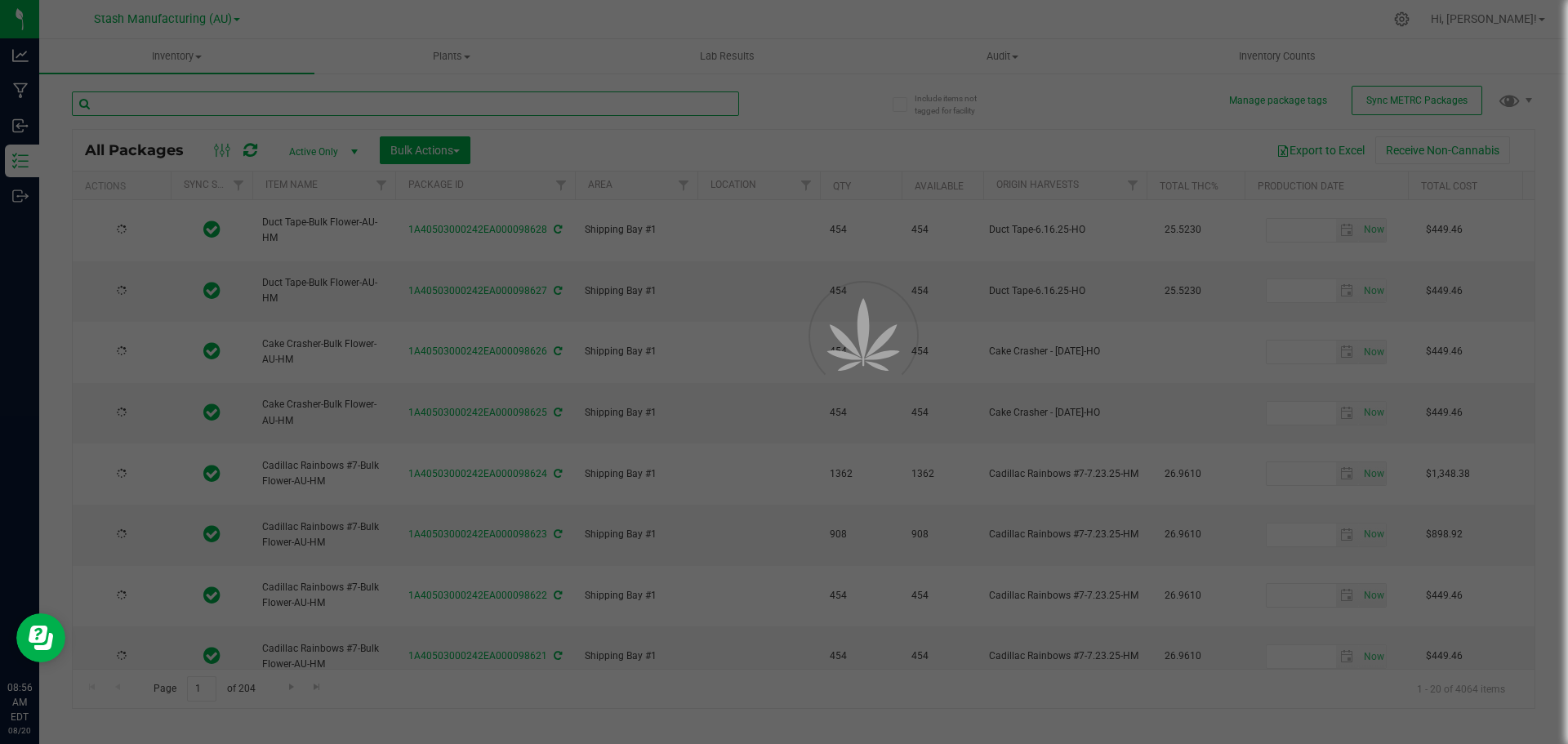
type input "[DATE]"
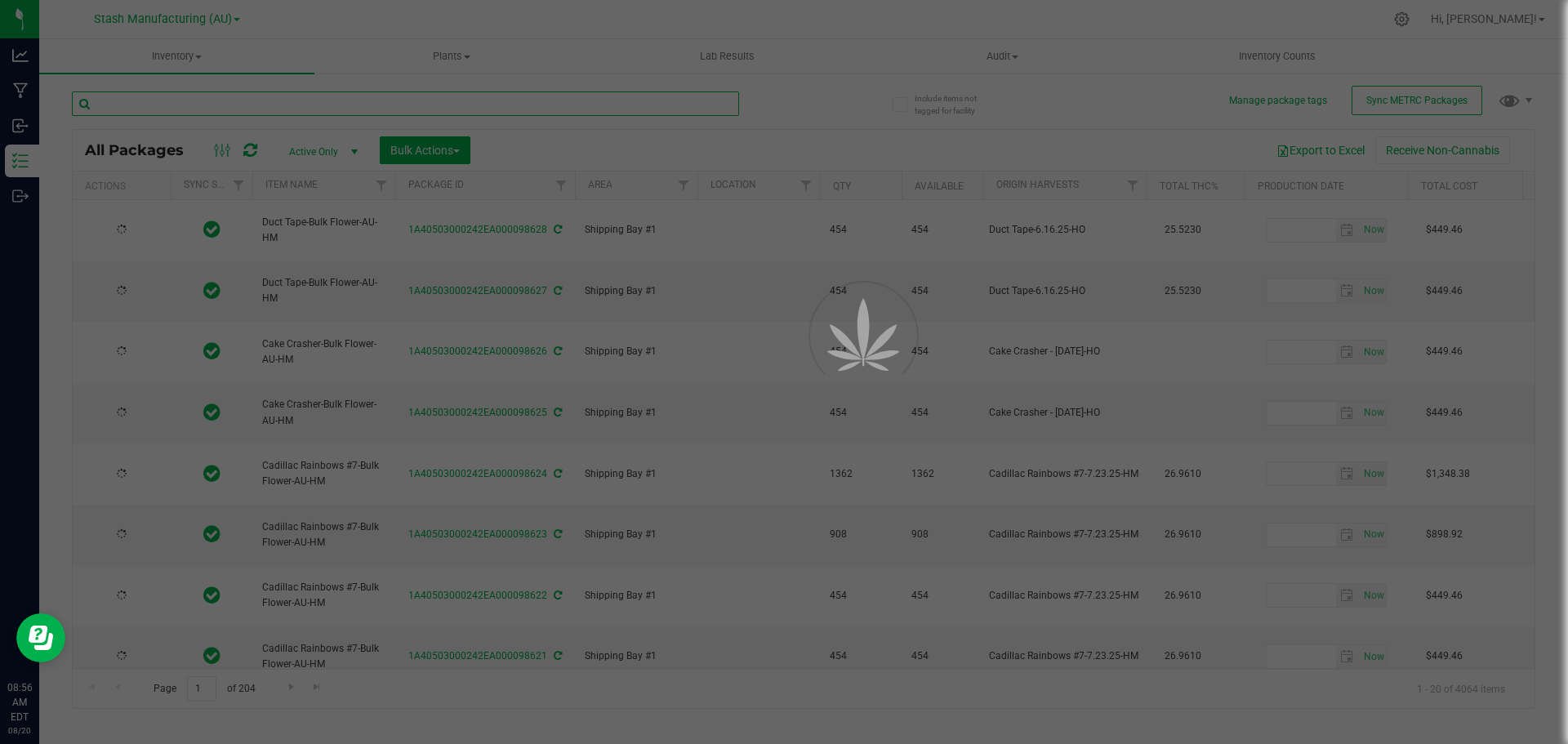
type input "[DATE]"
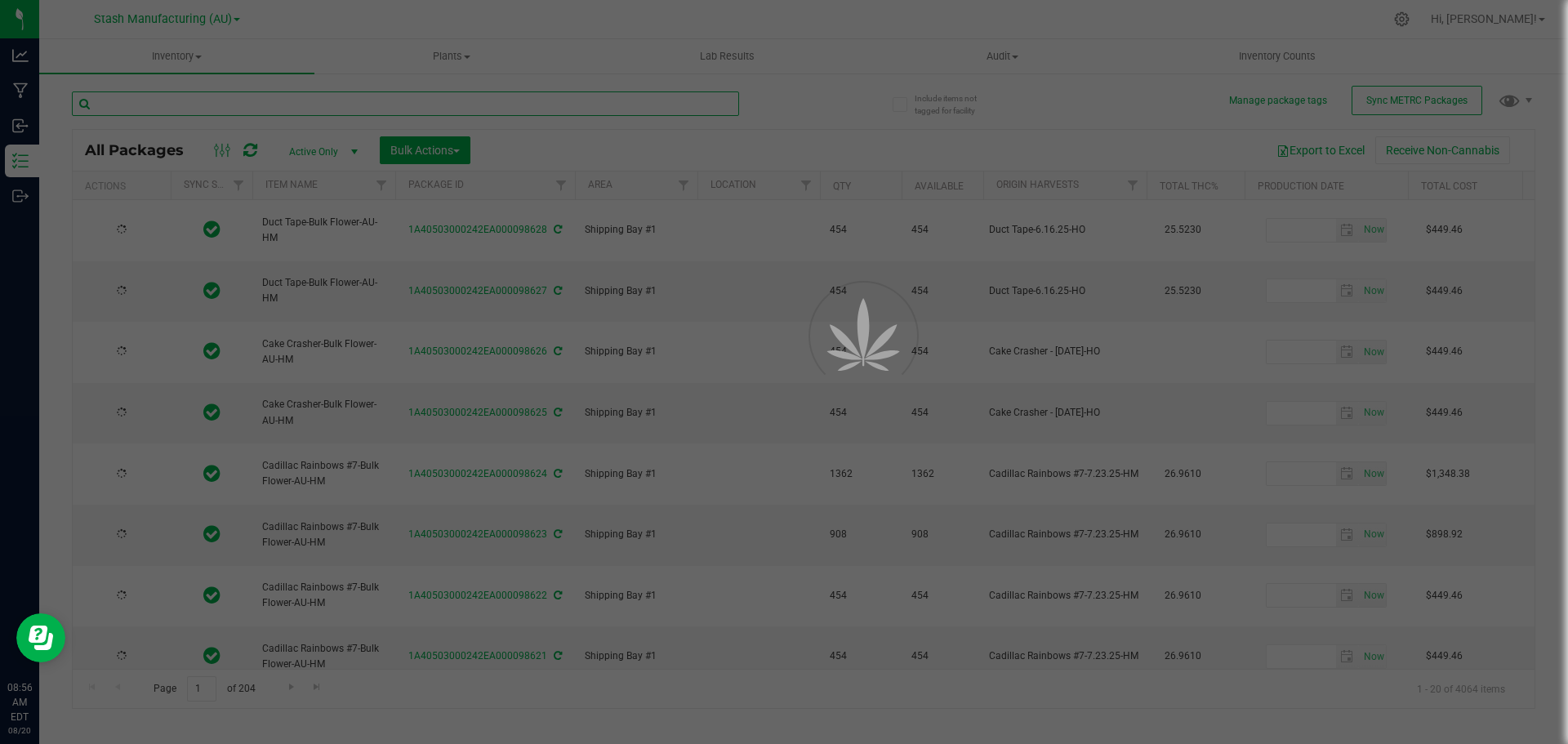
type input "[DATE]"
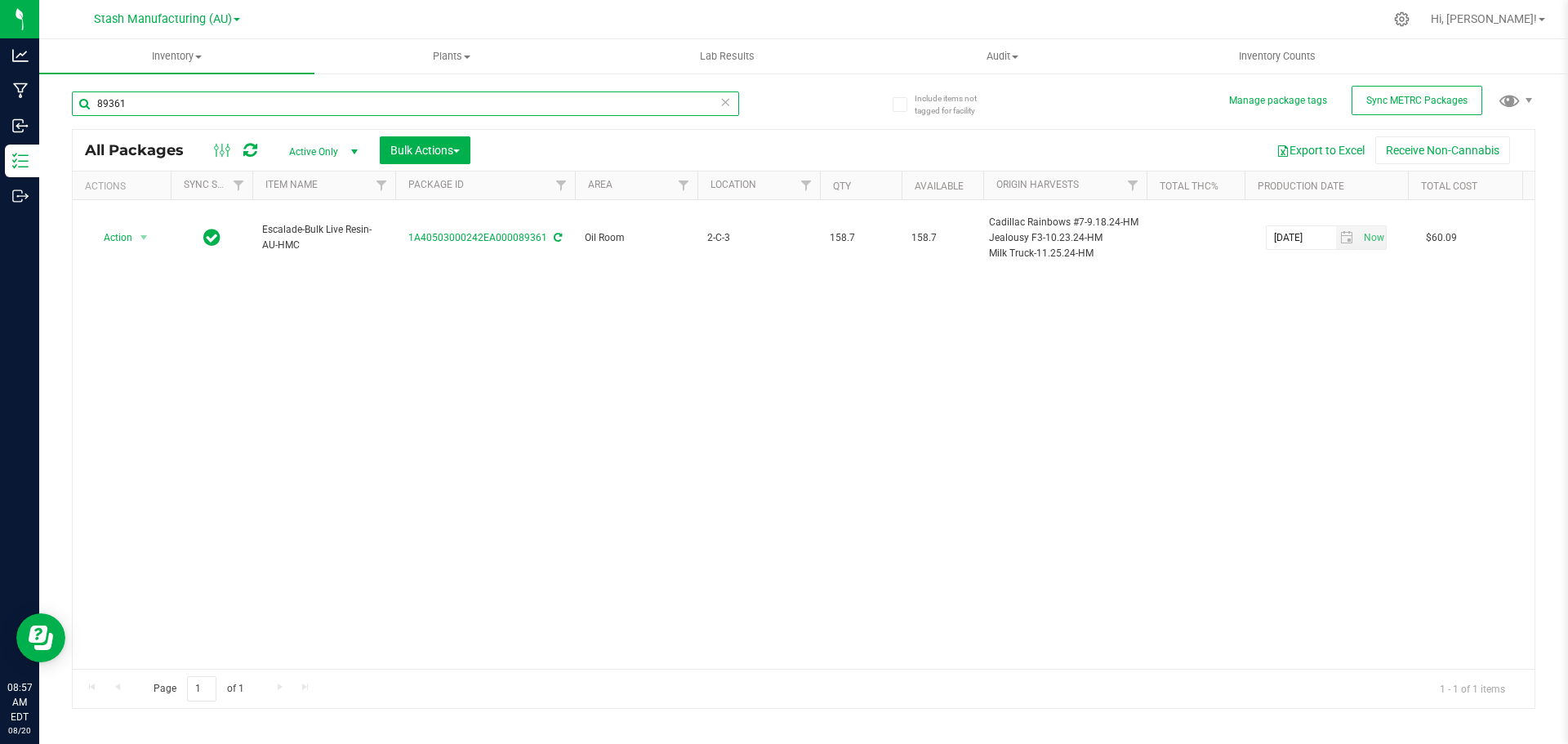
type input "89361"
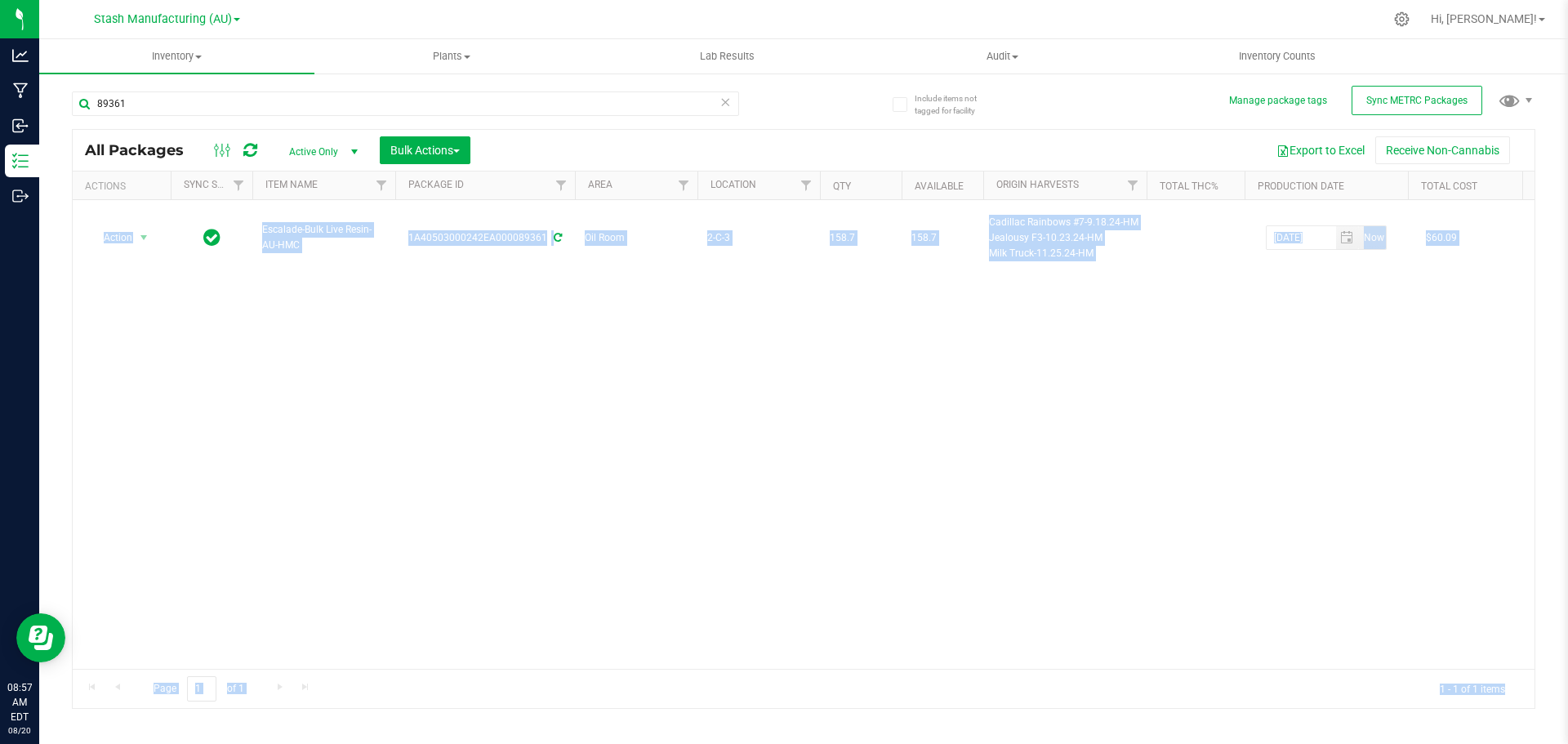
click at [1567, 743] on html "Analytics Manufacturing Inbound Inventory Outbound 08:57 AM EDT [DATE] 08/20 St…" at bounding box center [784, 372] width 1568 height 744
click at [691, 465] on div "Action Action Adjust qty Create package Edit attributes Global inventory Locate…" at bounding box center [803, 434] width 1462 height 469
